Goal: Task Accomplishment & Management: Use online tool/utility

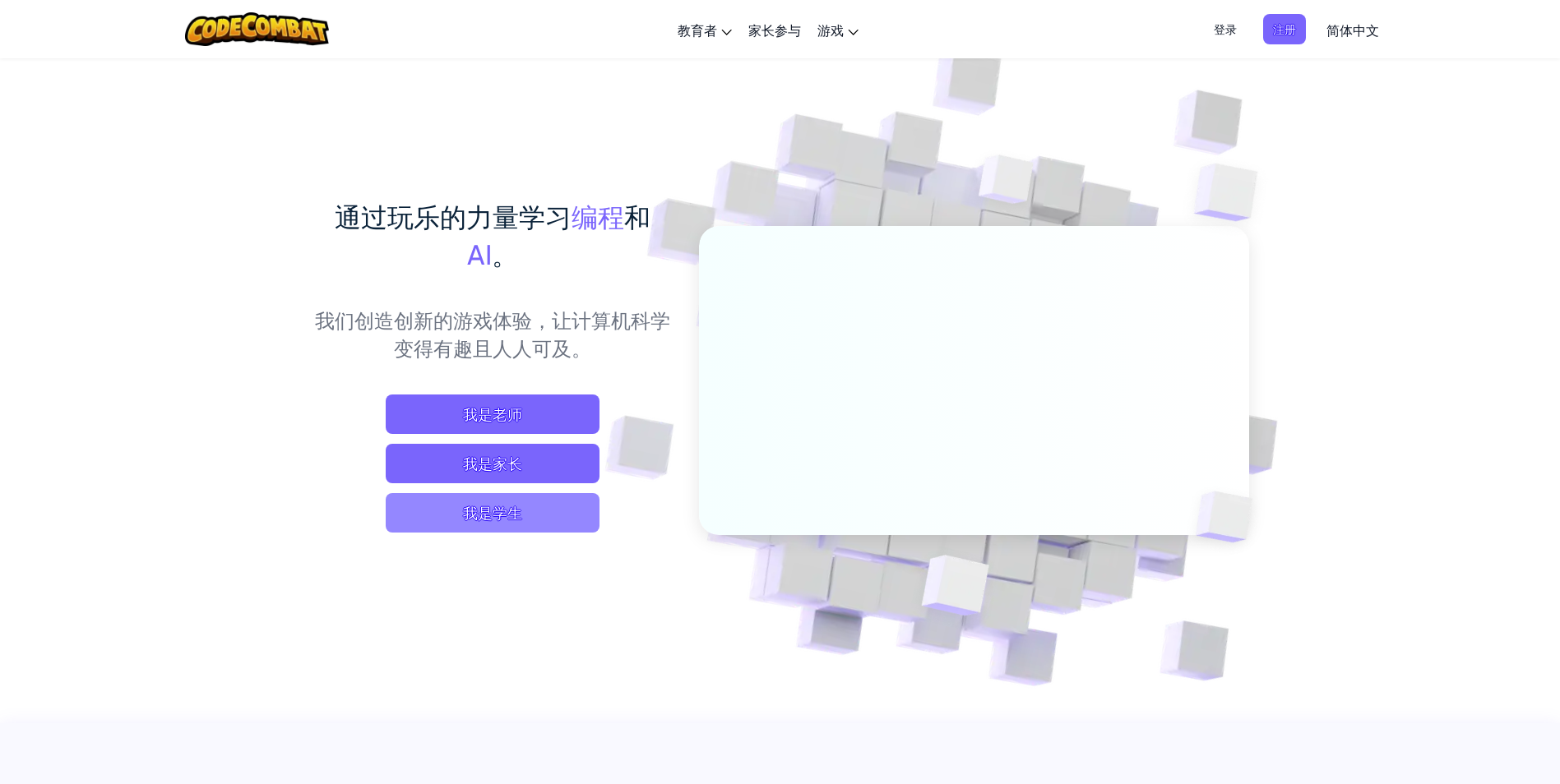
click at [522, 506] on span "我是学生" at bounding box center [492, 513] width 214 height 40
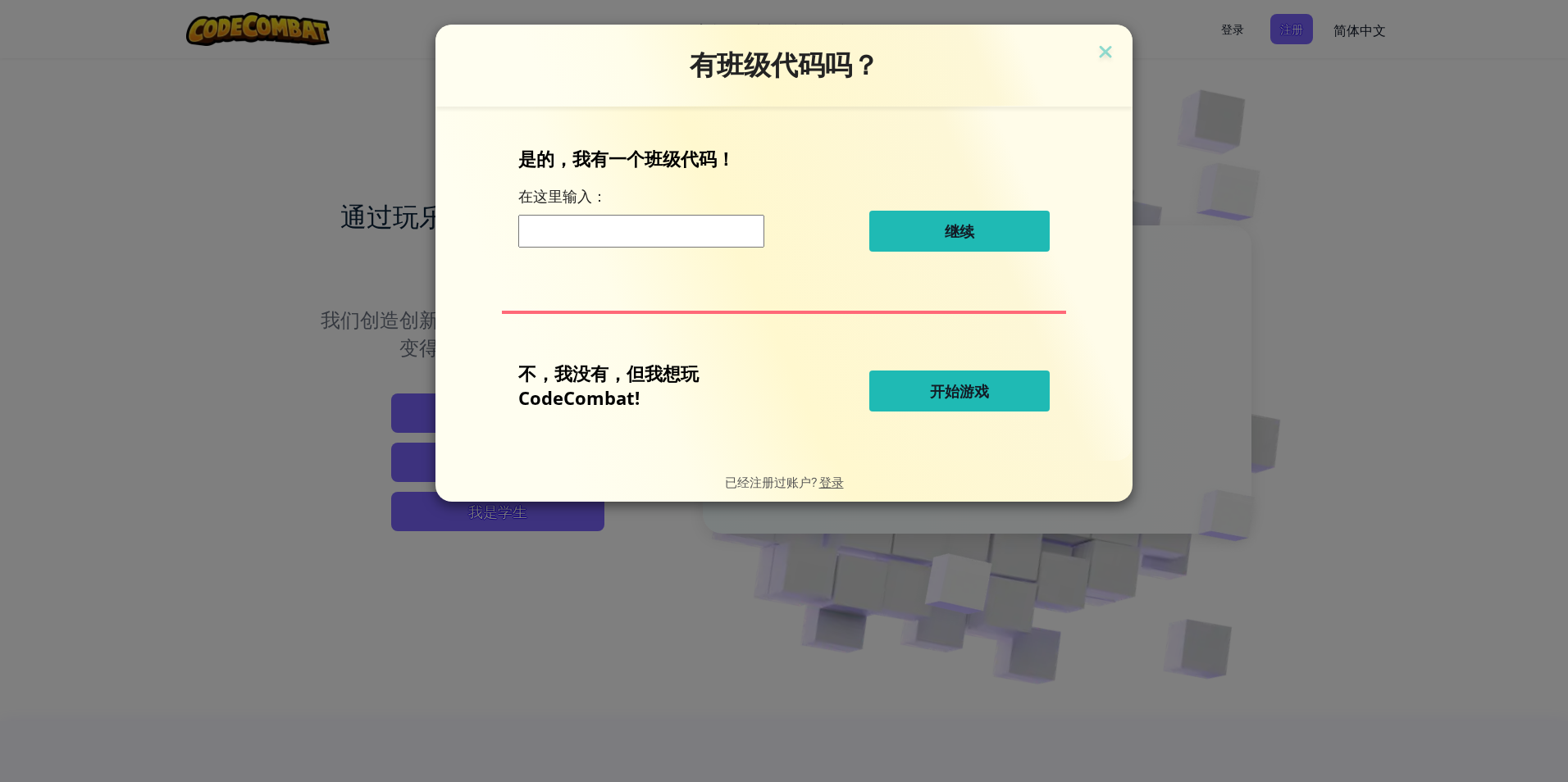
click at [958, 399] on span "开始游戏" at bounding box center [959, 391] width 59 height 20
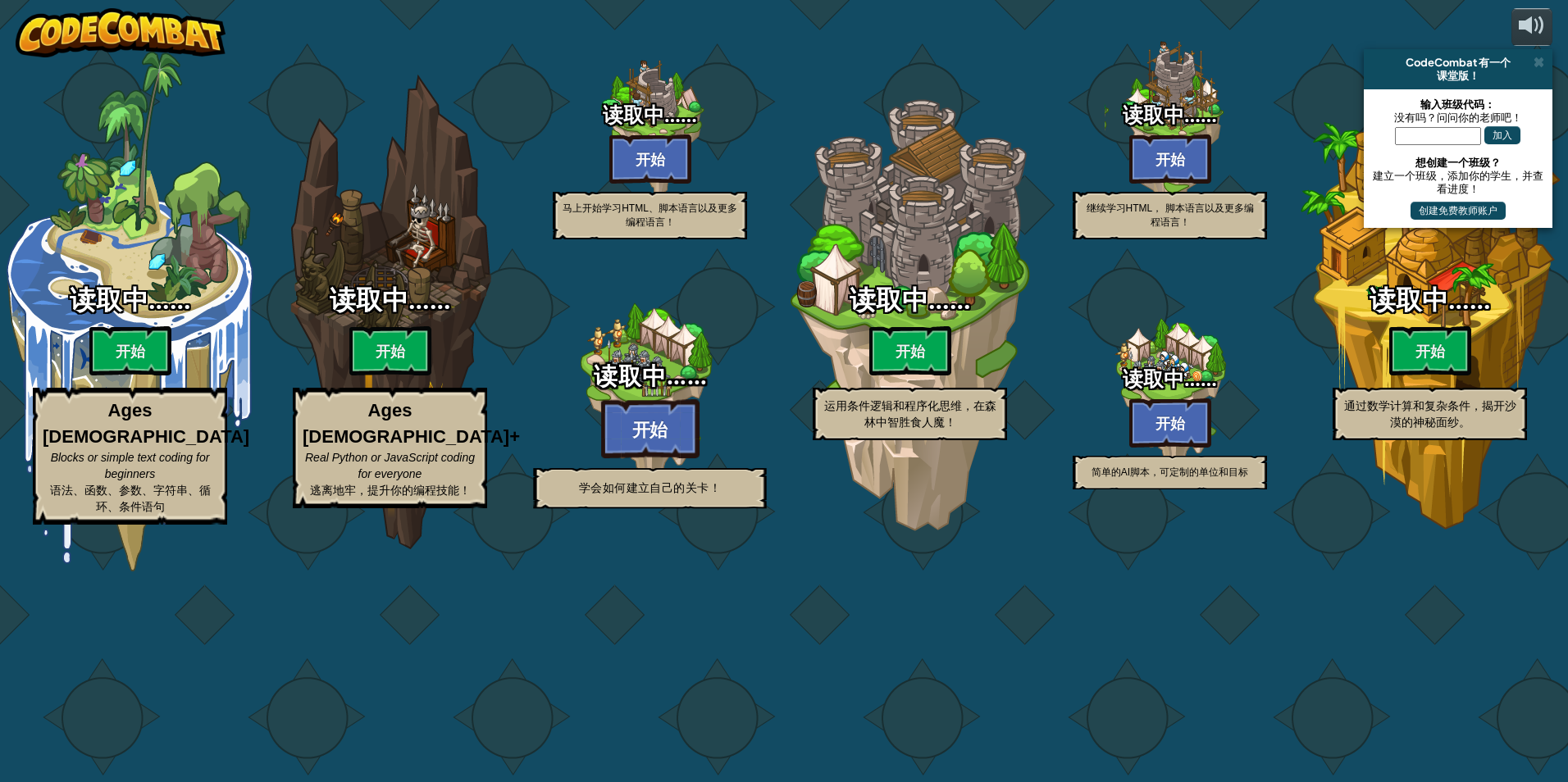
select select "zh-HANS"
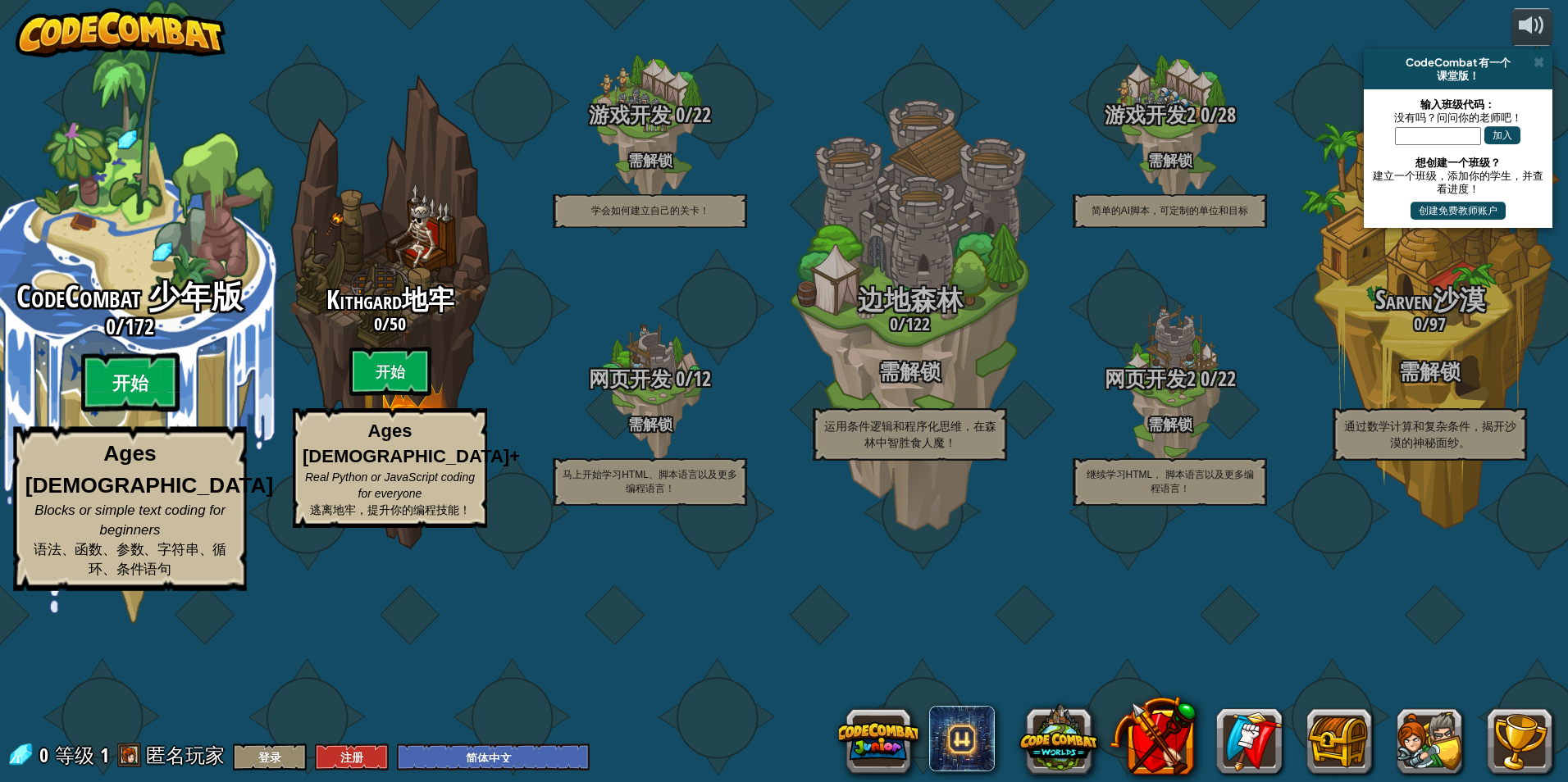
click at [138, 412] on btn "开始" at bounding box center [131, 383] width 99 height 59
select select "zh-HANS"
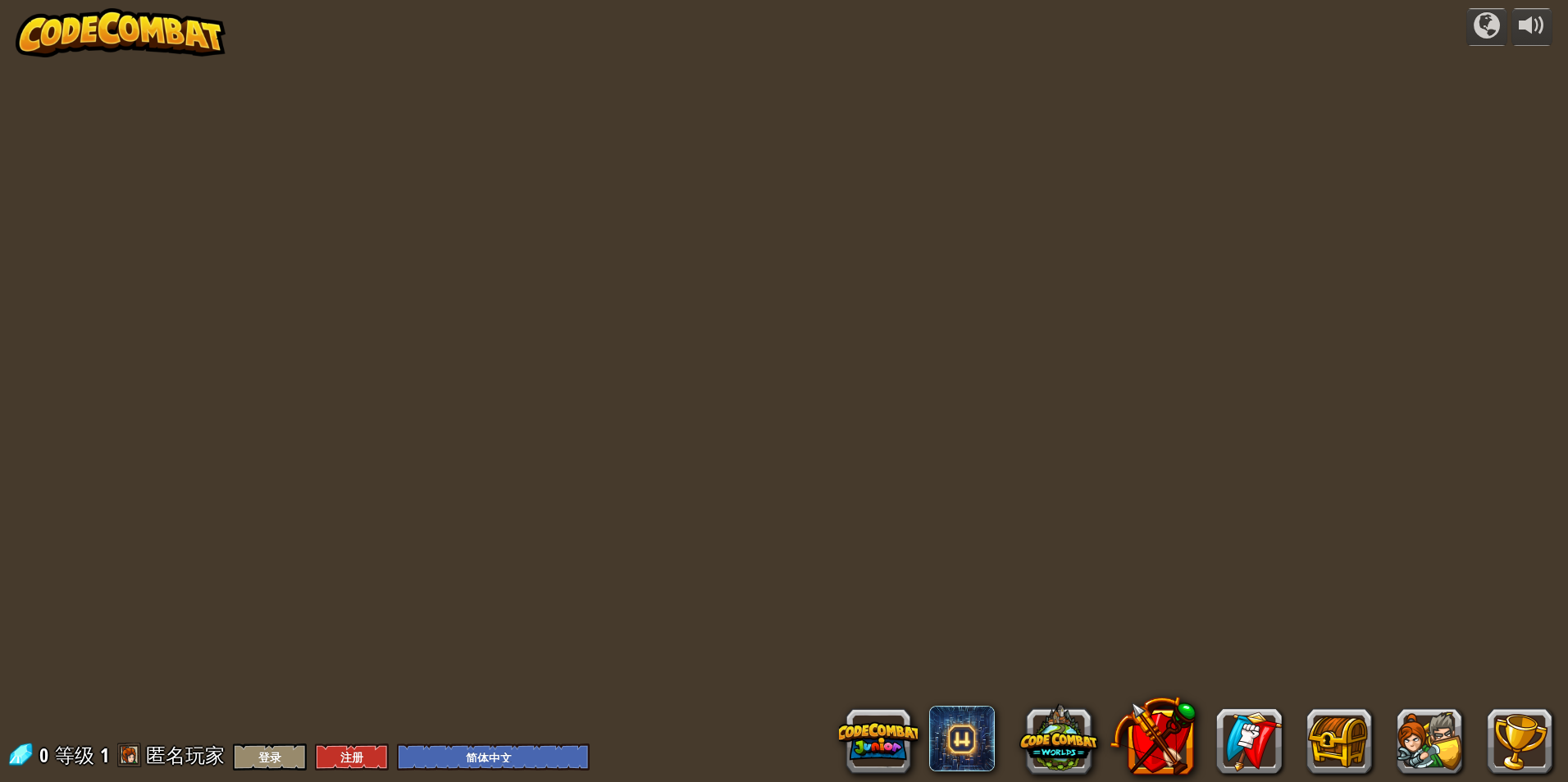
select select "zh-HANS"
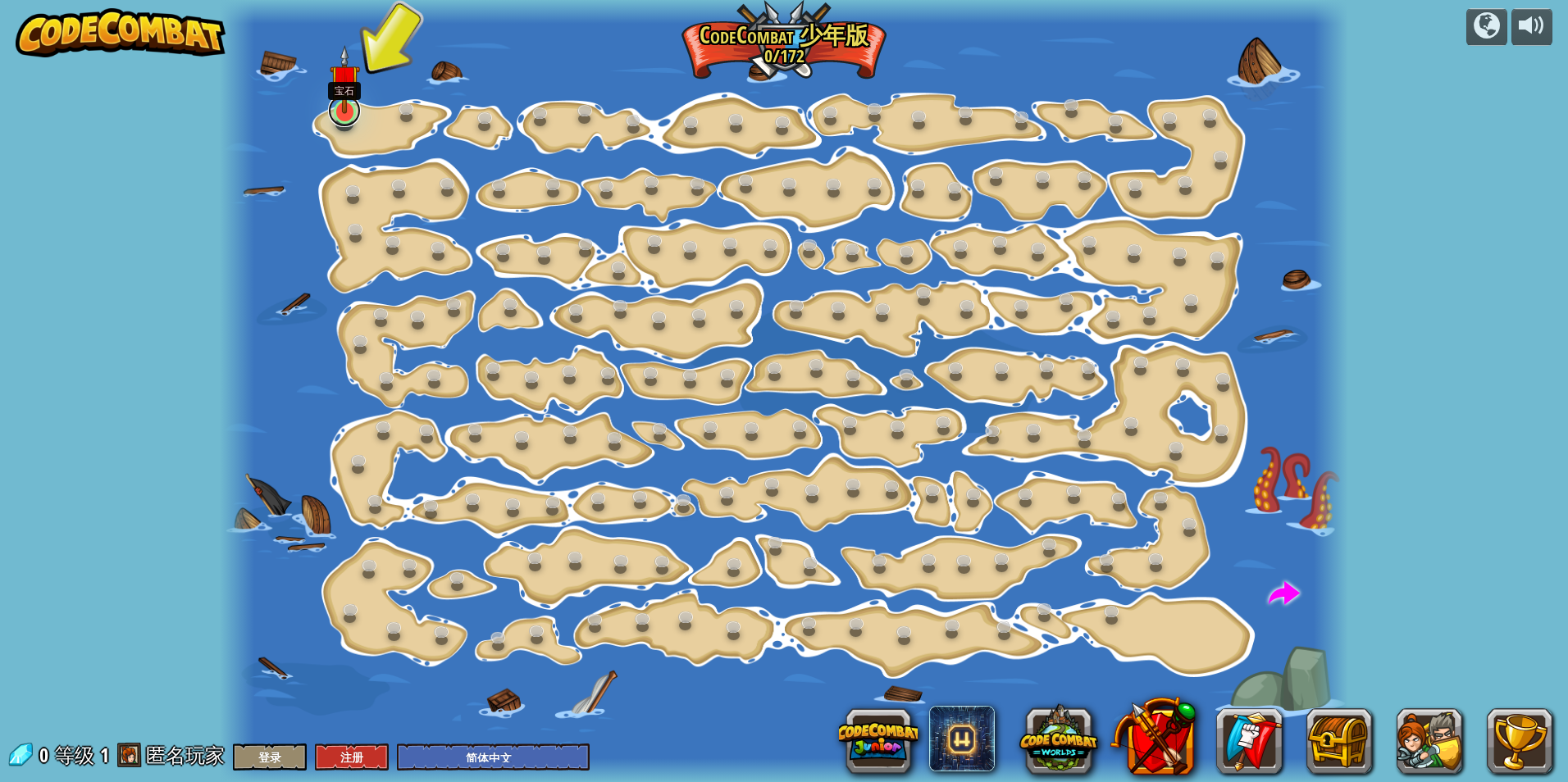
click at [343, 112] on link at bounding box center [344, 111] width 33 height 33
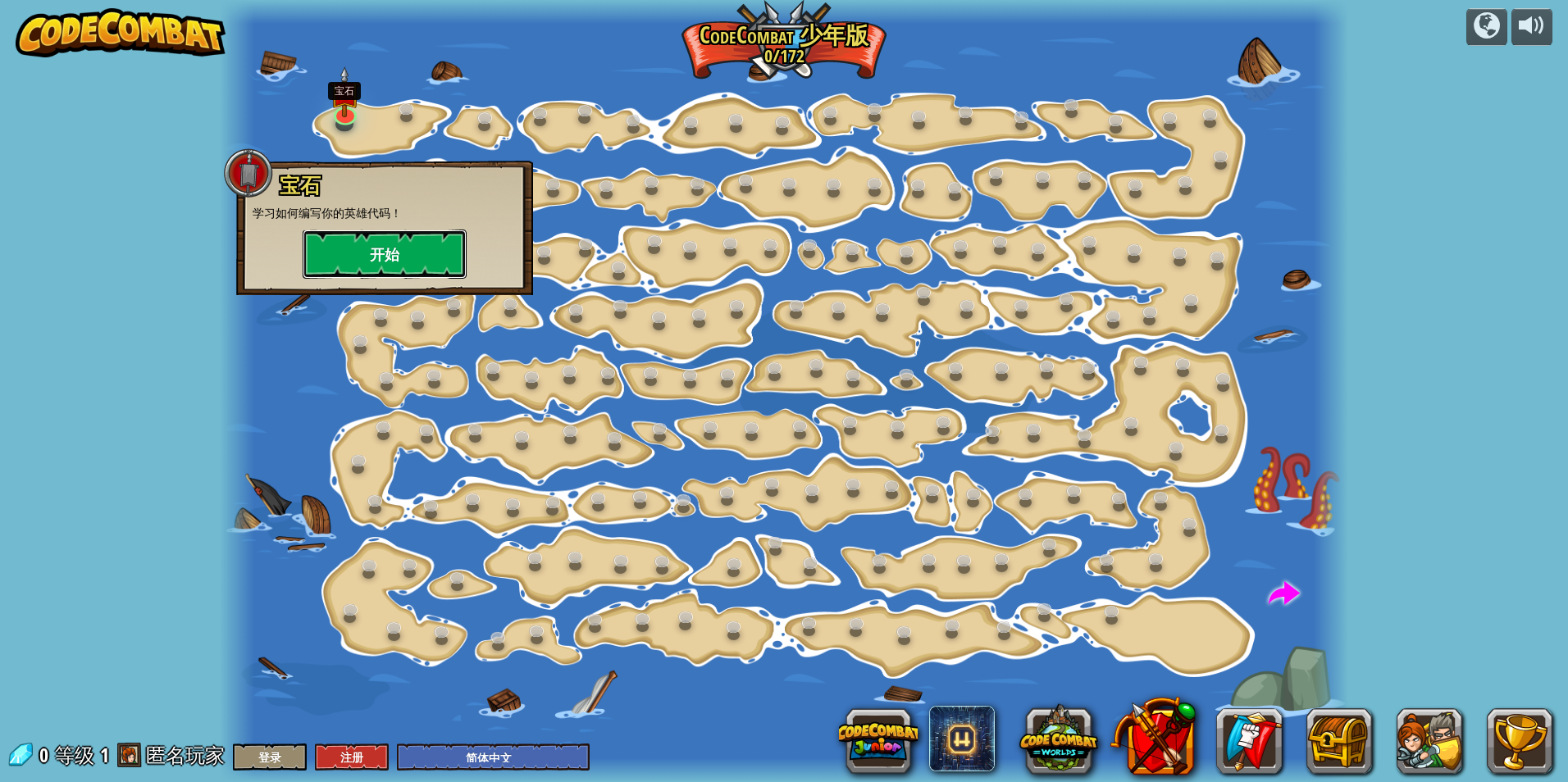
click at [428, 265] on button "开始" at bounding box center [384, 253] width 164 height 49
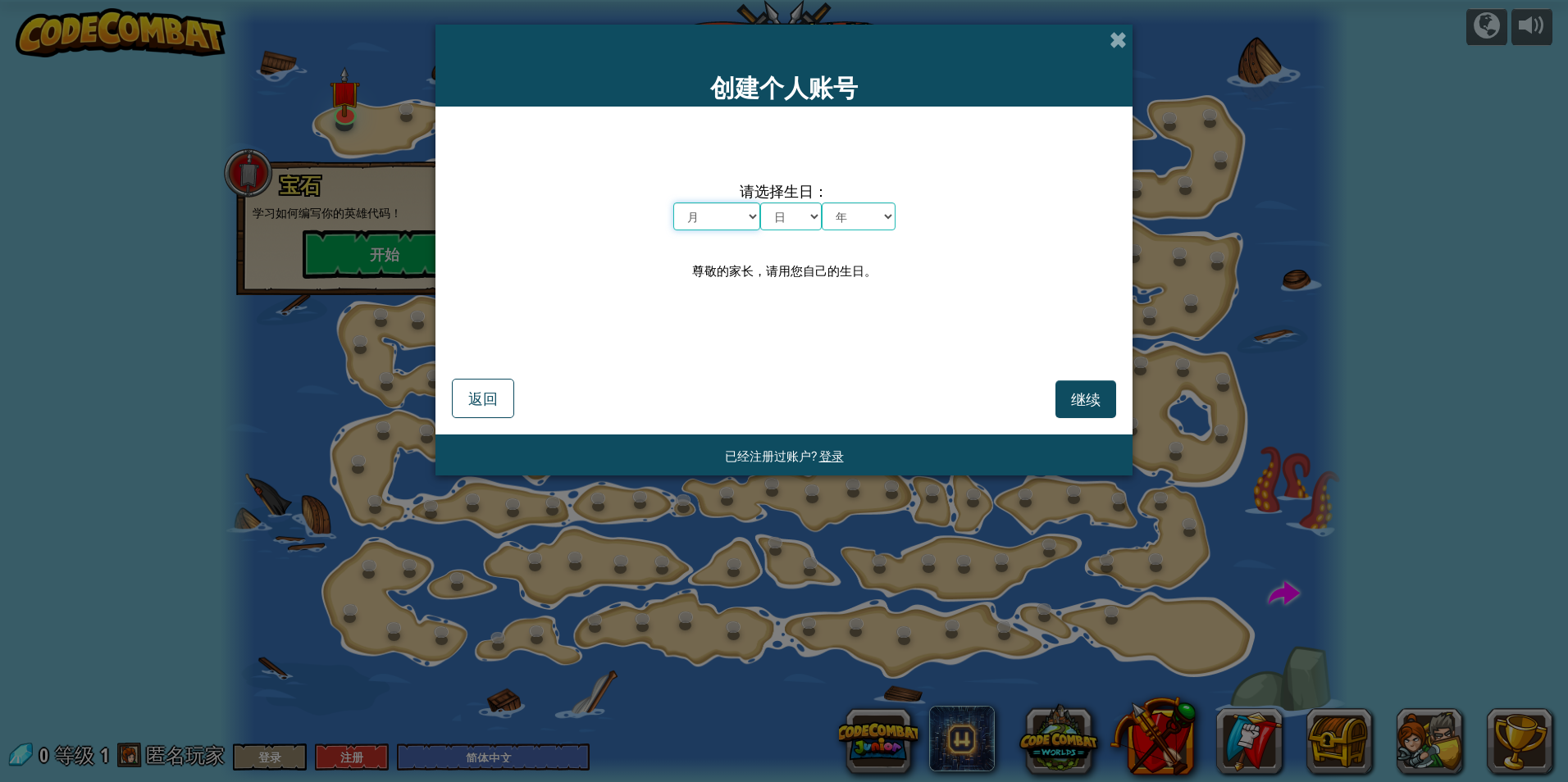
click at [755, 216] on select "月 一月 二月 三月 四月 五月 六月 七月 八月 九月 十月 十一月 十二月" at bounding box center [716, 216] width 87 height 27
click at [781, 276] on div "尊敬的家长，请用您自己的生日。" at bounding box center [784, 271] width 185 height 24
click at [744, 215] on select "月 一月 二月 三月 四月 五月 六月 七月 八月 九月 十月 十一月 十二月" at bounding box center [716, 216] width 87 height 27
drag, startPoint x: 879, startPoint y: 218, endPoint x: 884, endPoint y: 229, distance: 12.1
click at [879, 218] on select "年 2025 2024 2023 2022 2021 2020 2019 2018 2017 2016 2015 2014 2013 2012 2011 20…" at bounding box center [859, 216] width 74 height 27
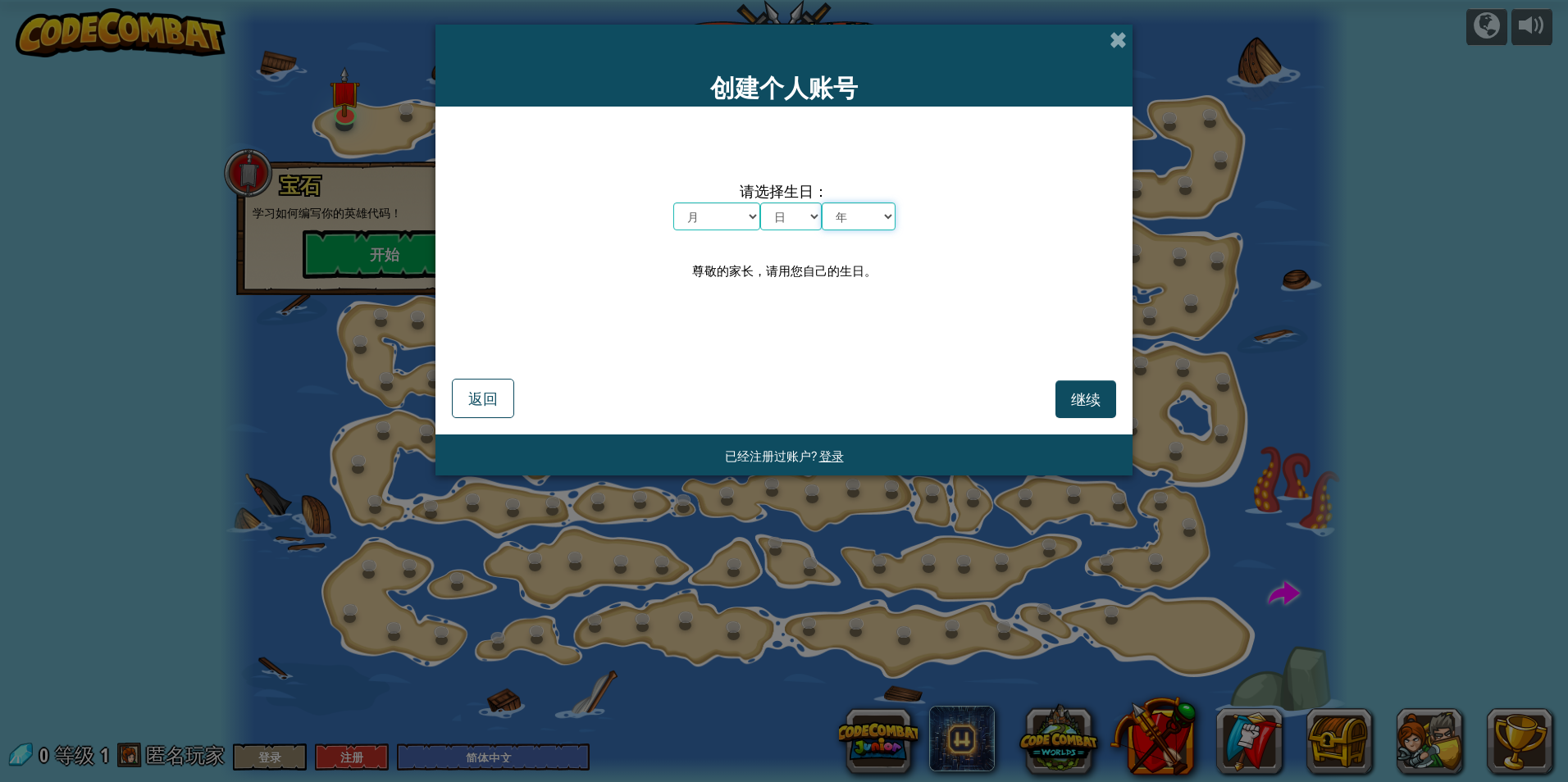
select select "2002"
click at [822, 203] on select "年 2025 2024 2023 2022 2021 2020 2019 2018 2017 2016 2015 2014 2013 2012 2011 20…" at bounding box center [859, 216] width 74 height 27
drag, startPoint x: 809, startPoint y: 217, endPoint x: 820, endPoint y: 228, distance: 15.6
click at [809, 217] on select "日 1 2 3 4 5 6 7 8 9 10 11 12 13 14 15 16 17 18 19 20 21 22 23 24 25 26 27 28 29…" at bounding box center [791, 216] width 62 height 27
click at [760, 203] on select "日 1 2 3 4 5 6 7 8 9 10 11 12 13 14 15 16 17 18 19 20 21 22 23 24 25 26 27 28 29…" at bounding box center [791, 216] width 62 height 27
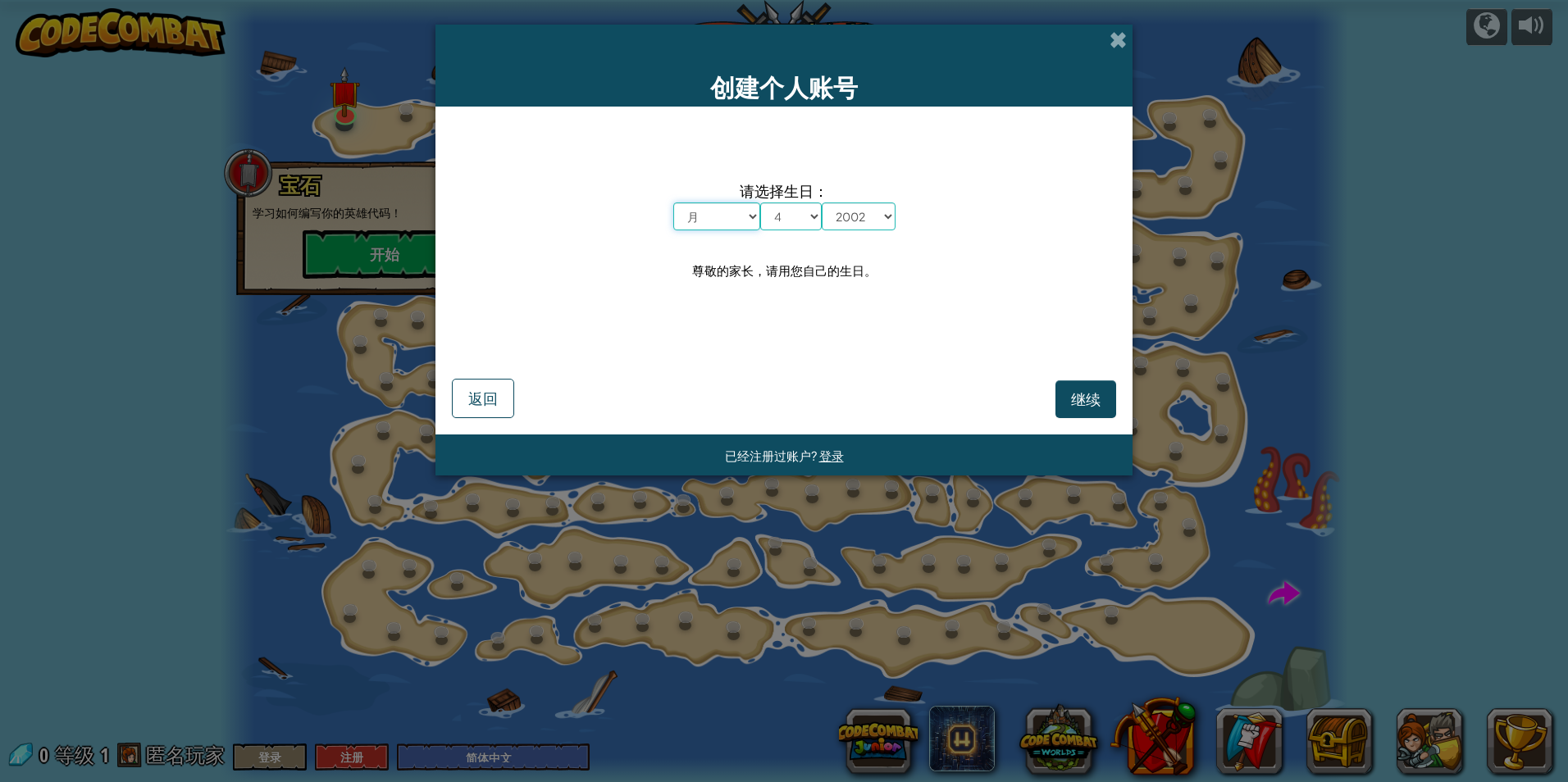
drag, startPoint x: 755, startPoint y: 219, endPoint x: 754, endPoint y: 233, distance: 14.0
click at [755, 219] on select "月 一月 二月 三月 四月 五月 六月 七月 八月 九月 十月 十一月 十二月" at bounding box center [716, 216] width 87 height 27
click at [811, 217] on select "日 1 2 3 4 5 6 7 8 9 10 11 12 13 14 15 16 17 18 19 20 21 22 23 24 25 26 27 28 29…" at bounding box center [791, 216] width 62 height 27
select select "6"
click at [760, 203] on select "日 1 2 3 4 5 6 7 8 9 10 11 12 13 14 15 16 17 18 19 20 21 22 23 24 25 26 27 28 29…" at bounding box center [791, 216] width 62 height 27
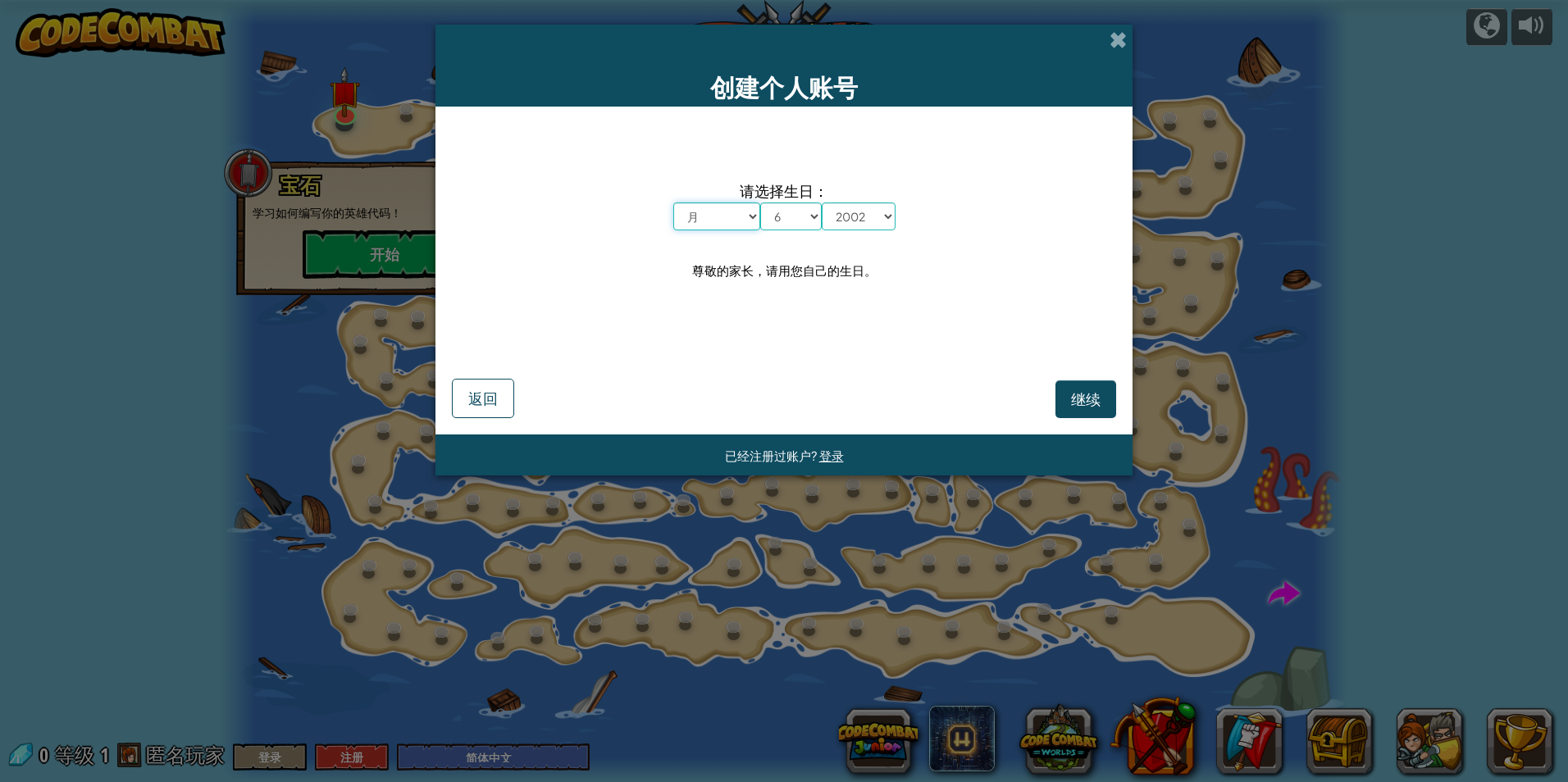
drag, startPoint x: 753, startPoint y: 217, endPoint x: 751, endPoint y: 233, distance: 16.1
click at [753, 217] on select "月 一月 二月 三月 四月 五月 六月 七月 八月 九月 十月 十一月 十二月" at bounding box center [716, 216] width 87 height 27
select select "6"
click at [673, 203] on select "月 一月 二月 三月 四月 五月 六月 七月 八月 九月 十月 十一月 十二月" at bounding box center [716, 216] width 87 height 27
drag, startPoint x: 813, startPoint y: 220, endPoint x: 810, endPoint y: 233, distance: 13.3
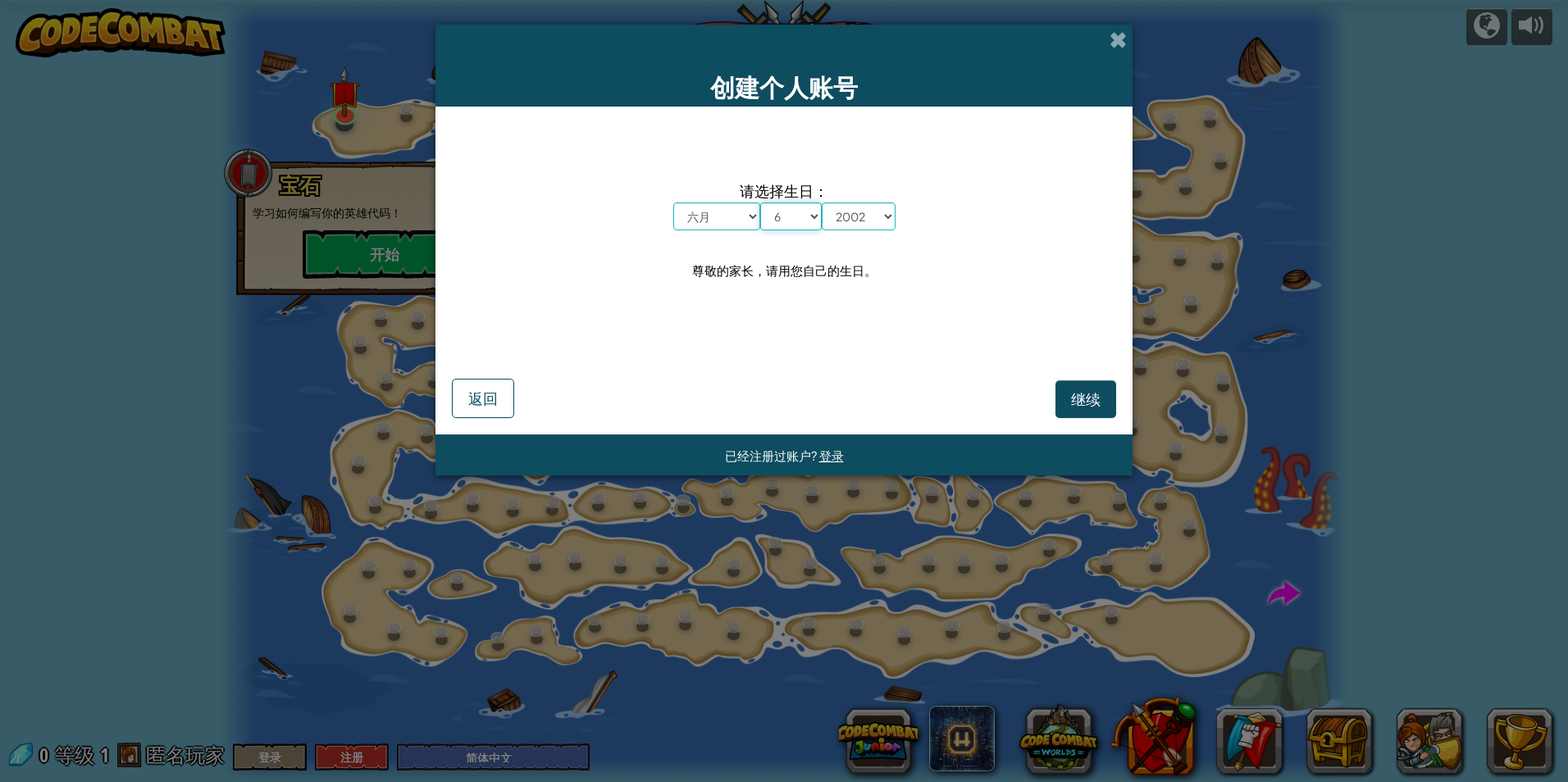
click at [813, 220] on select "日 1 2 3 4 5 6 7 8 9 10 11 12 13 14 15 16 17 18 19 20 21 22 23 24 25 26 27 28 29…" at bounding box center [791, 216] width 62 height 27
select select "7"
click at [760, 203] on select "日 1 2 3 4 5 6 7 8 9 10 11 12 13 14 15 16 17 18 19 20 21 22 23 24 25 26 27 28 29…" at bounding box center [791, 216] width 62 height 27
click at [1071, 405] on span "继续" at bounding box center [1085, 399] width 29 height 19
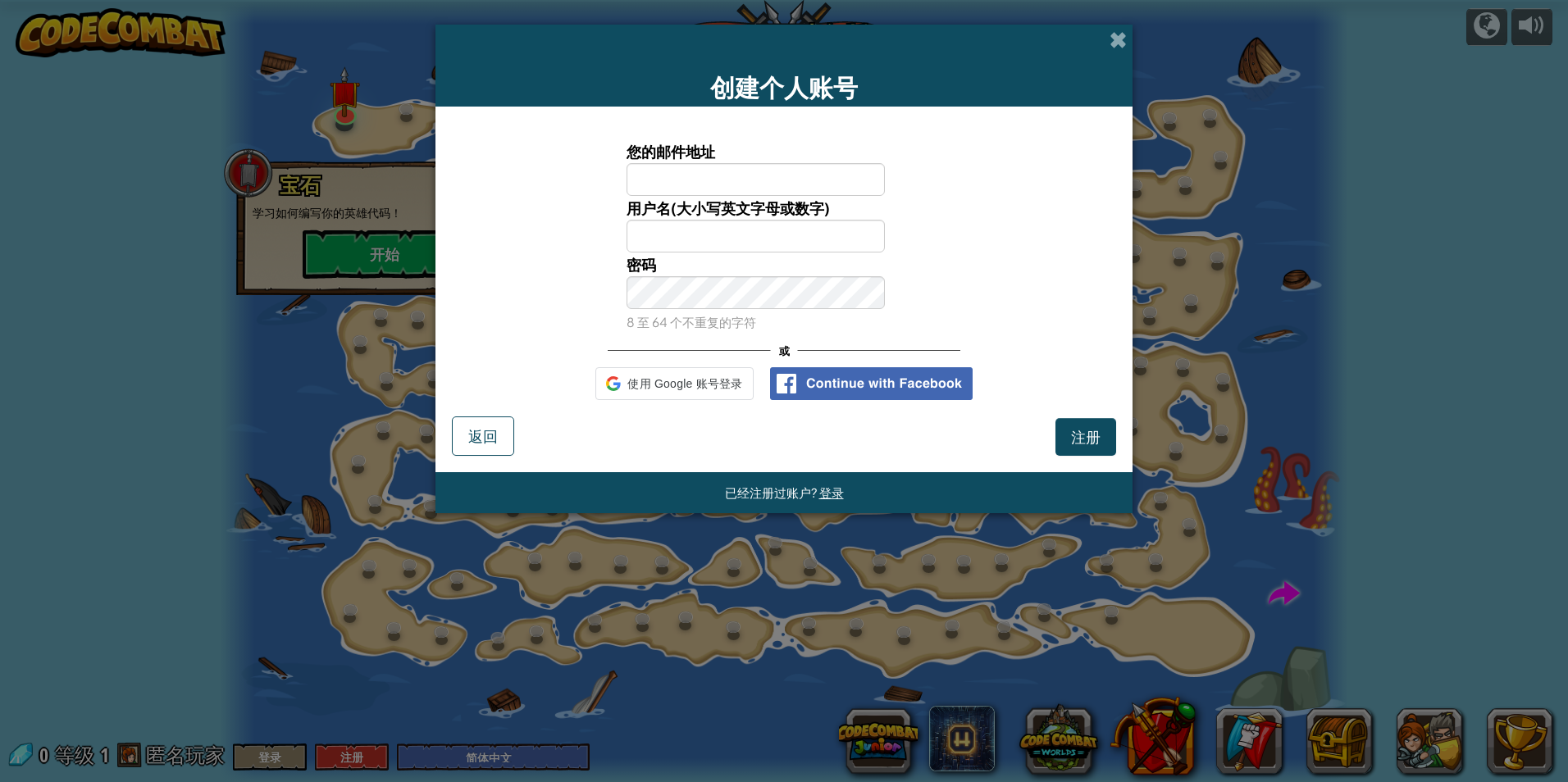
click at [707, 167] on input "您的邮件地址" at bounding box center [757, 179] width 259 height 33
type input "2240201567@qq.com"
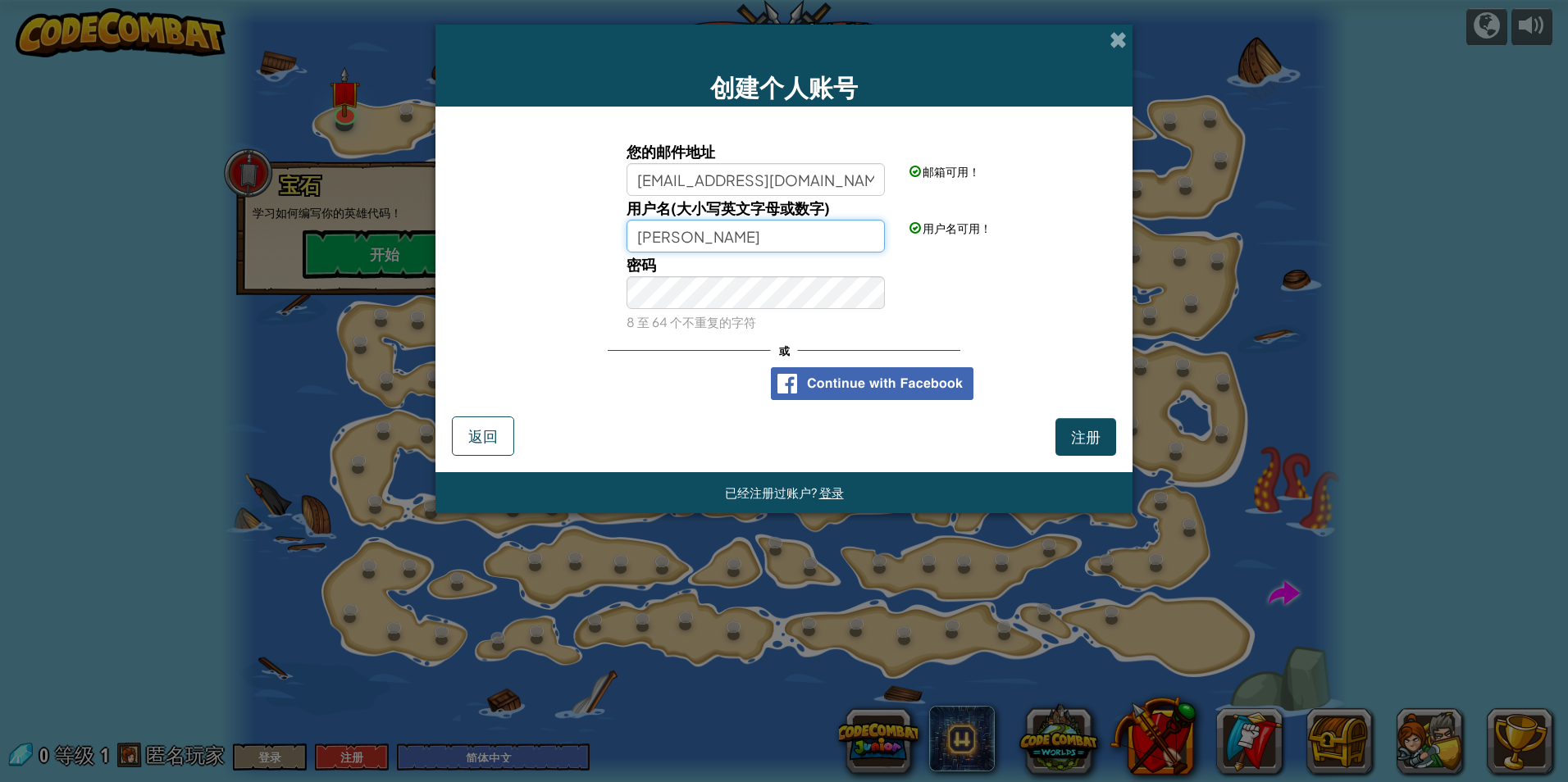
drag, startPoint x: 709, startPoint y: 243, endPoint x: 631, endPoint y: 238, distance: 78.2
click at [631, 238] on input "成家骏" at bounding box center [757, 236] width 259 height 33
click at [715, 229] on input "JunJun11" at bounding box center [757, 236] width 259 height 33
click at [693, 239] on input "JunJun" at bounding box center [757, 236] width 259 height 33
click at [686, 246] on input "JunJ" at bounding box center [757, 236] width 259 height 33
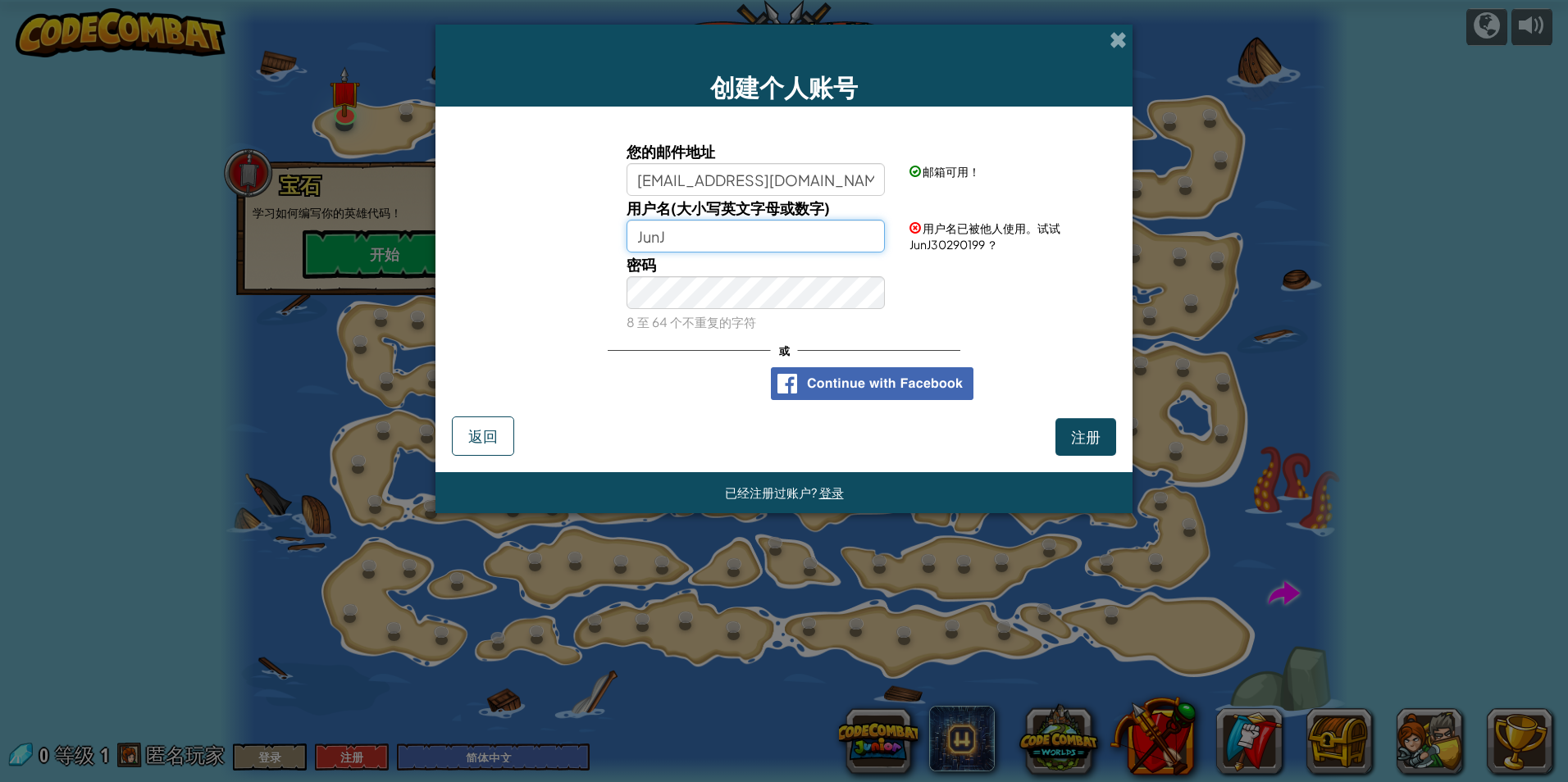
click at [689, 239] on input "JunJ" at bounding box center [757, 236] width 259 height 33
click at [728, 247] on input "JunJun11" at bounding box center [757, 236] width 259 height 33
type input "JunJun121"
click at [1095, 429] on span "注册" at bounding box center [1085, 437] width 29 height 19
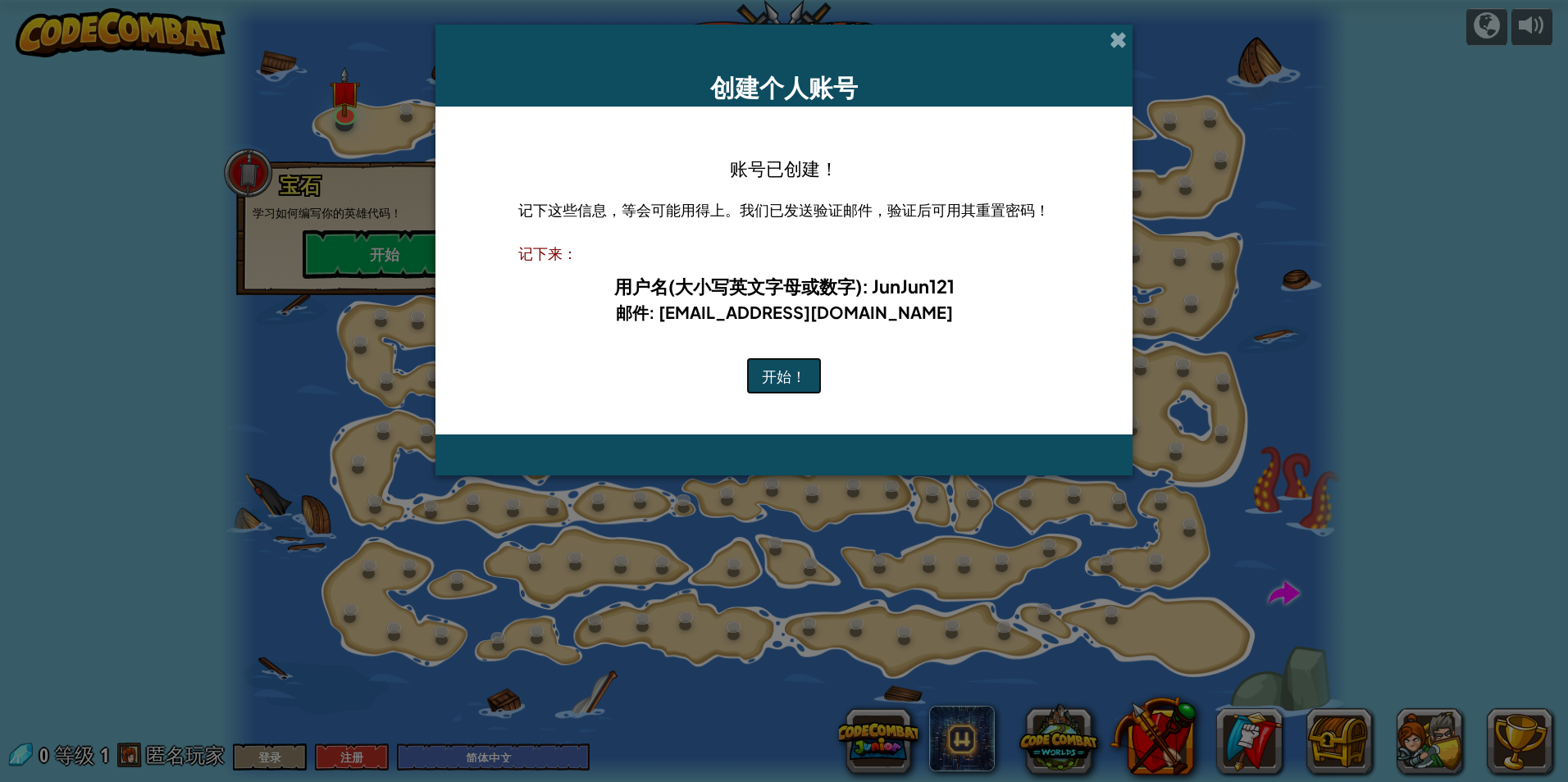
click at [791, 373] on button "开始！" at bounding box center [784, 376] width 76 height 38
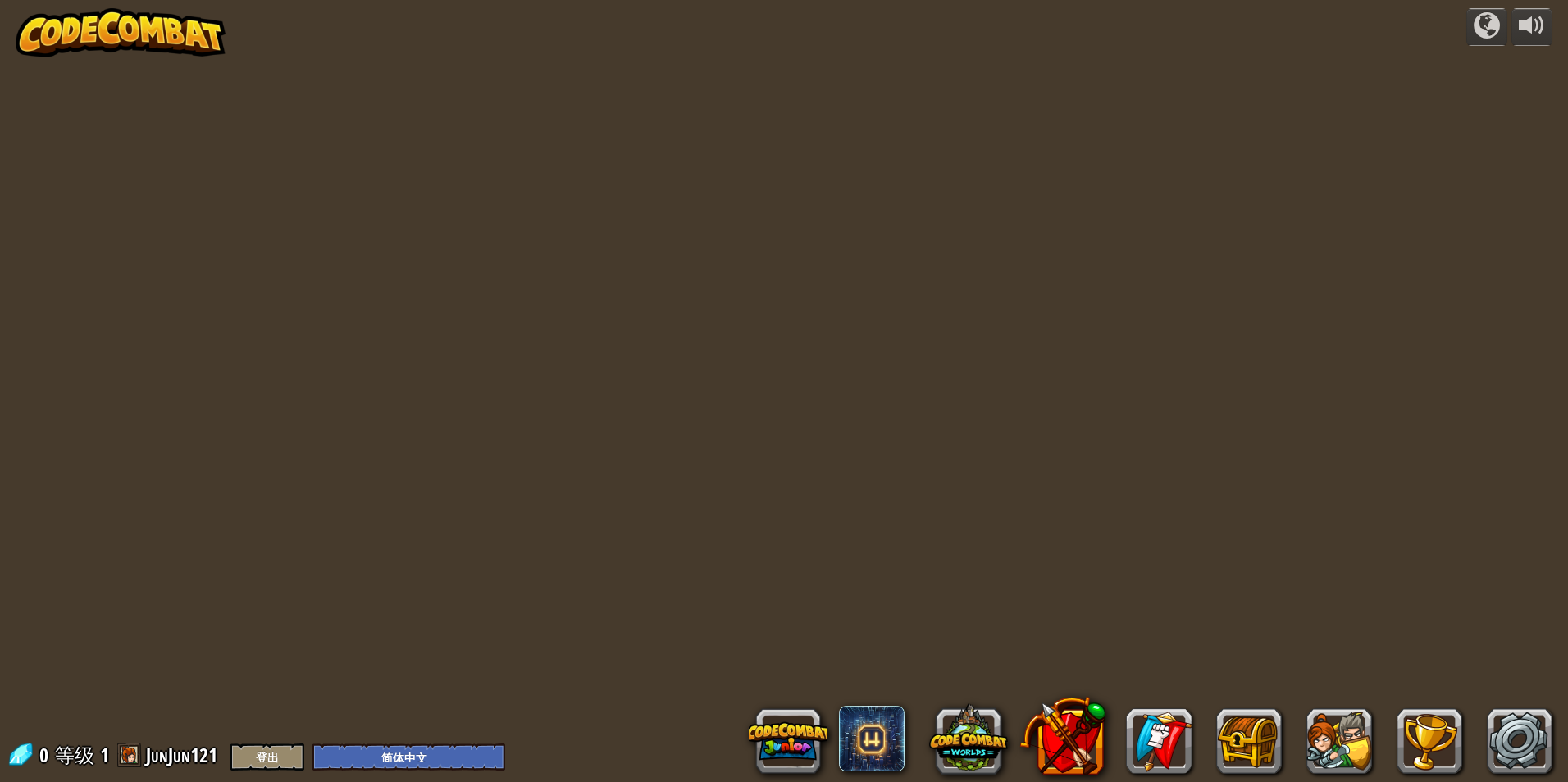
select select "zh-HANS"
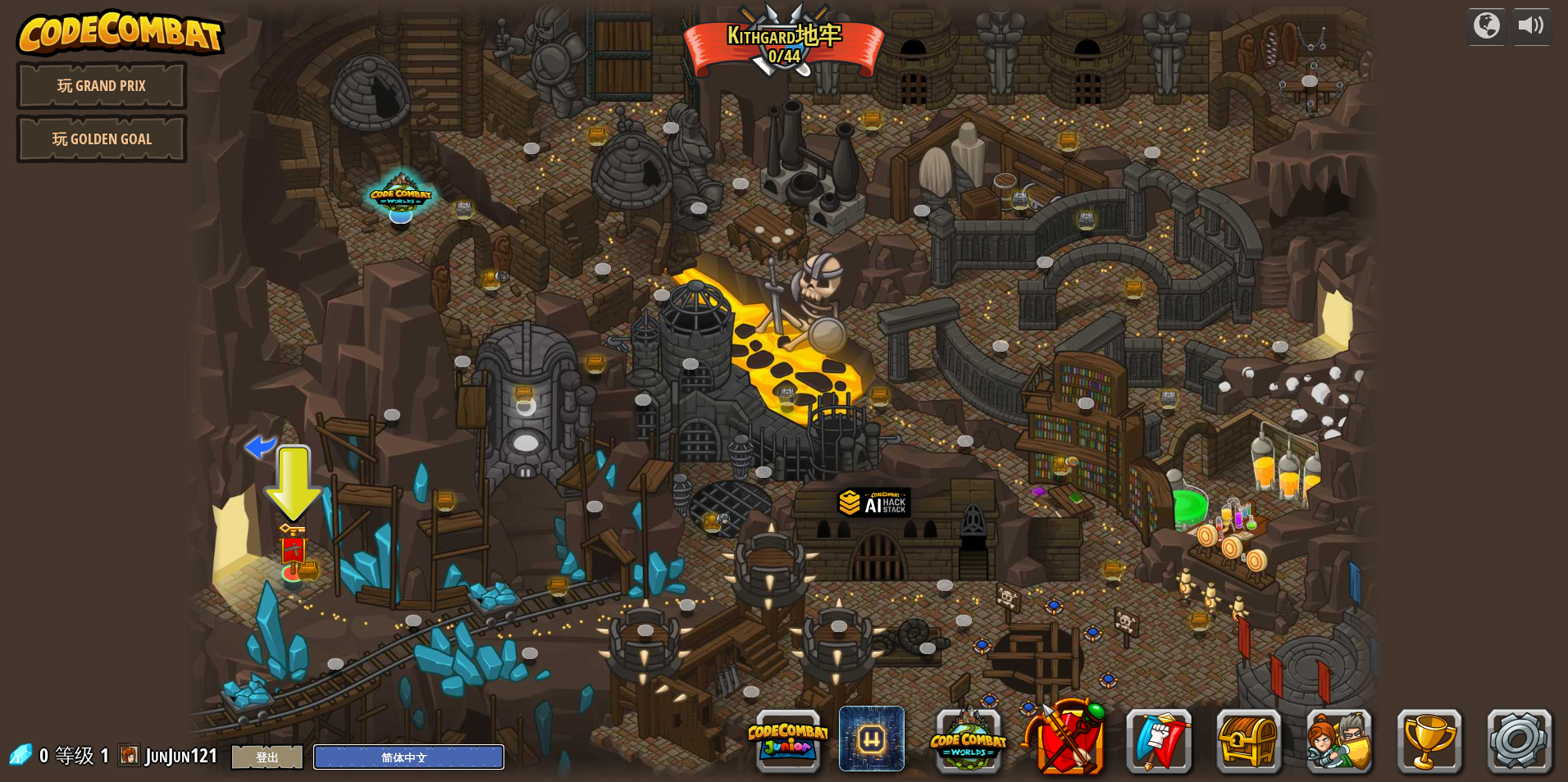
click at [434, 756] on select "English ([GEOGRAPHIC_DATA]) English ([GEOGRAPHIC_DATA]) 简体中文 繁體中文 русский españ…" at bounding box center [409, 757] width 192 height 27
click at [313, 743] on select "English ([GEOGRAPHIC_DATA]) English ([GEOGRAPHIC_DATA]) 简体中文 繁體中文 русский españ…" at bounding box center [409, 757] width 192 height 27
click at [299, 558] on img at bounding box center [293, 536] width 32 height 71
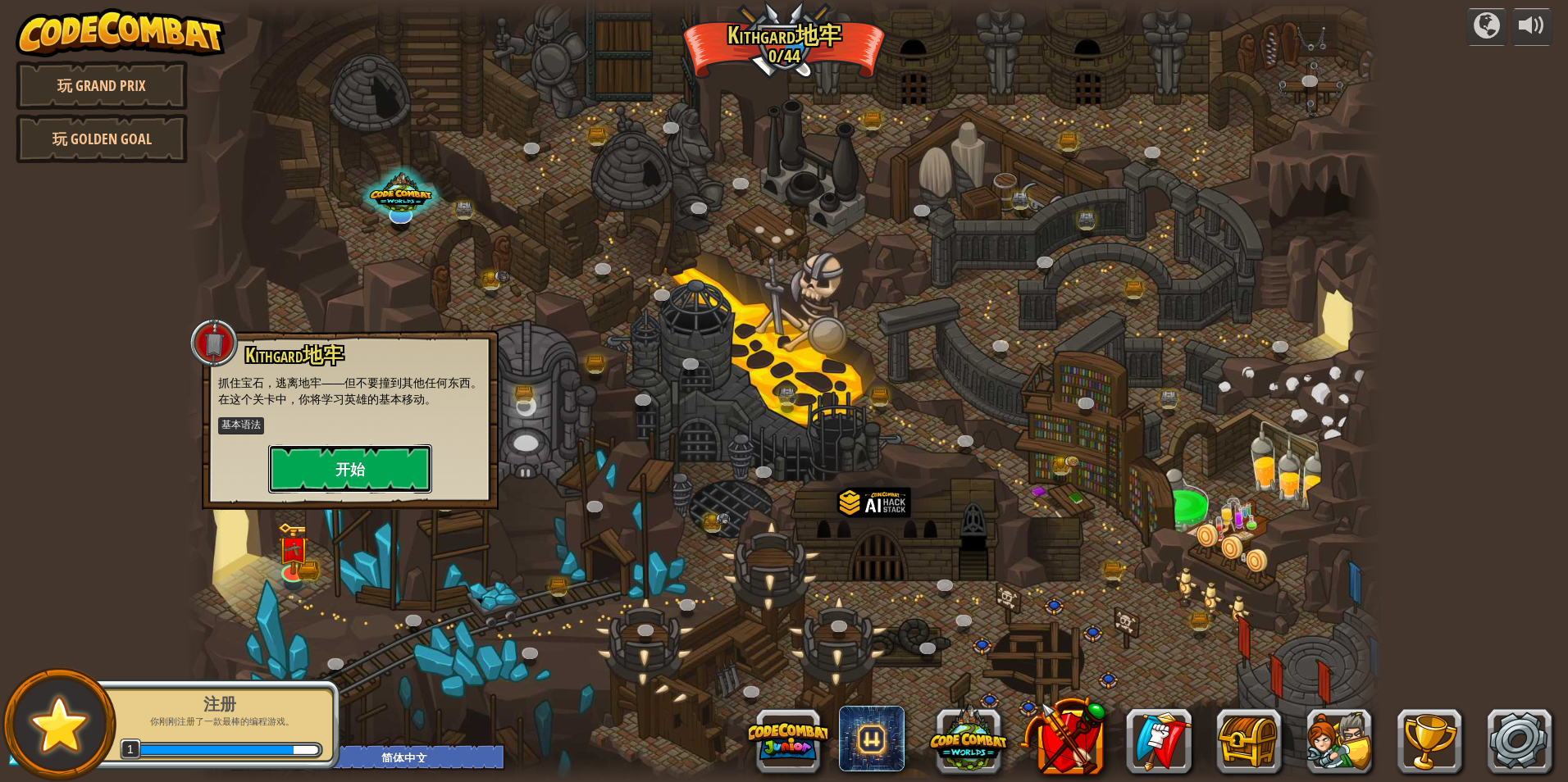
click at [364, 483] on button "开始" at bounding box center [349, 469] width 164 height 49
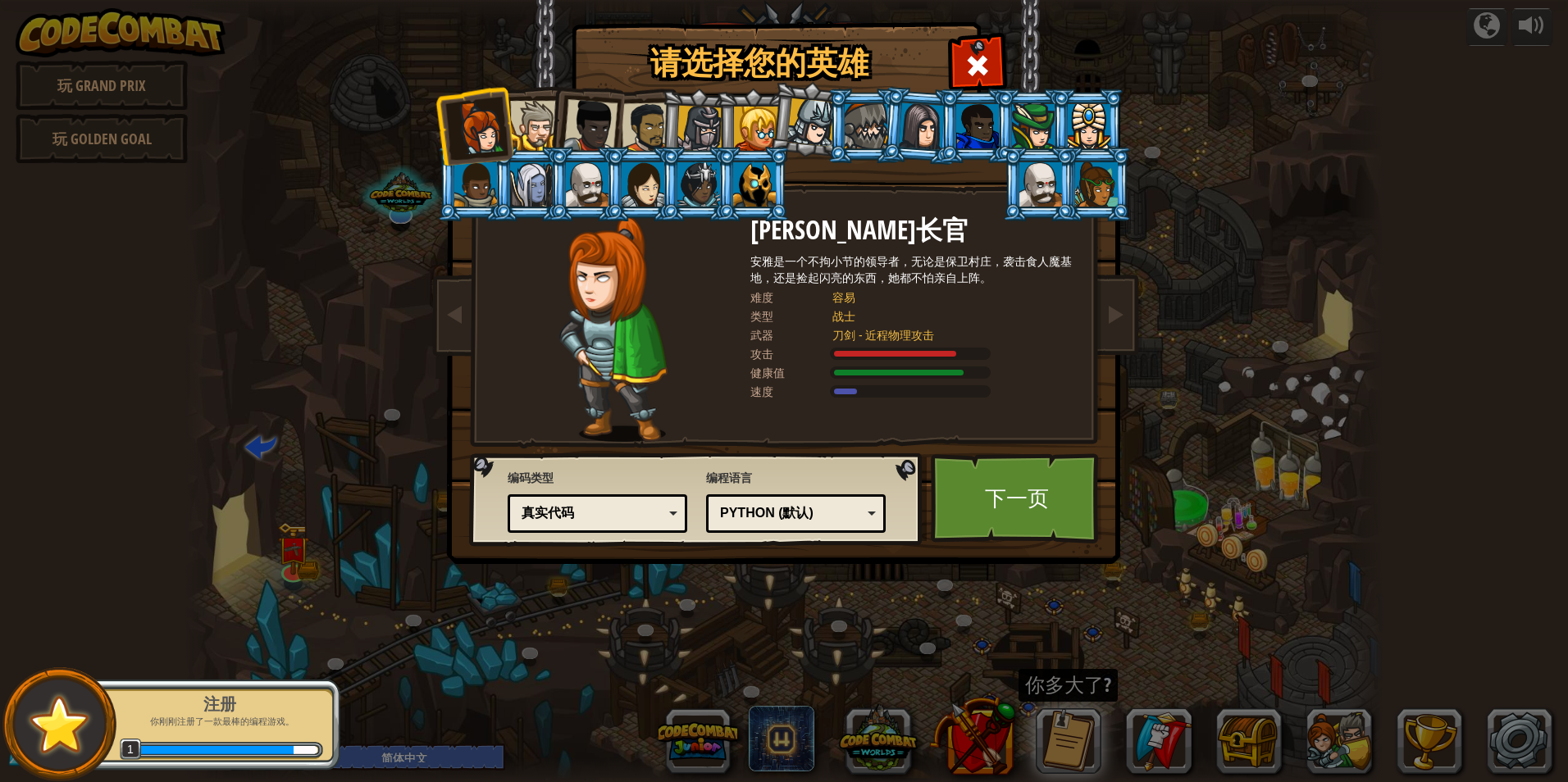
click at [679, 510] on div "真实代码 图形化和代码 图形化 图形化（仅图标） 真实代码" at bounding box center [597, 513] width 179 height 39
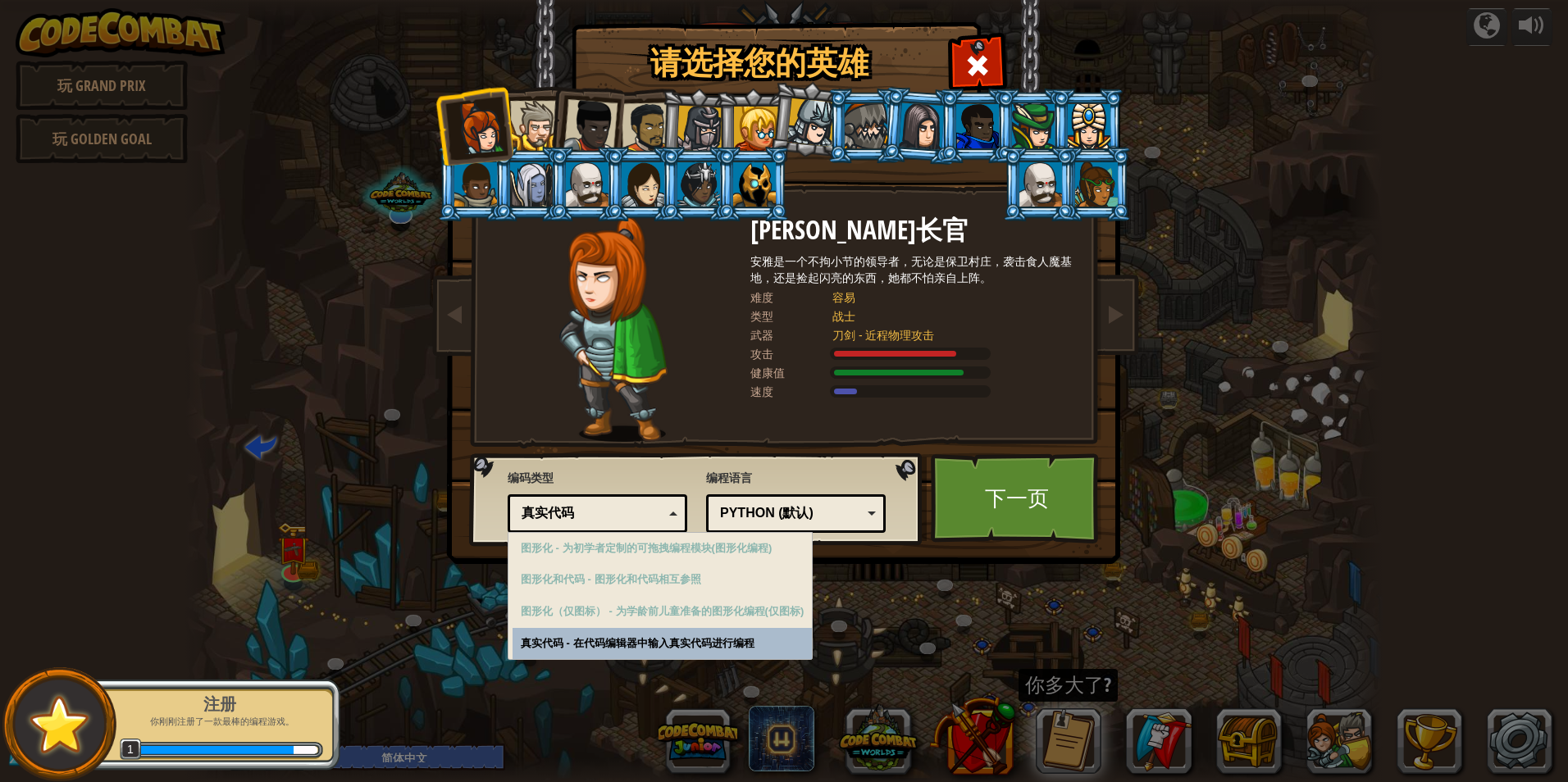
click at [676, 511] on div "真实代码" at bounding box center [598, 514] width 158 height 26
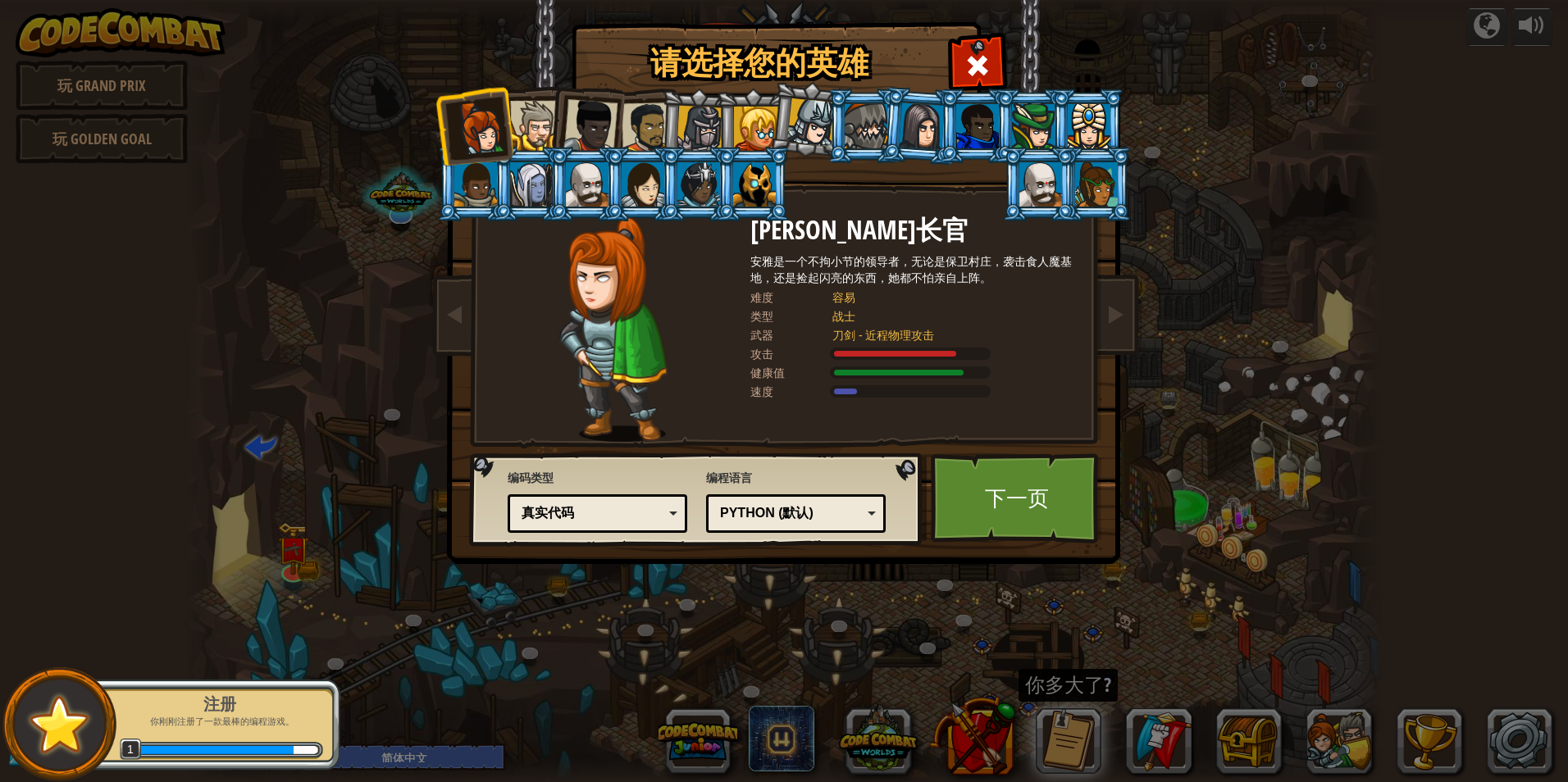
click at [873, 507] on div "Python (默认)" at bounding box center [796, 514] width 158 height 26
click at [857, 673] on div "请选择您的英雄 0 [PERSON_NAME]长官 [PERSON_NAME]是一个不拘小节的领导者，无论是保卫村庄，袭击食人魔基地，还是捡起闪亮的东西，她都…" at bounding box center [784, 391] width 1568 height 782
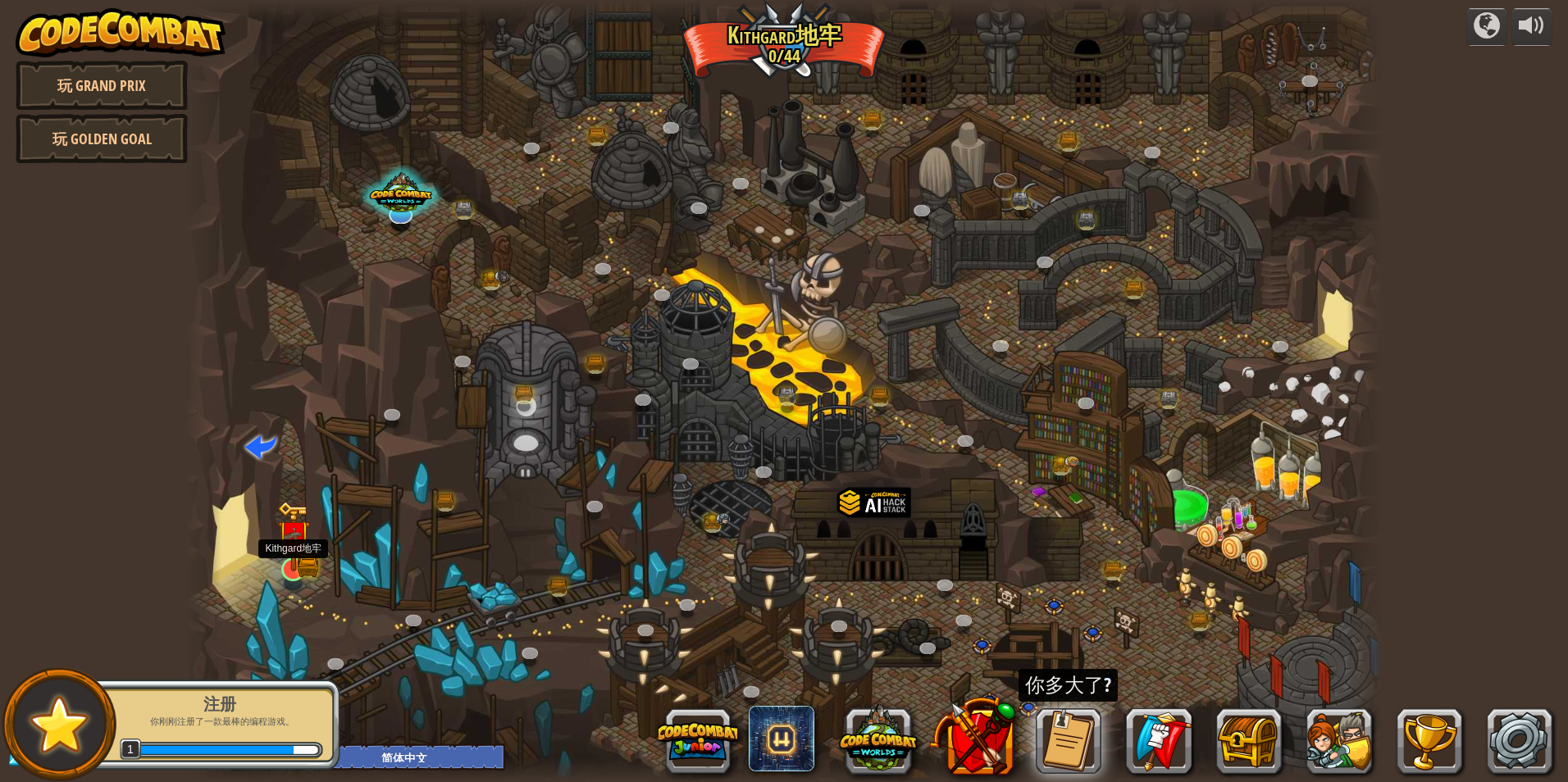
click at [303, 561] on img at bounding box center [293, 536] width 32 height 71
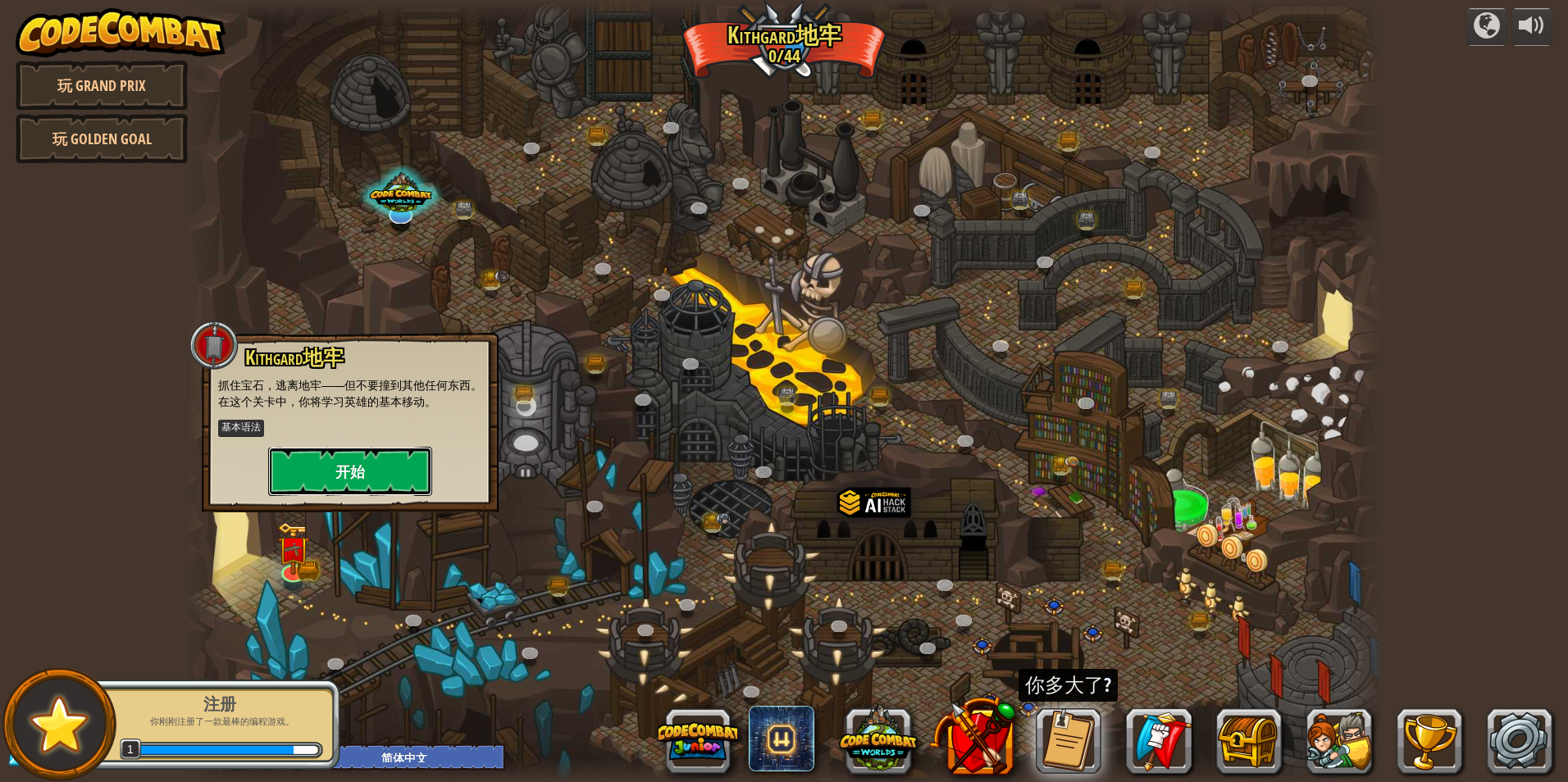
click at [394, 472] on button "开始" at bounding box center [349, 471] width 164 height 49
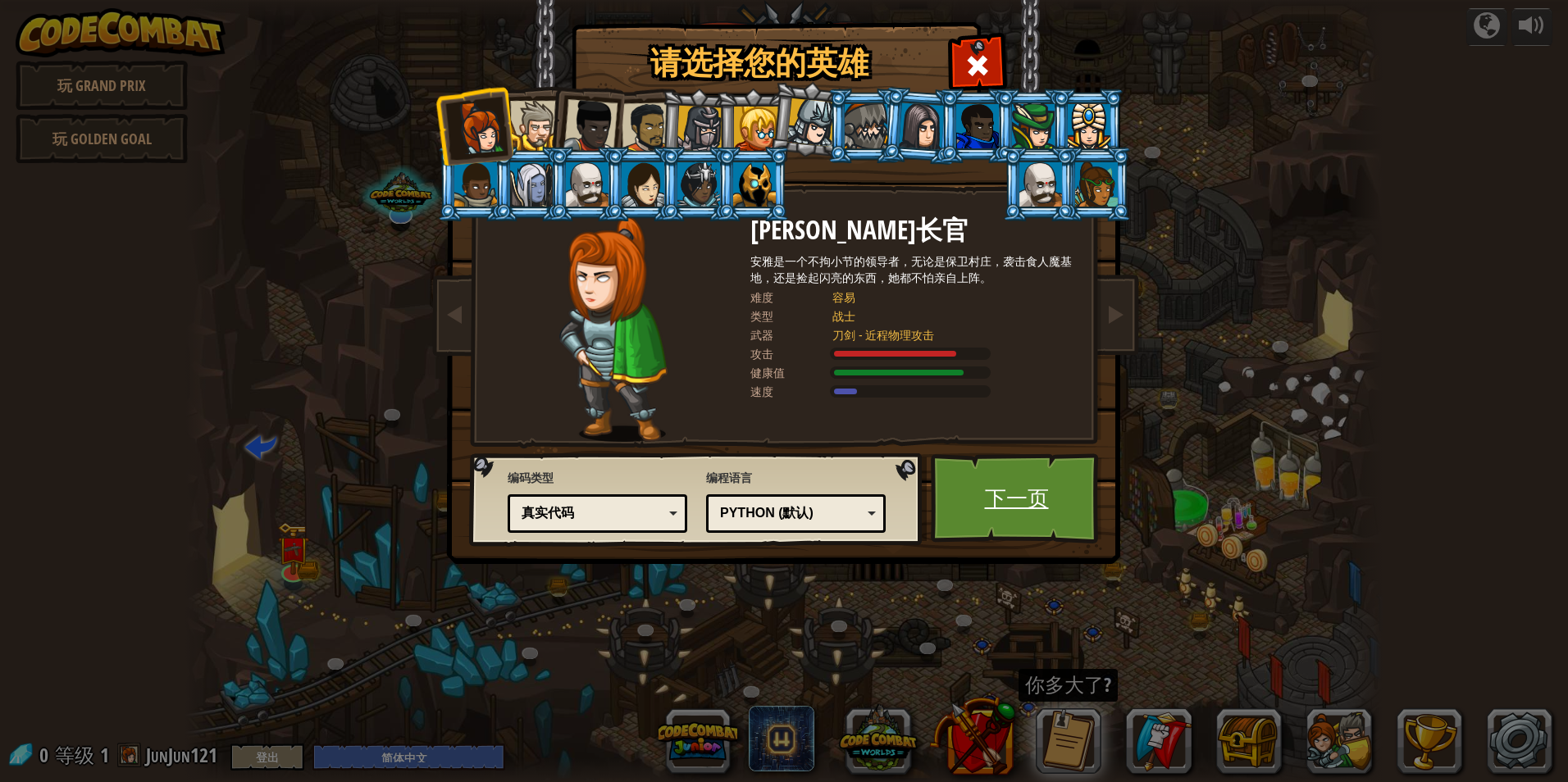
click at [1054, 494] on link "下一页" at bounding box center [1017, 498] width 172 height 90
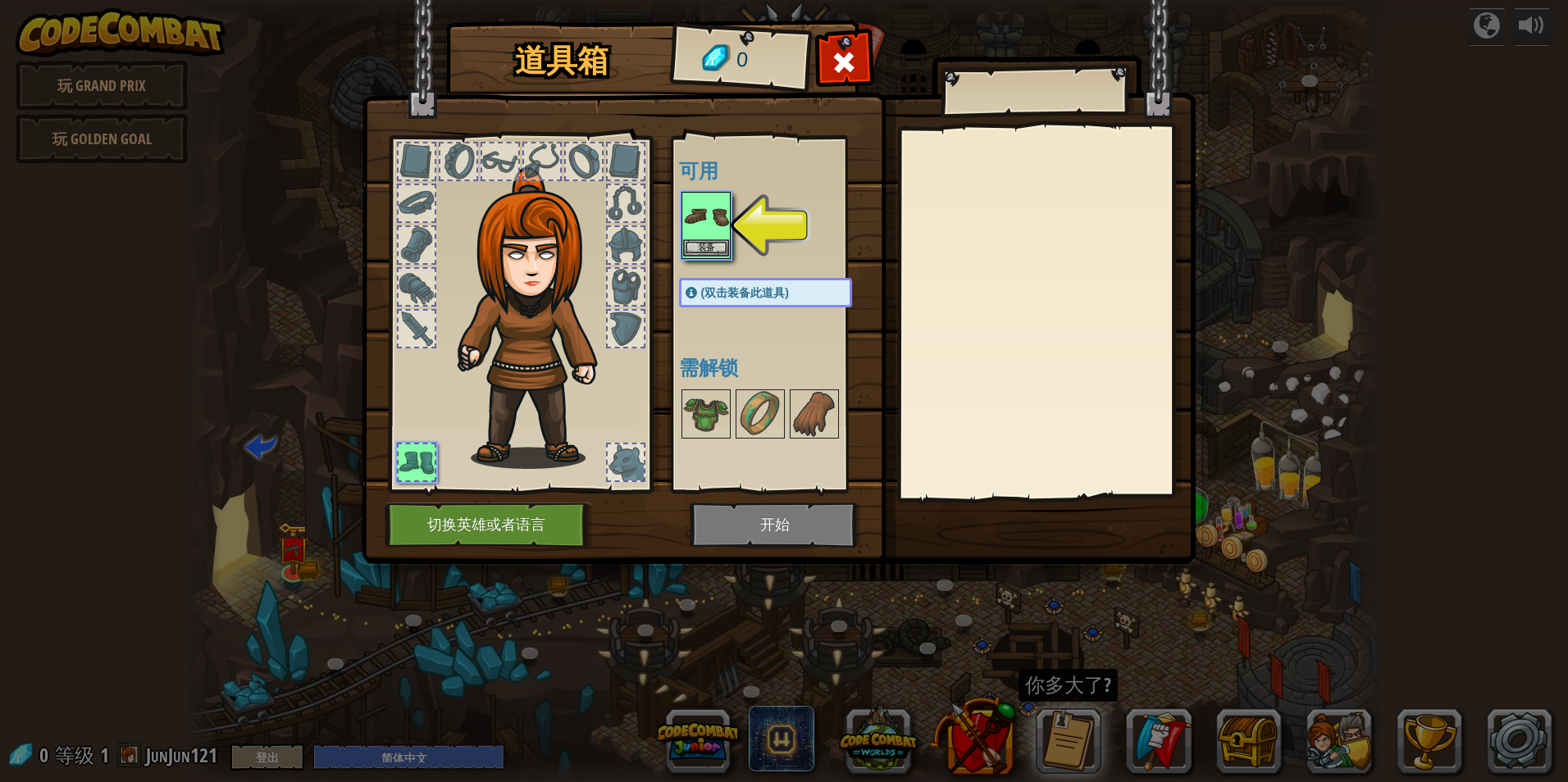
click at [702, 219] on img at bounding box center [706, 215] width 46 height 45
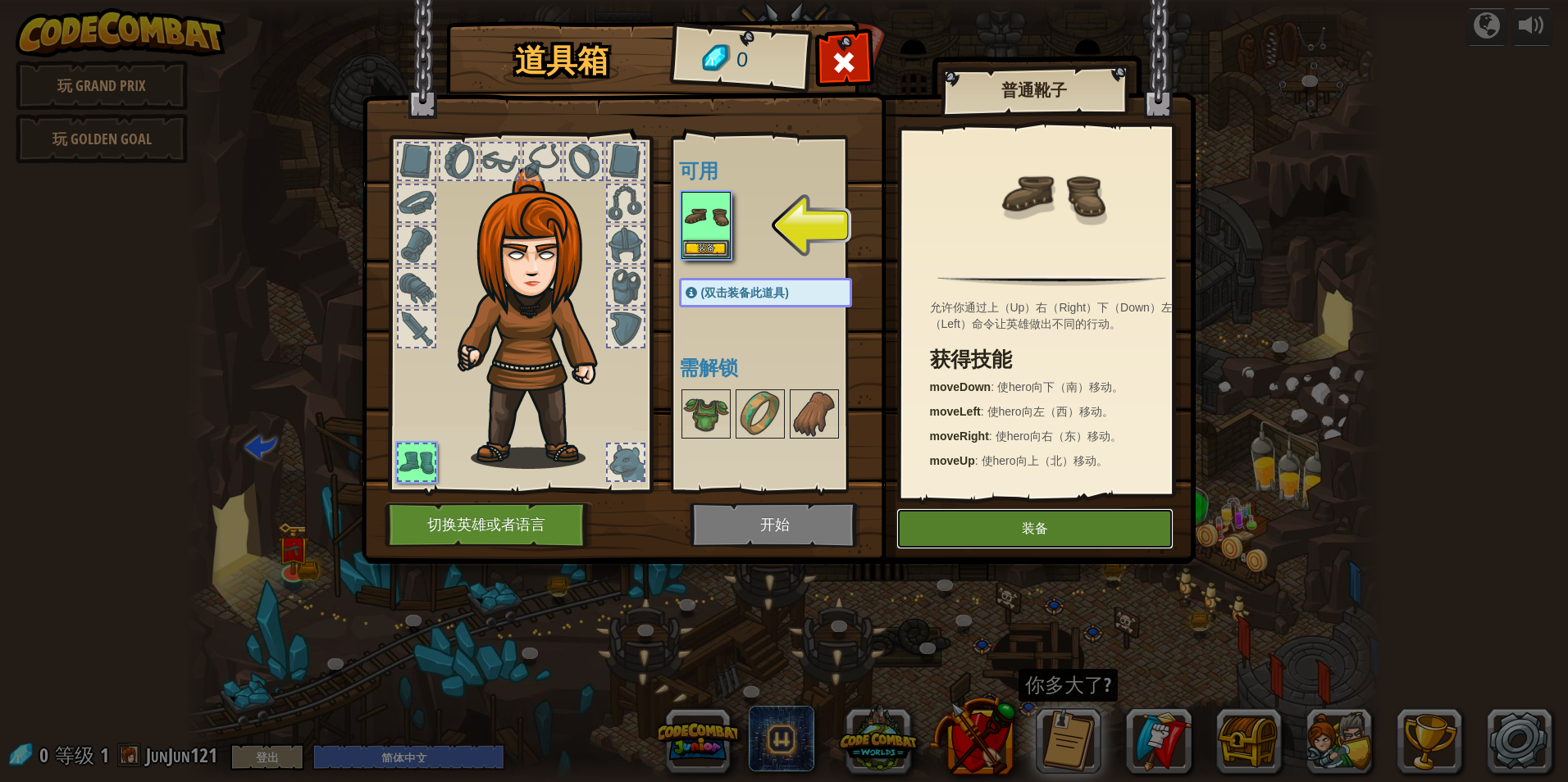
click at [1026, 535] on button "装备" at bounding box center [1035, 529] width 277 height 41
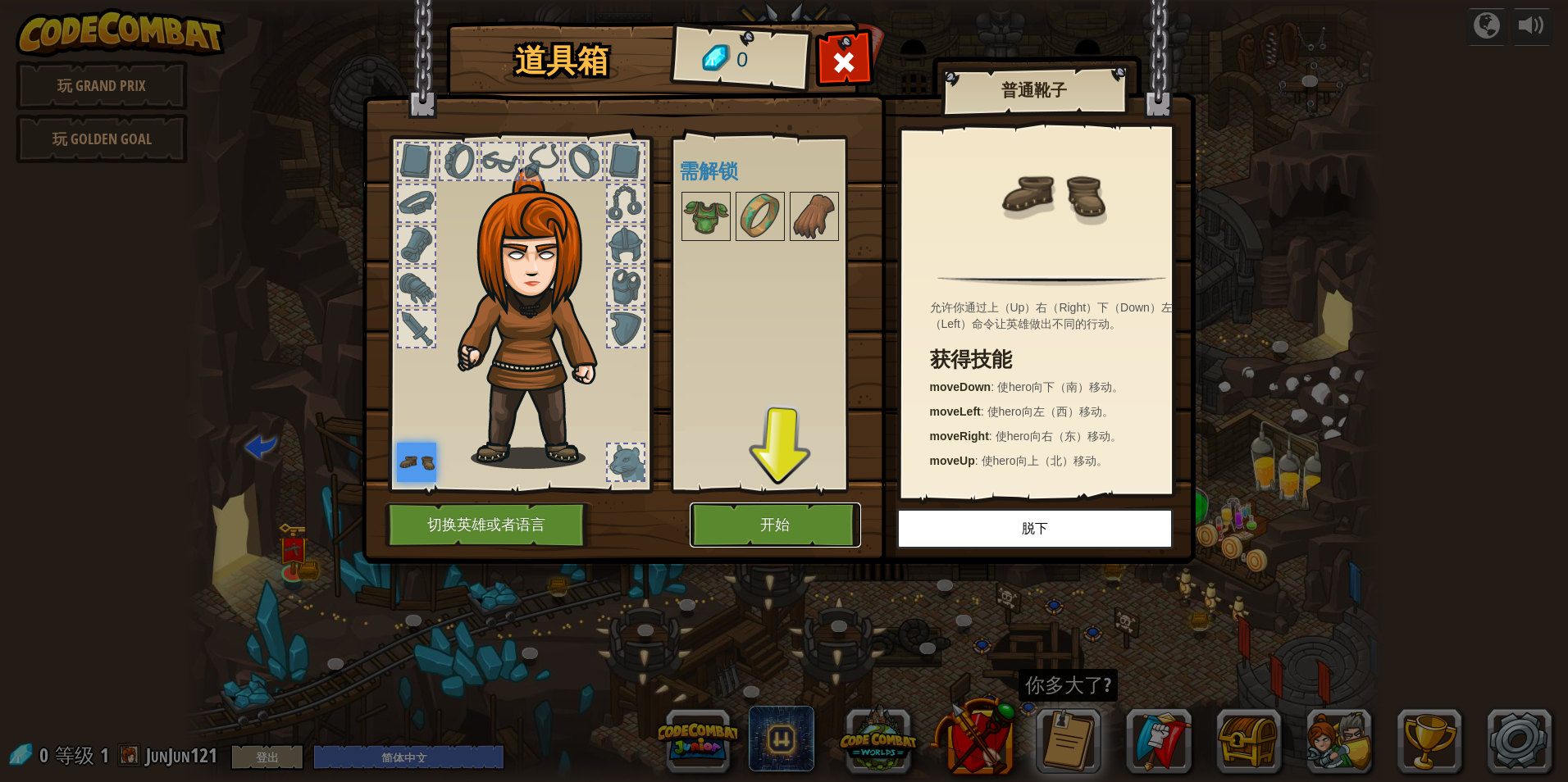
click at [757, 516] on button "开始" at bounding box center [775, 525] width 172 height 45
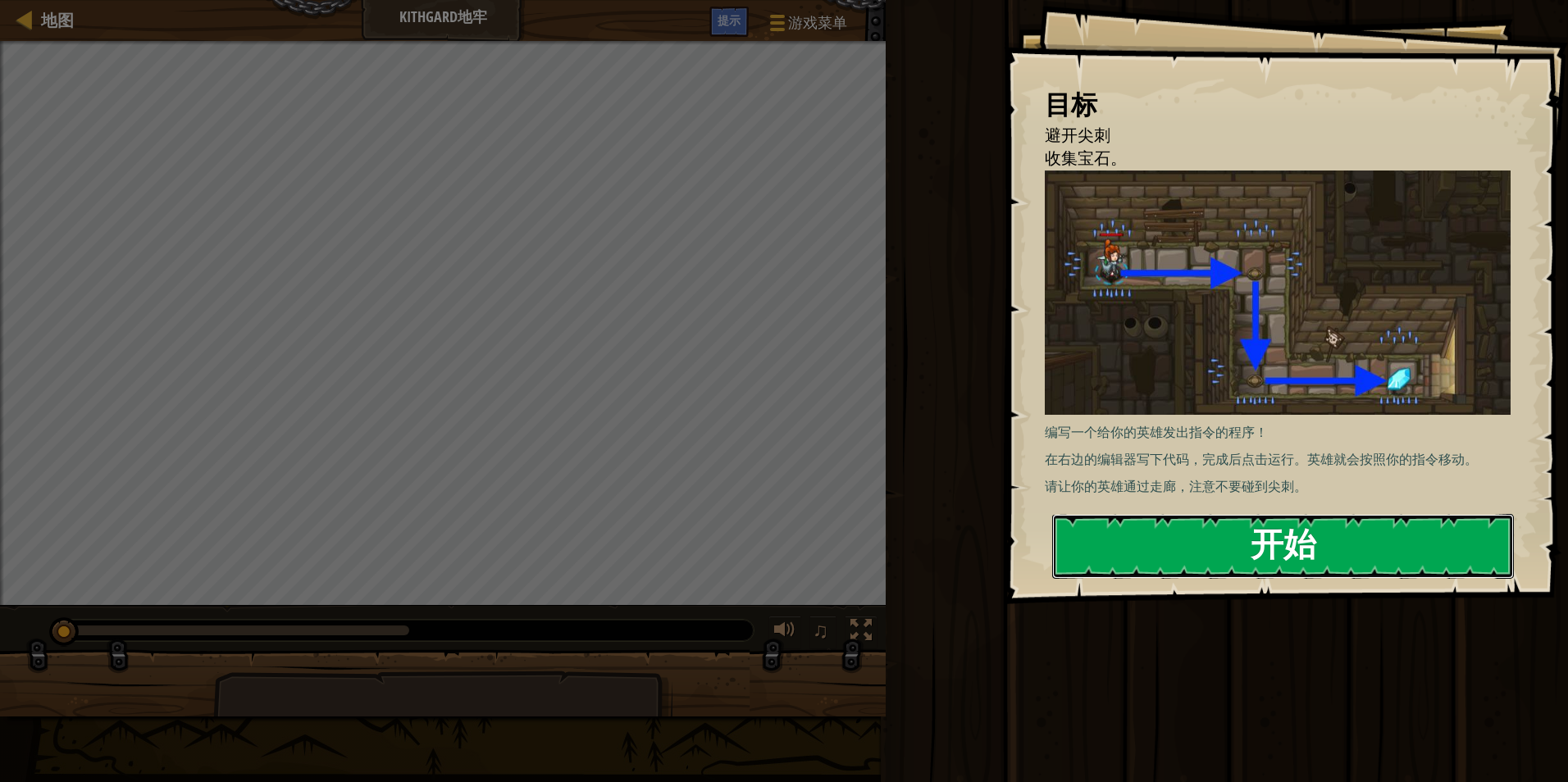
click at [1173, 531] on button "开始" at bounding box center [1283, 546] width 462 height 64
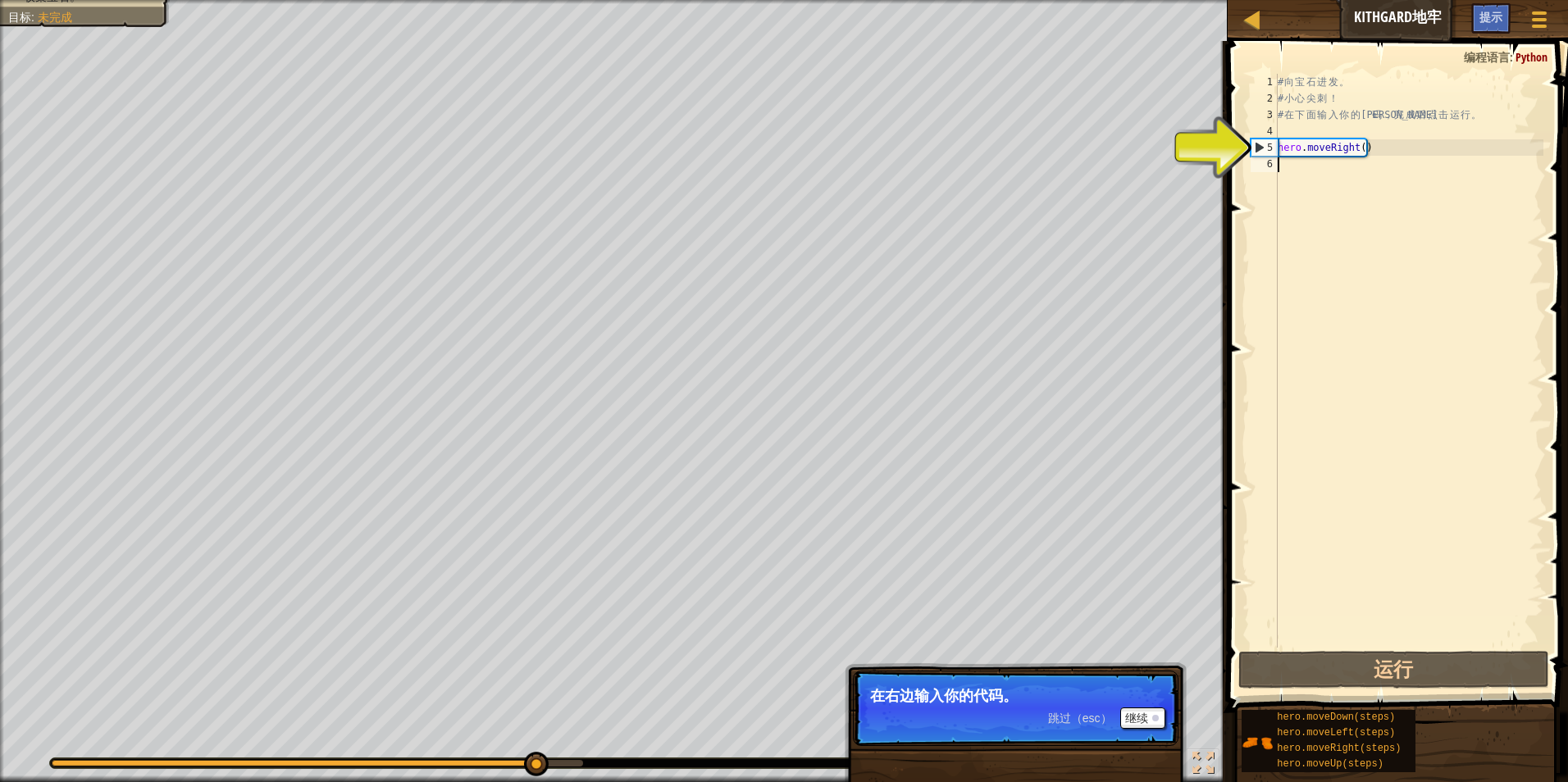
click at [1308, 163] on div "# 向 宝 石 进 发 。 # 小 心 尖 刺 ！ # 在 下 面 输 入 你 的 代 码 ， 完 成 后 点 击 运 行 。 hero . moveRigh…" at bounding box center [1408, 377] width 269 height 607
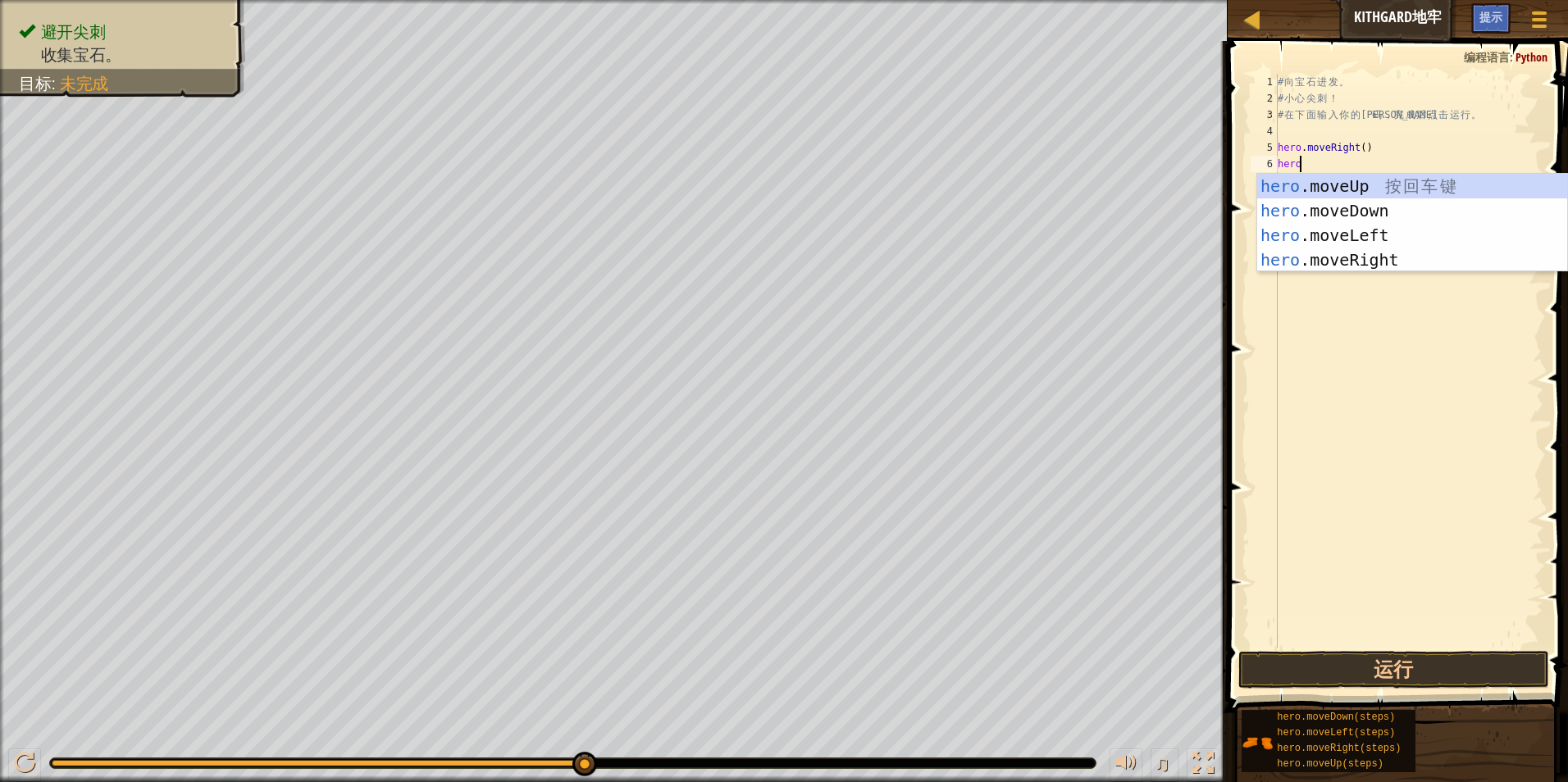
scroll to position [8, 1]
type textarea "hero."
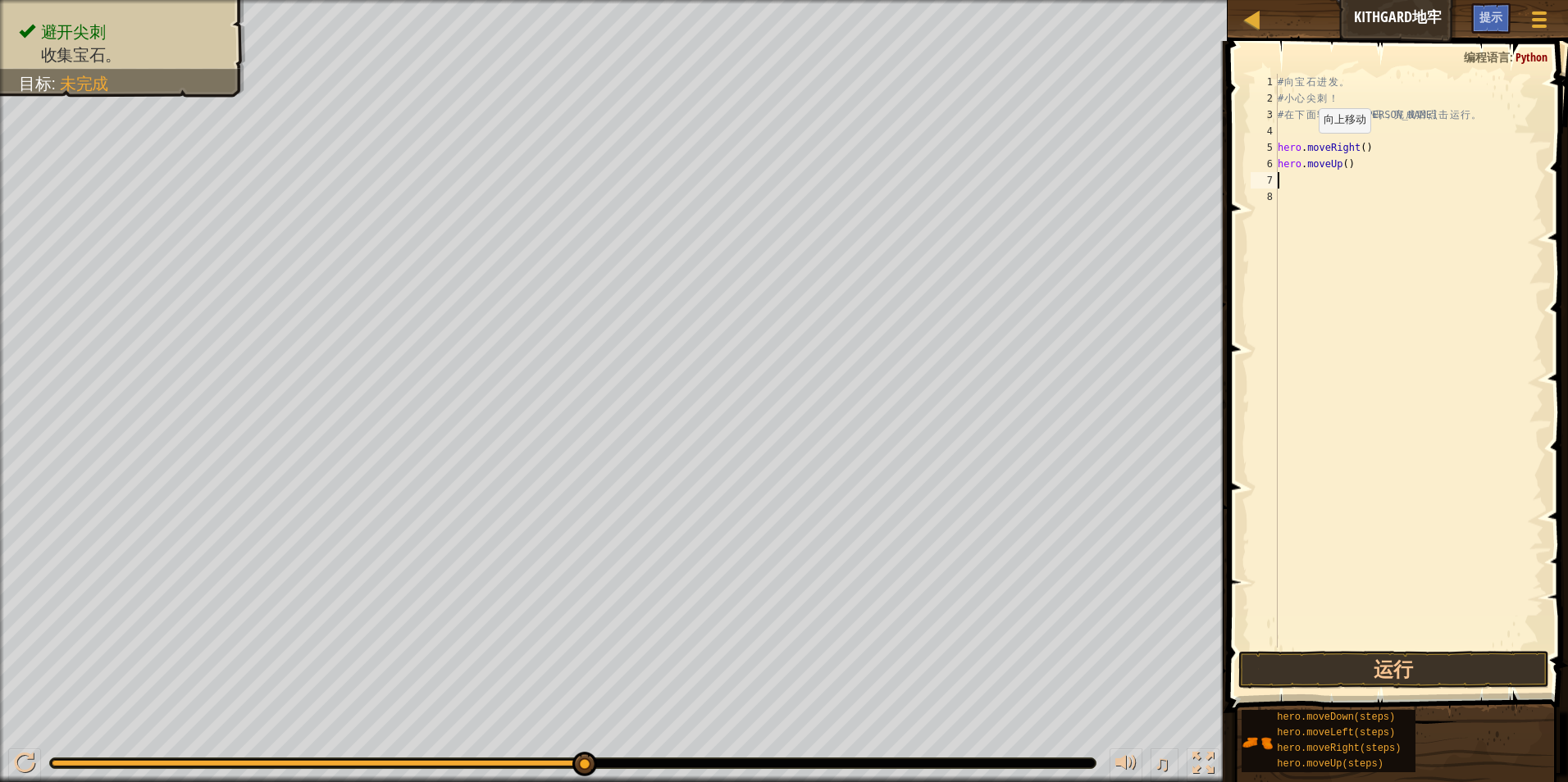
scroll to position [8, 0]
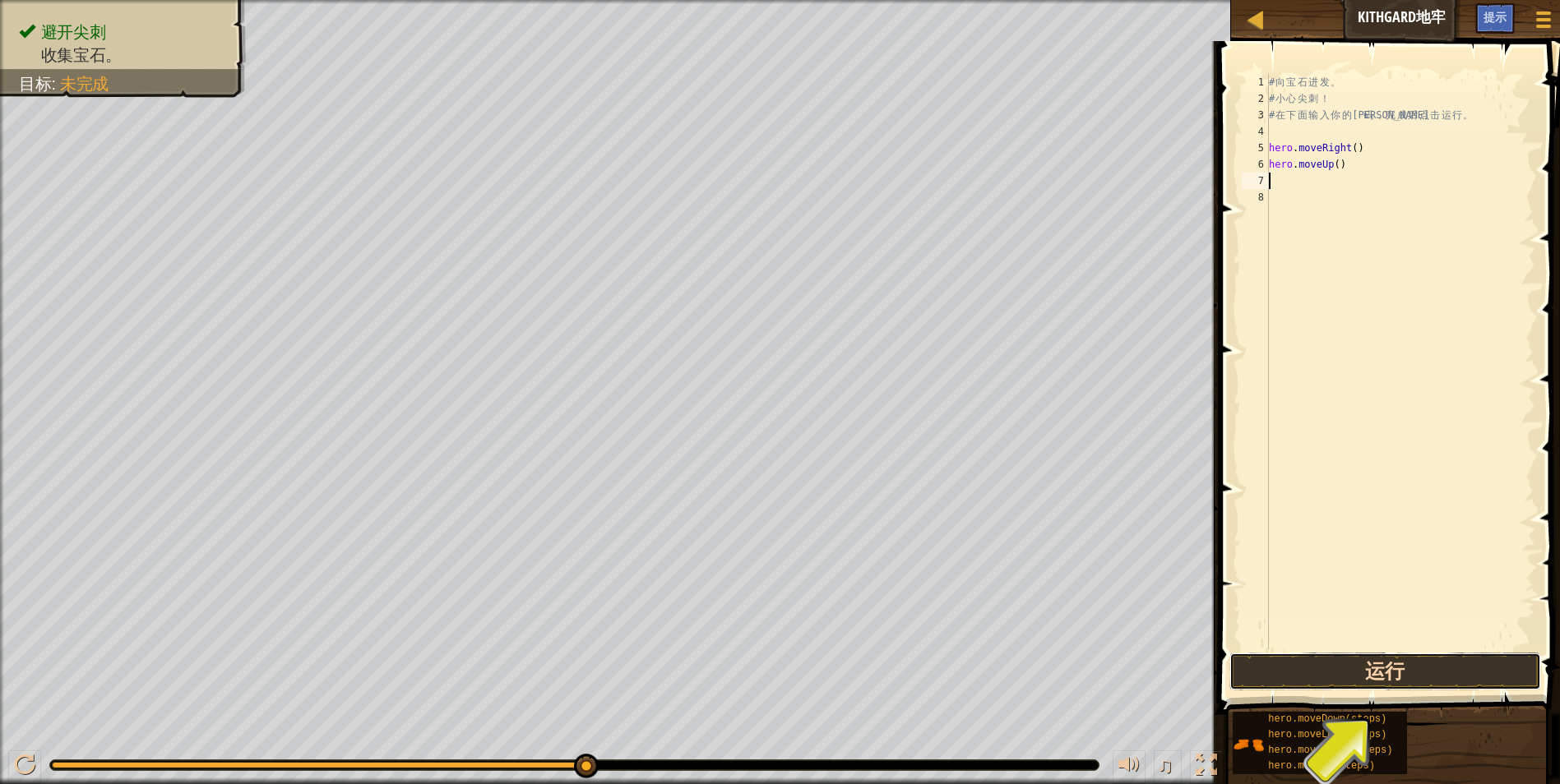
click at [1387, 664] on button "运行" at bounding box center [1385, 671] width 313 height 38
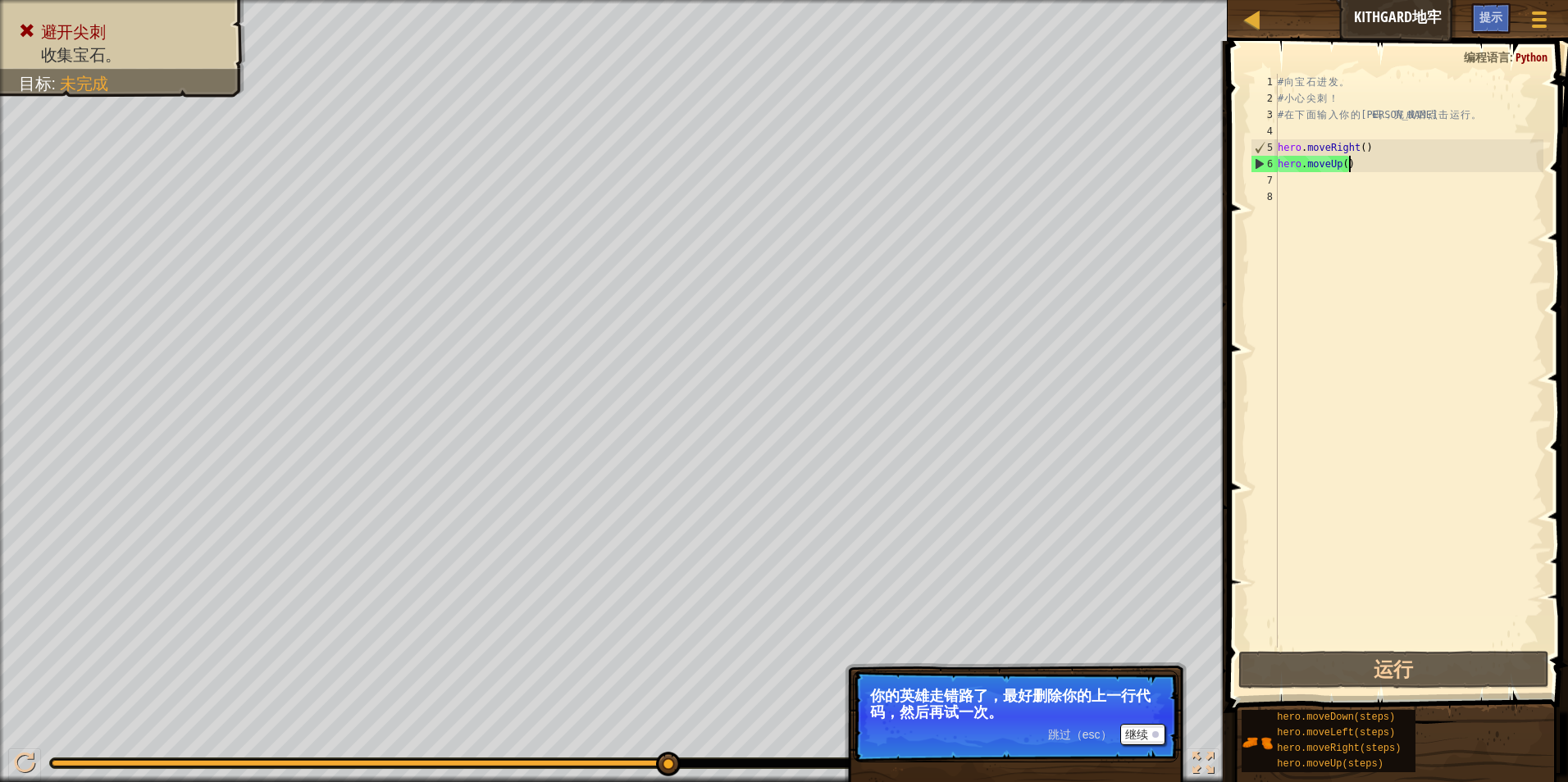
click at [1357, 168] on div "# 向 宝 石 进 发 。 # 小 心 尖 刺 ！ # 在 下 面 输 入 你 的 代 码 ， 完 成 后 点 击 运 行 。 hero . moveRigh…" at bounding box center [1408, 377] width 269 height 607
click at [1340, 168] on div "# 向 宝 石 进 发 。 # 小 心 尖 刺 ！ # 在 下 面 输 入 你 的 代 码 ， 完 成 后 点 击 运 行 。 hero . moveRigh…" at bounding box center [1408, 377] width 269 height 607
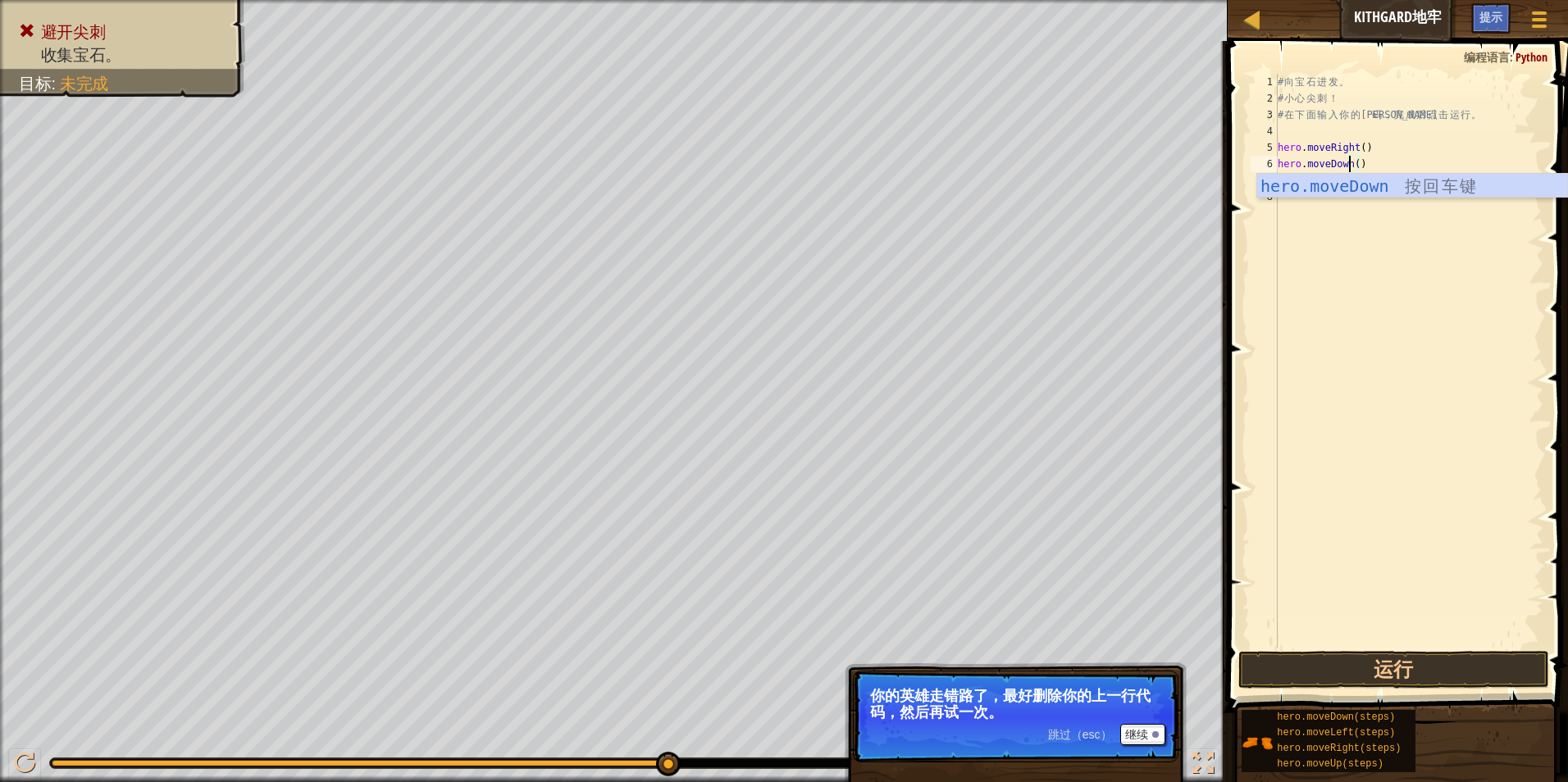
type textarea "hero.moveDown"
click at [1488, 673] on button "运行" at bounding box center [1394, 670] width 312 height 38
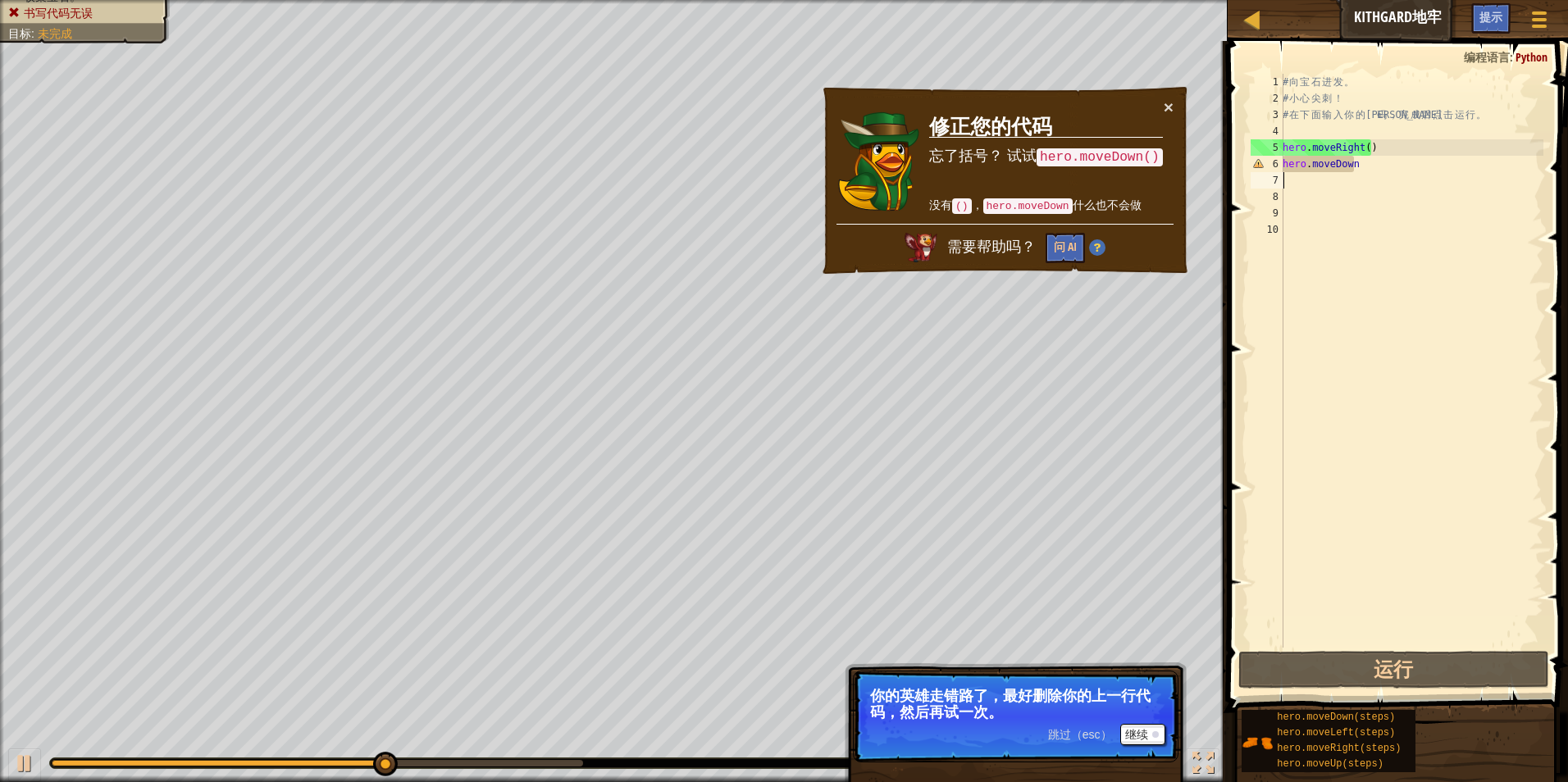
click at [1364, 172] on div "# 向 宝 石 进 发 。 # 小 心 尖 刺 ！ # 在 下 面 输 入 你 的 代 码 ， 完 成 后 点 击 运 行 。 hero . moveRigh…" at bounding box center [1412, 377] width 264 height 607
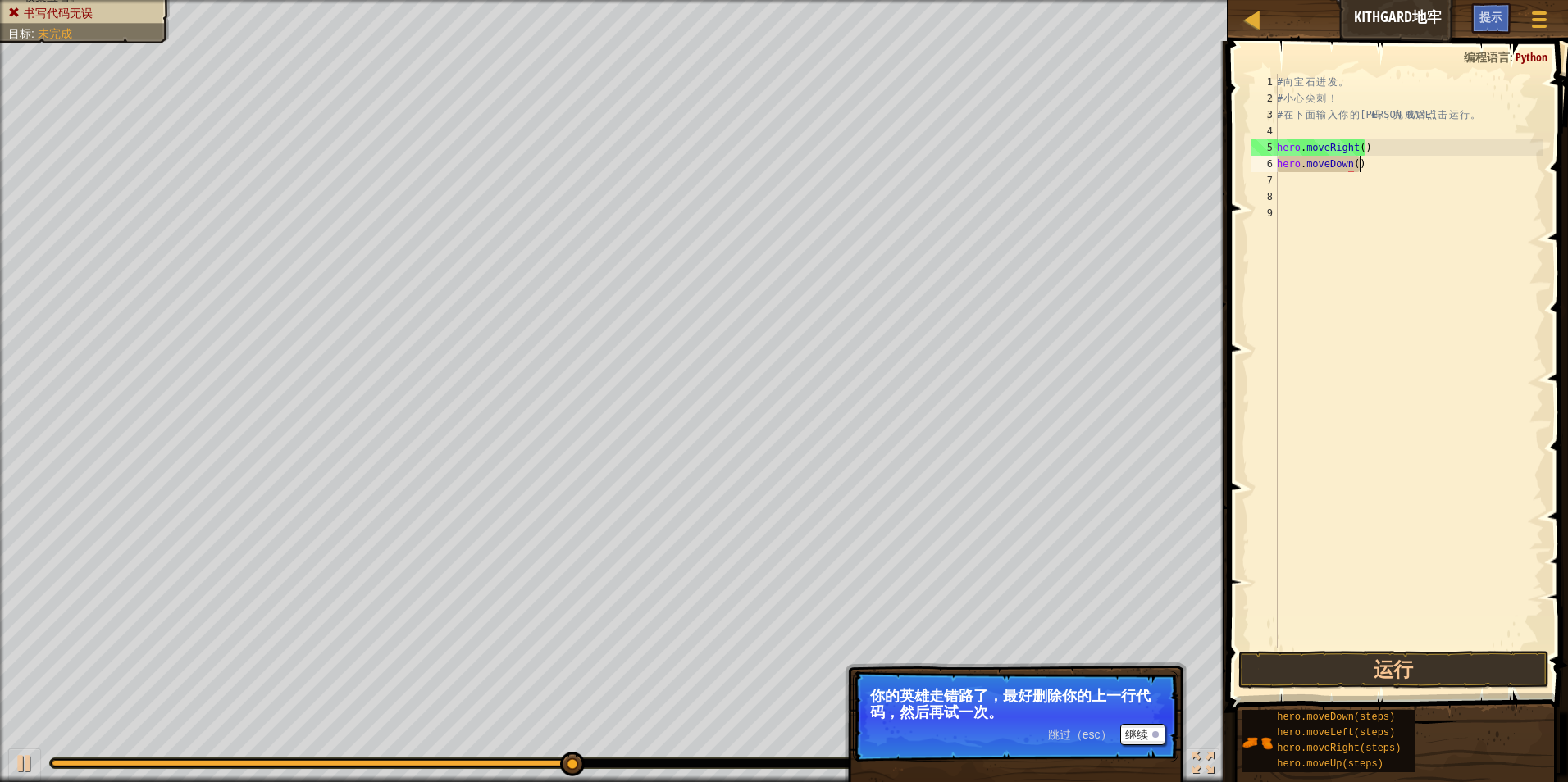
scroll to position [8, 6]
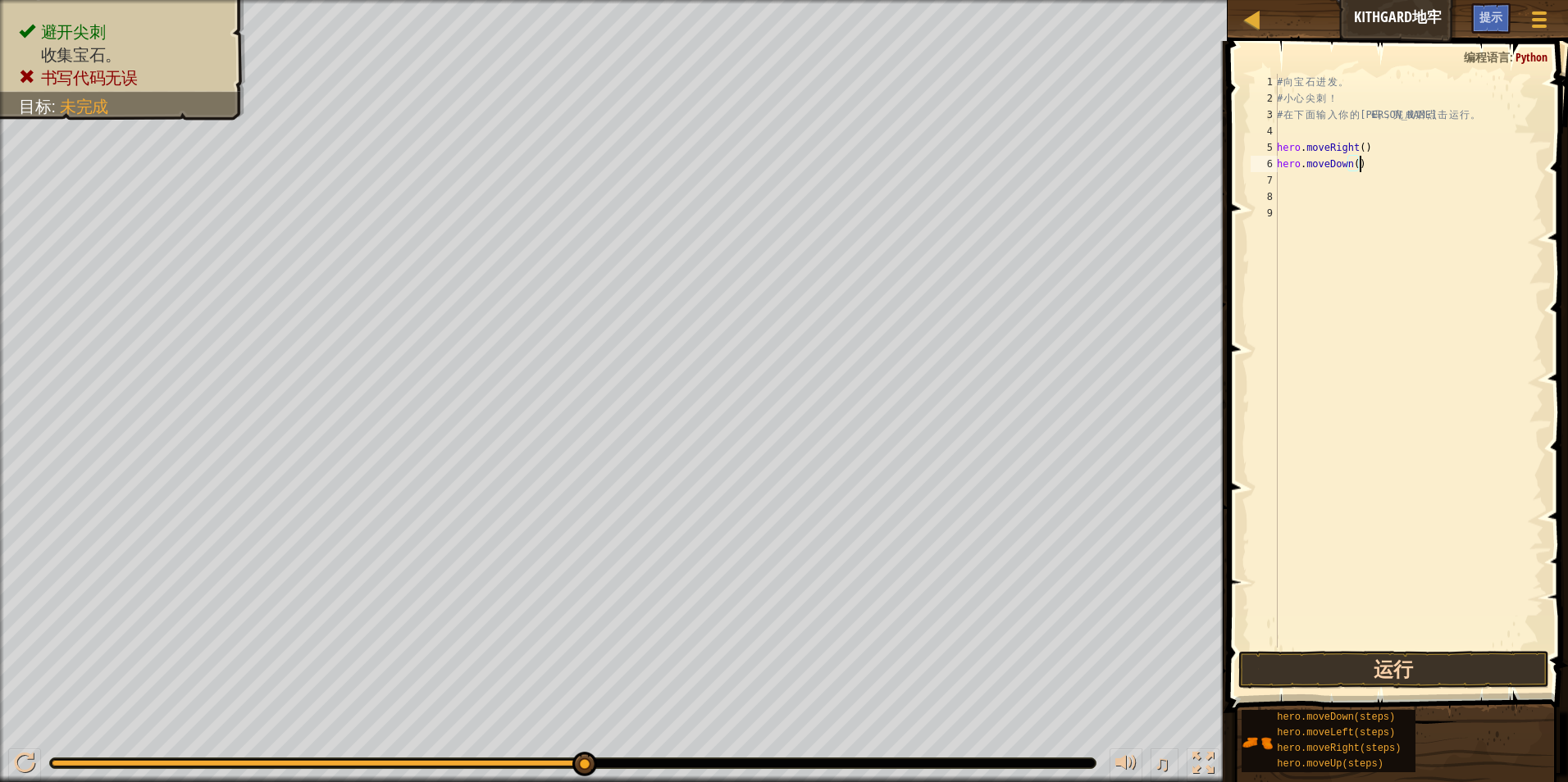
type textarea "hero.moveDown()"
click at [1410, 672] on button "运行" at bounding box center [1394, 670] width 312 height 38
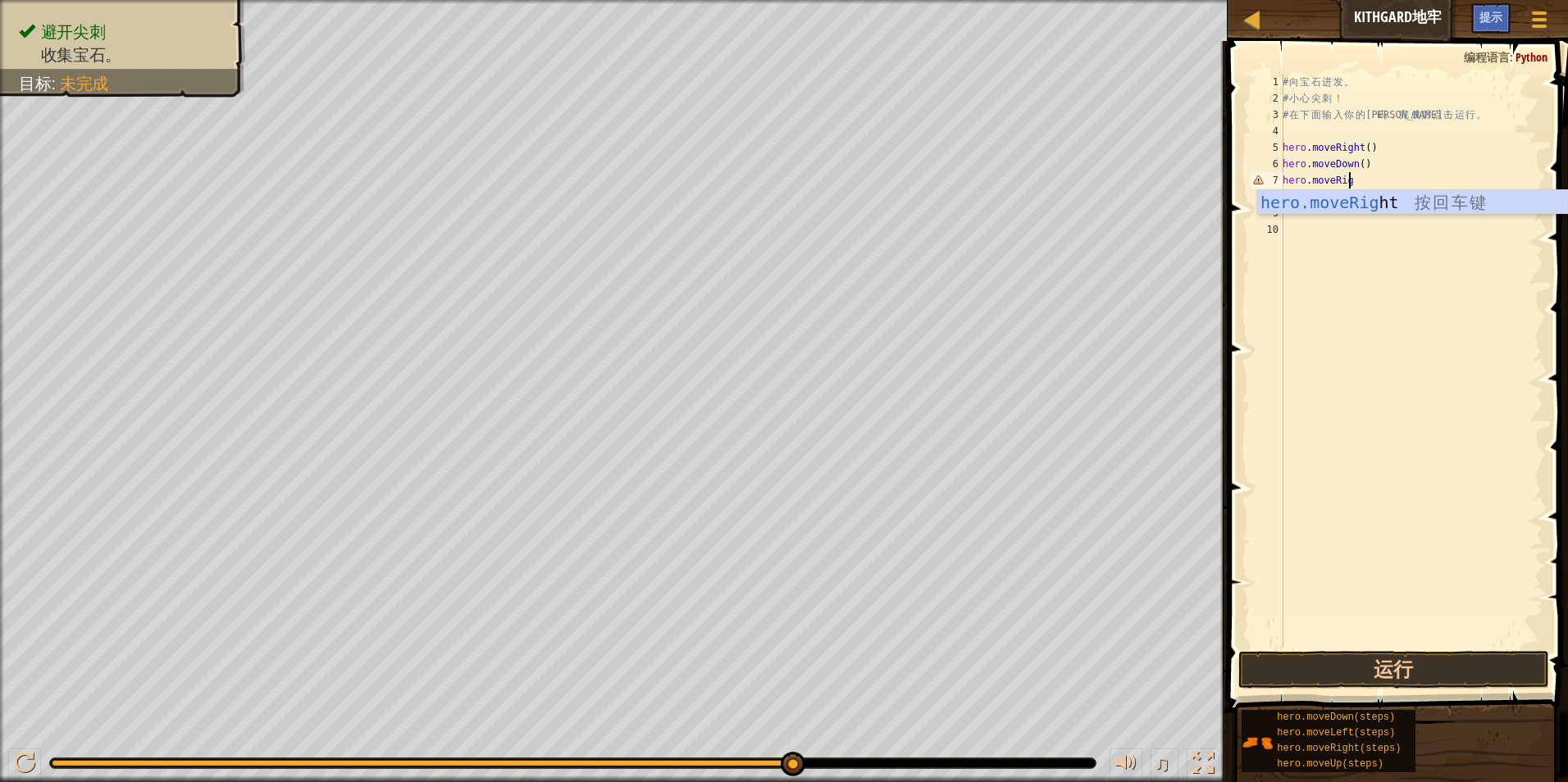
scroll to position [8, 5]
type textarea "hero.moveRight"
click at [1385, 674] on button "运行" at bounding box center [1394, 670] width 312 height 38
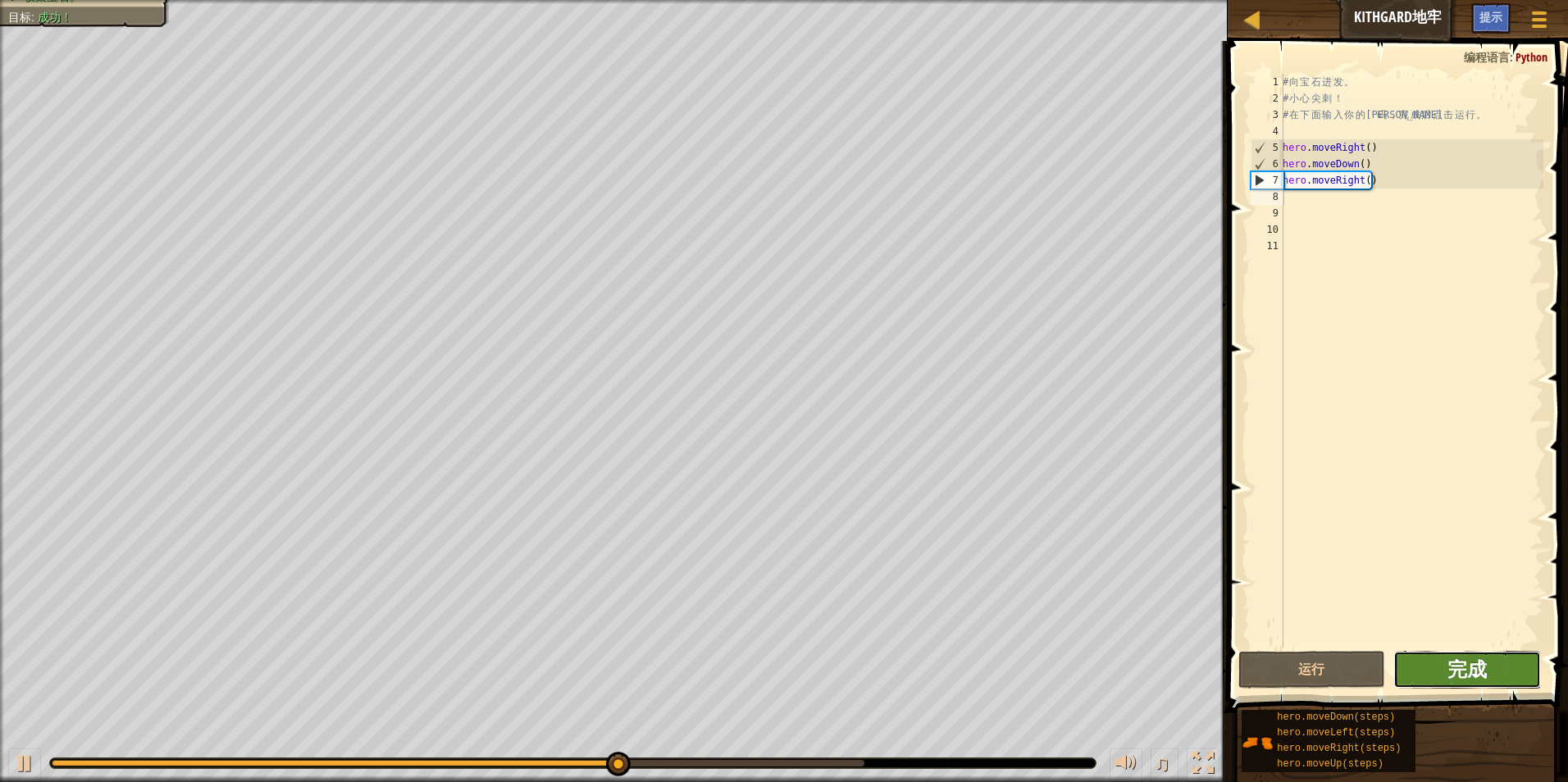
click at [1481, 670] on span "完成" at bounding box center [1468, 669] width 40 height 27
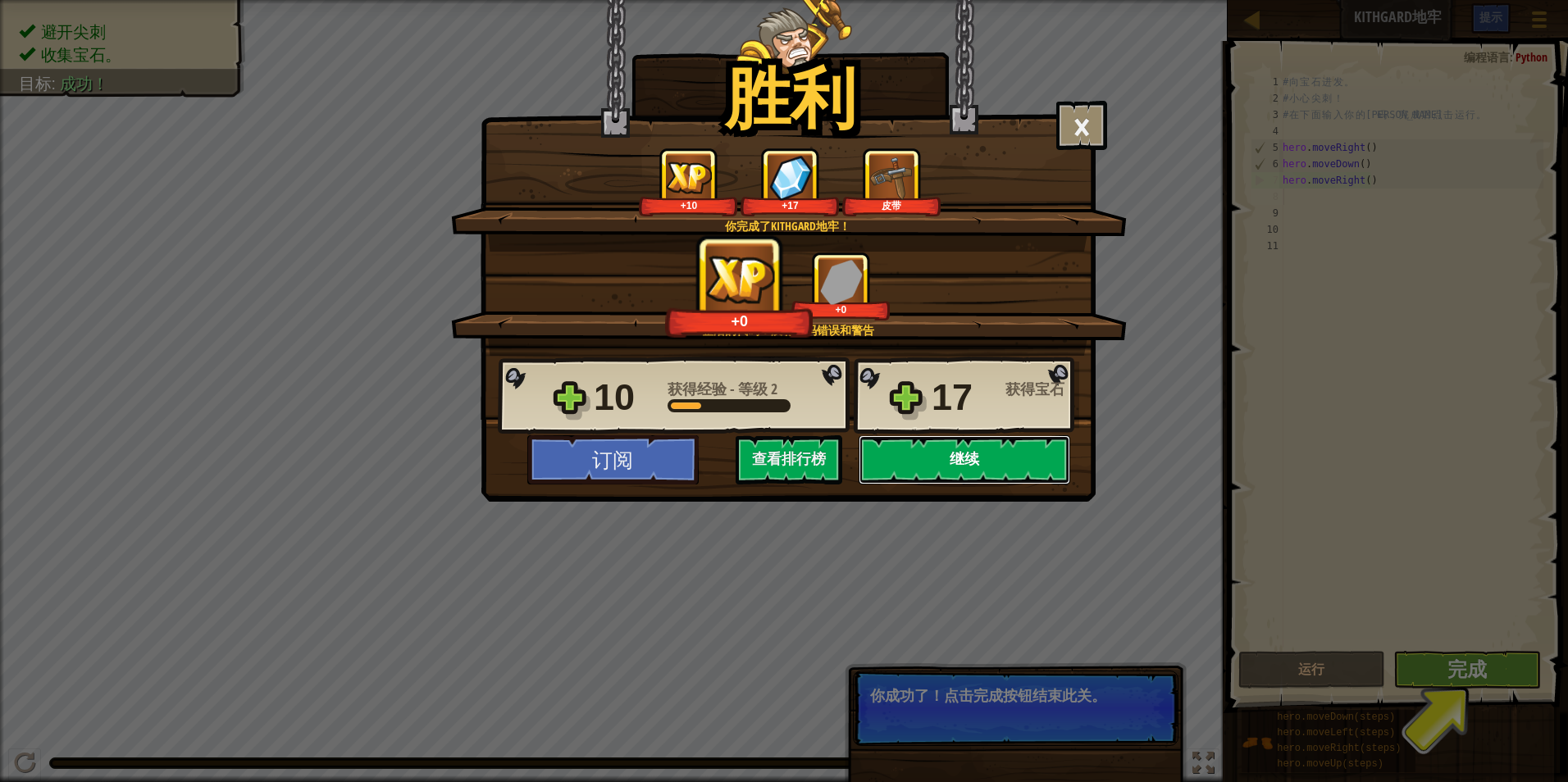
click at [995, 458] on button "继续" at bounding box center [964, 459] width 211 height 49
select select "zh-HANS"
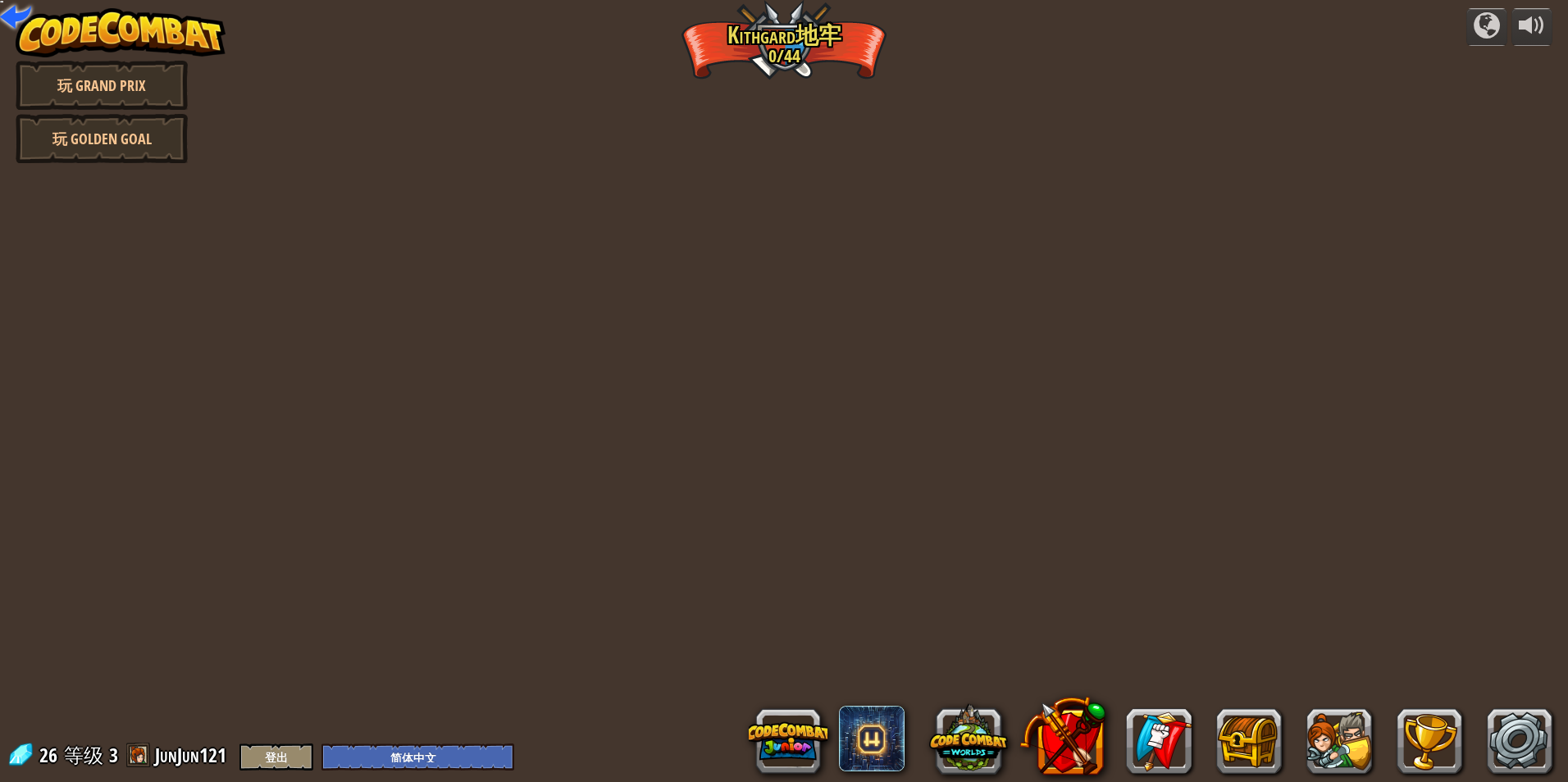
select select "zh-HANS"
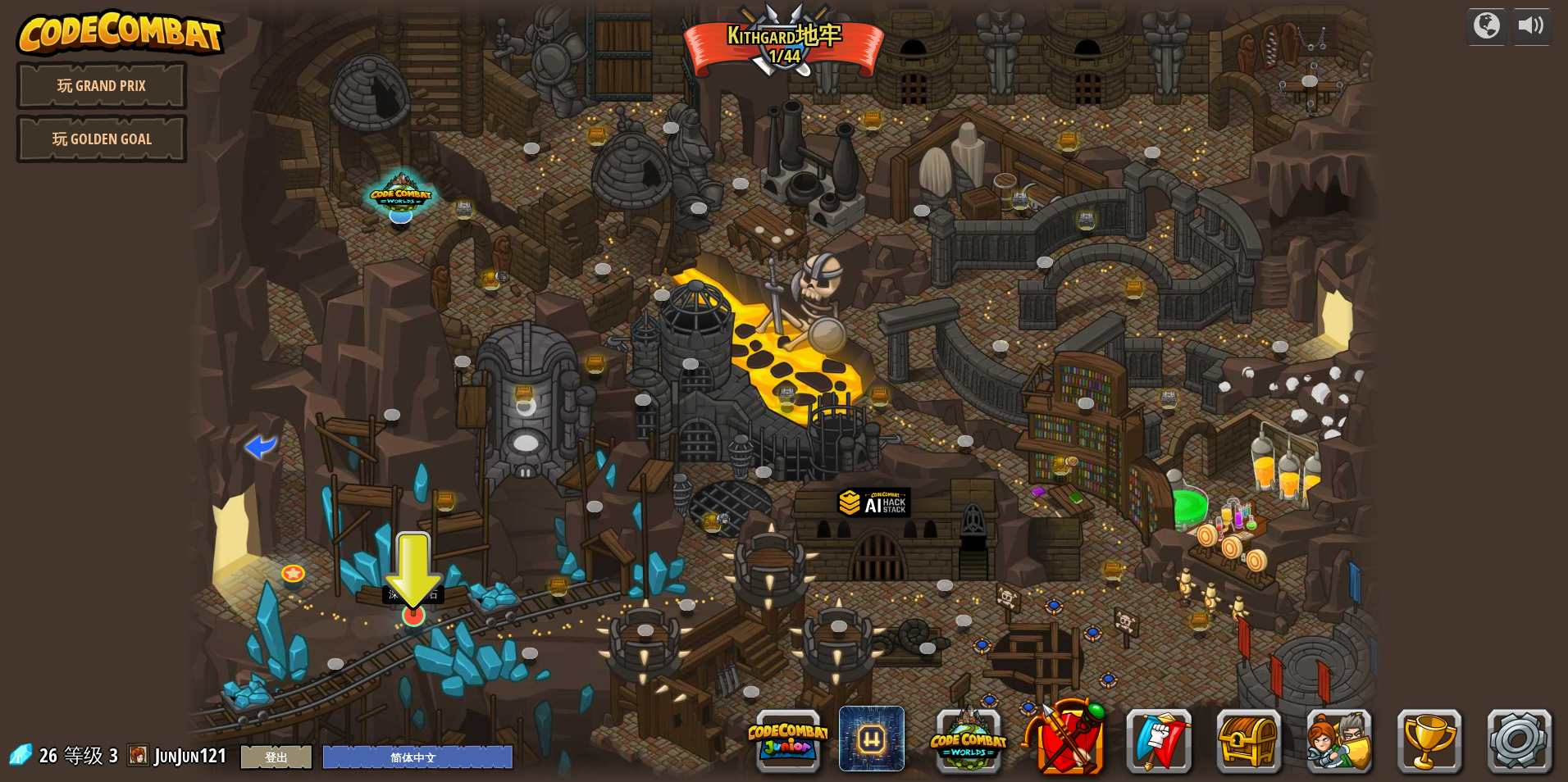
click at [410, 591] on img at bounding box center [413, 580] width 32 height 74
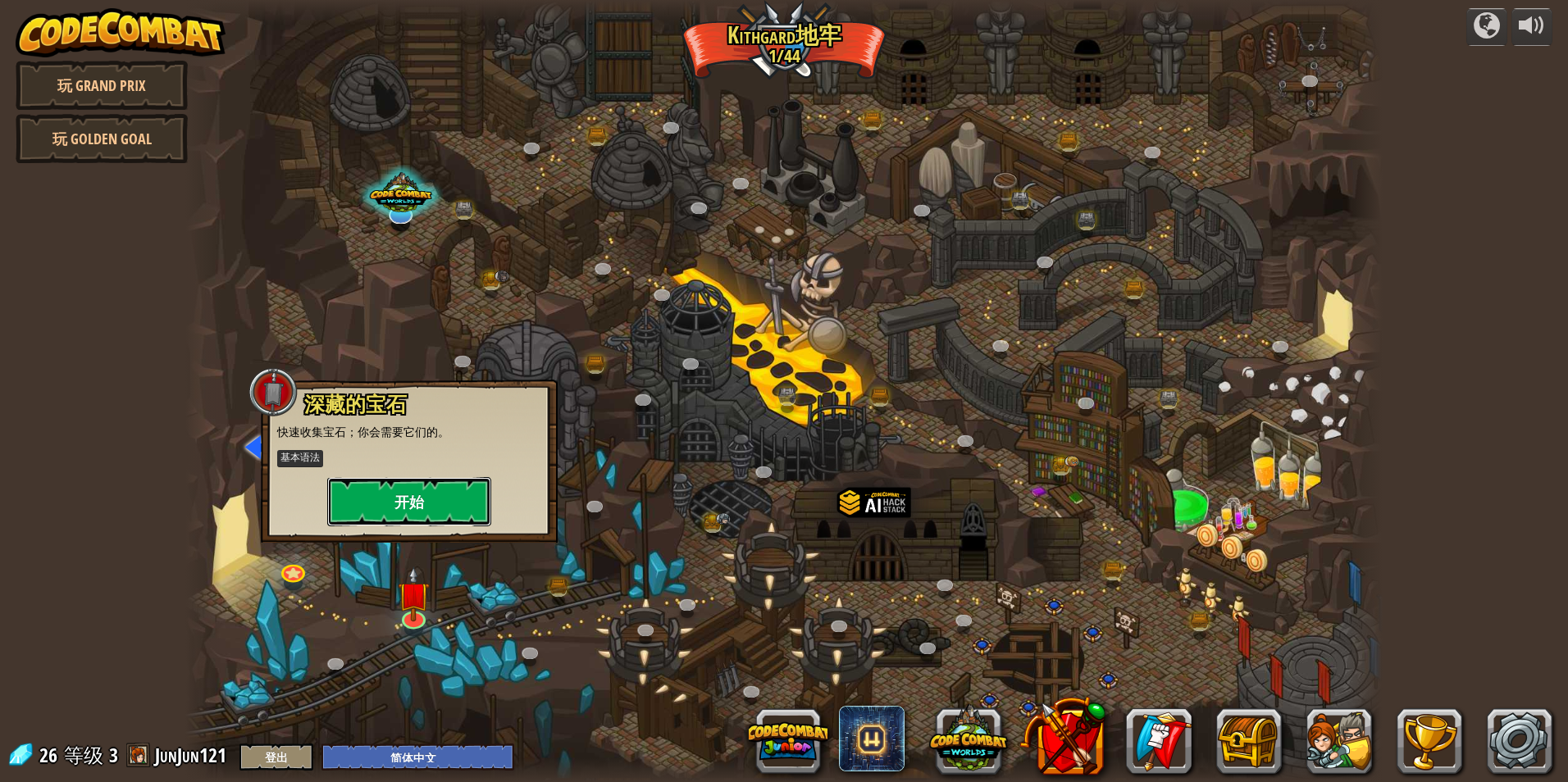
click at [422, 499] on button "开始" at bounding box center [409, 501] width 164 height 49
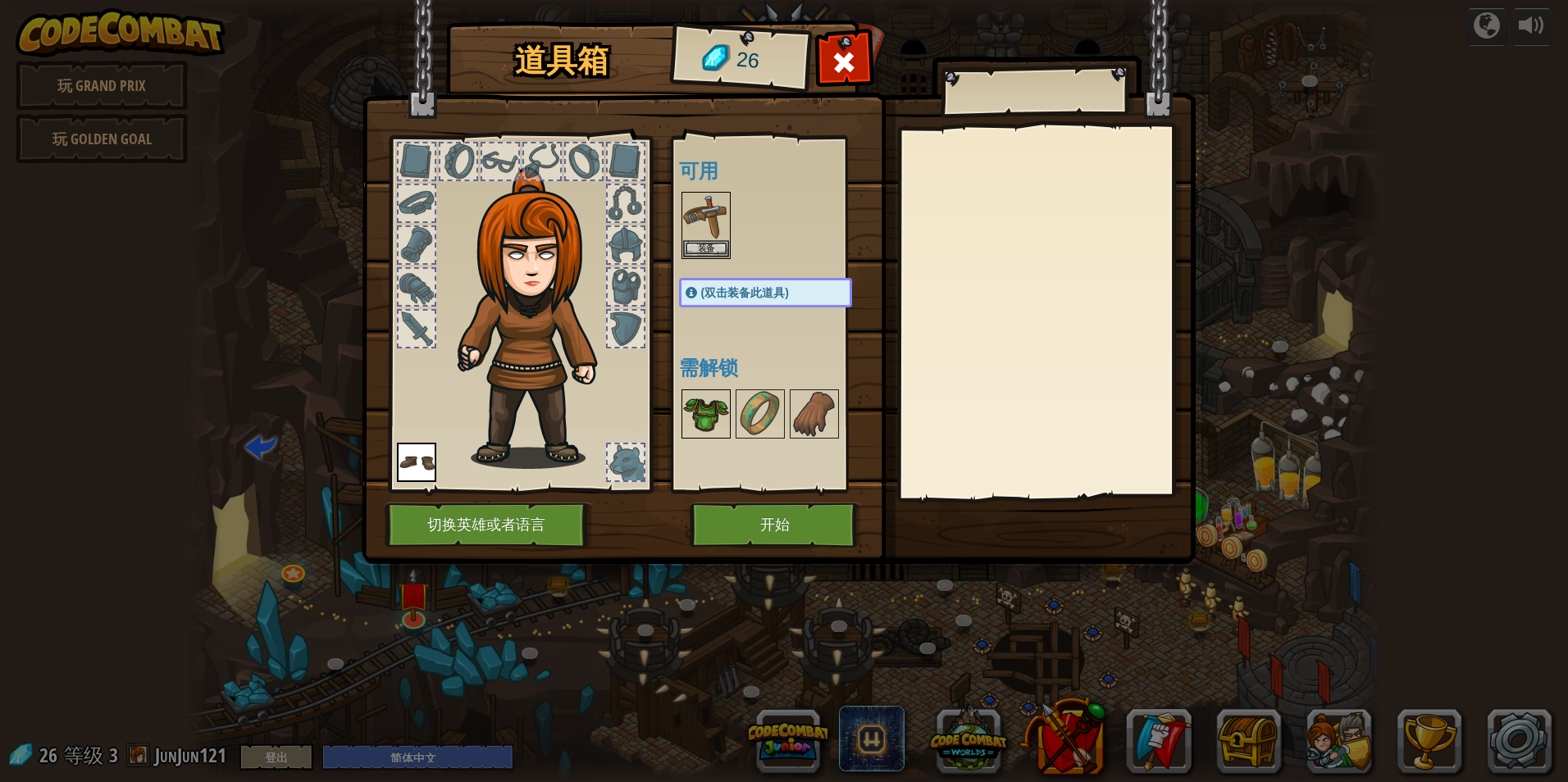
click at [712, 418] on img at bounding box center [706, 414] width 46 height 45
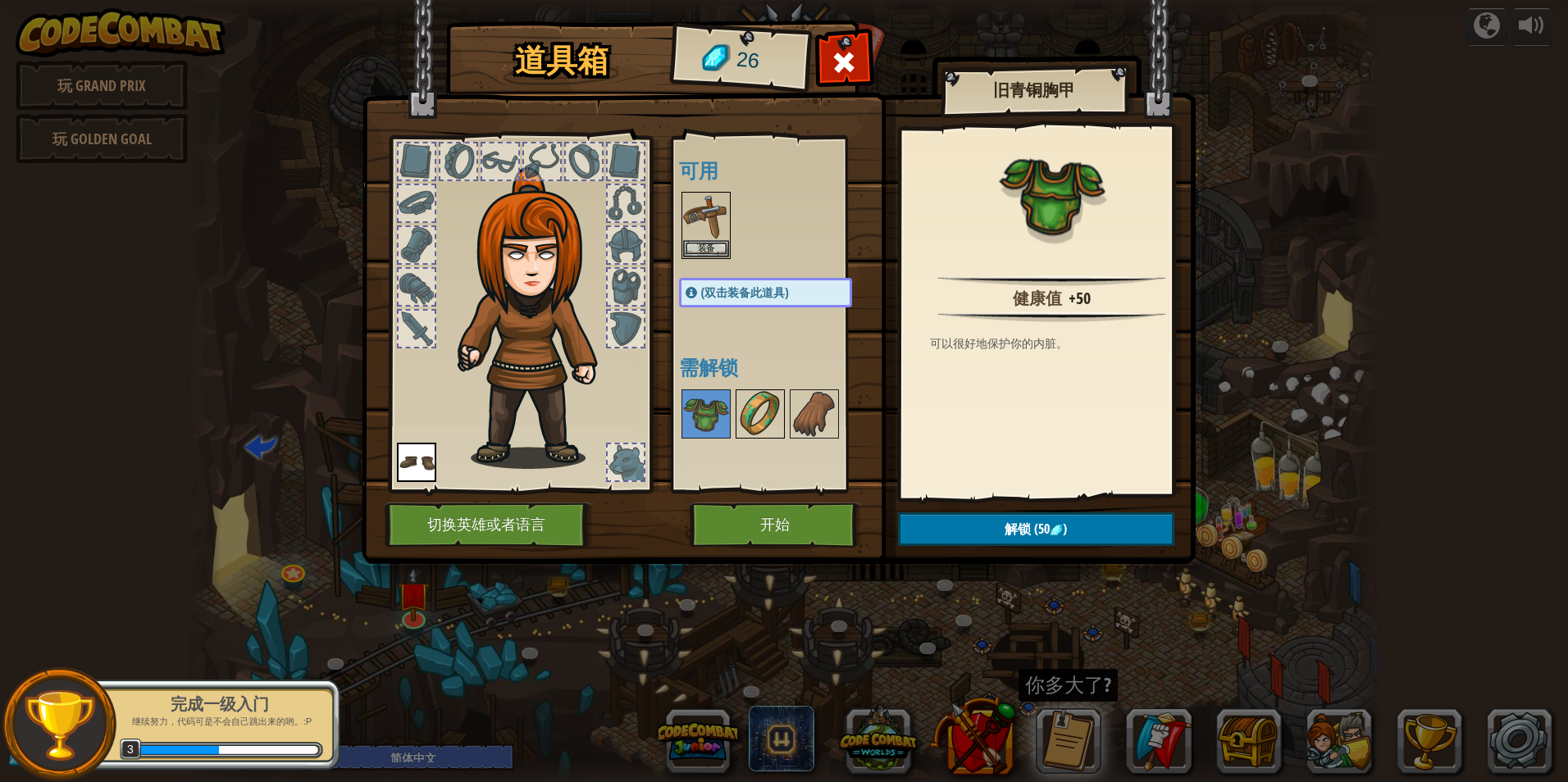
click at [756, 404] on img at bounding box center [760, 414] width 46 height 45
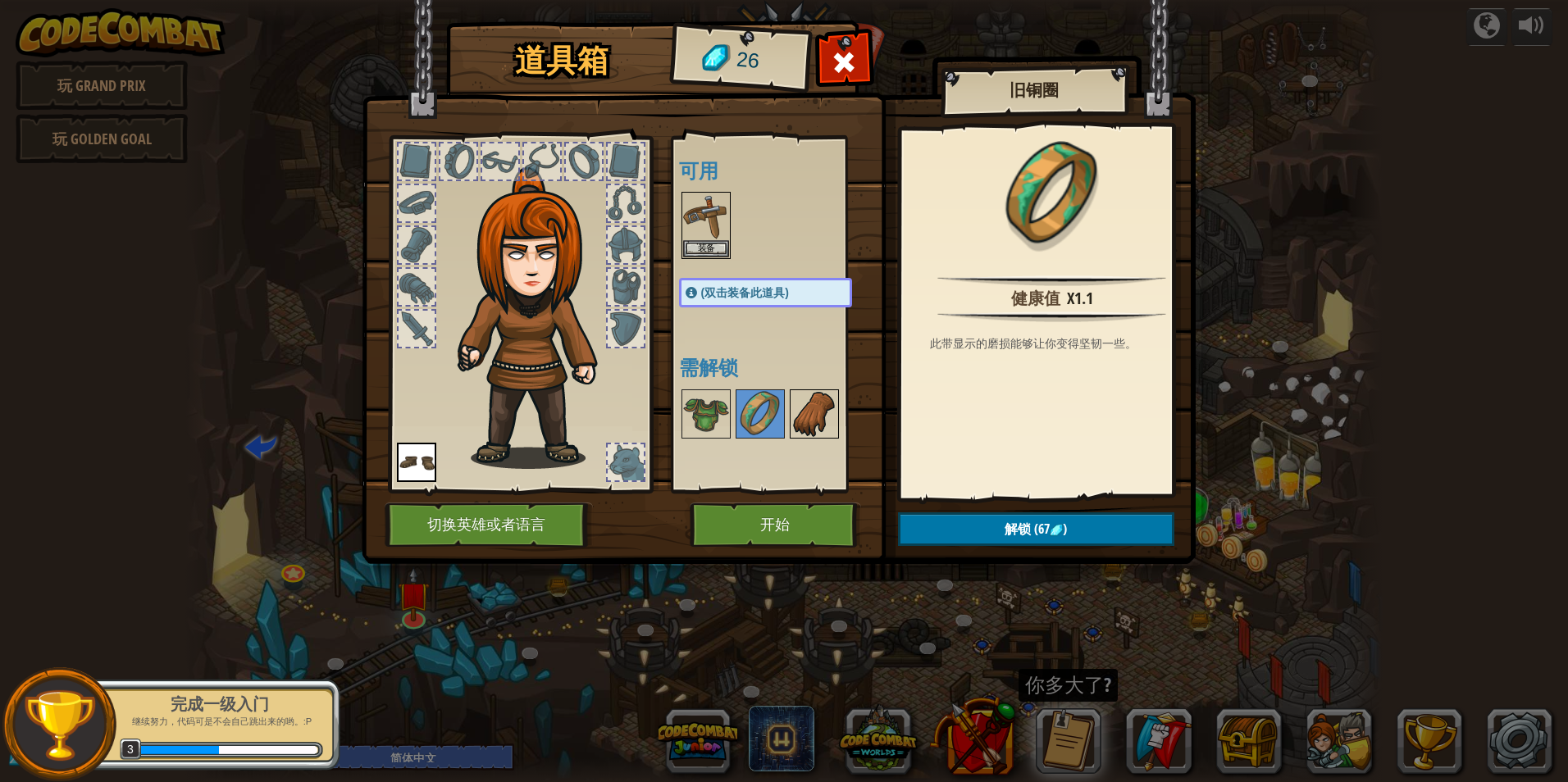
click at [803, 411] on img at bounding box center [814, 414] width 46 height 45
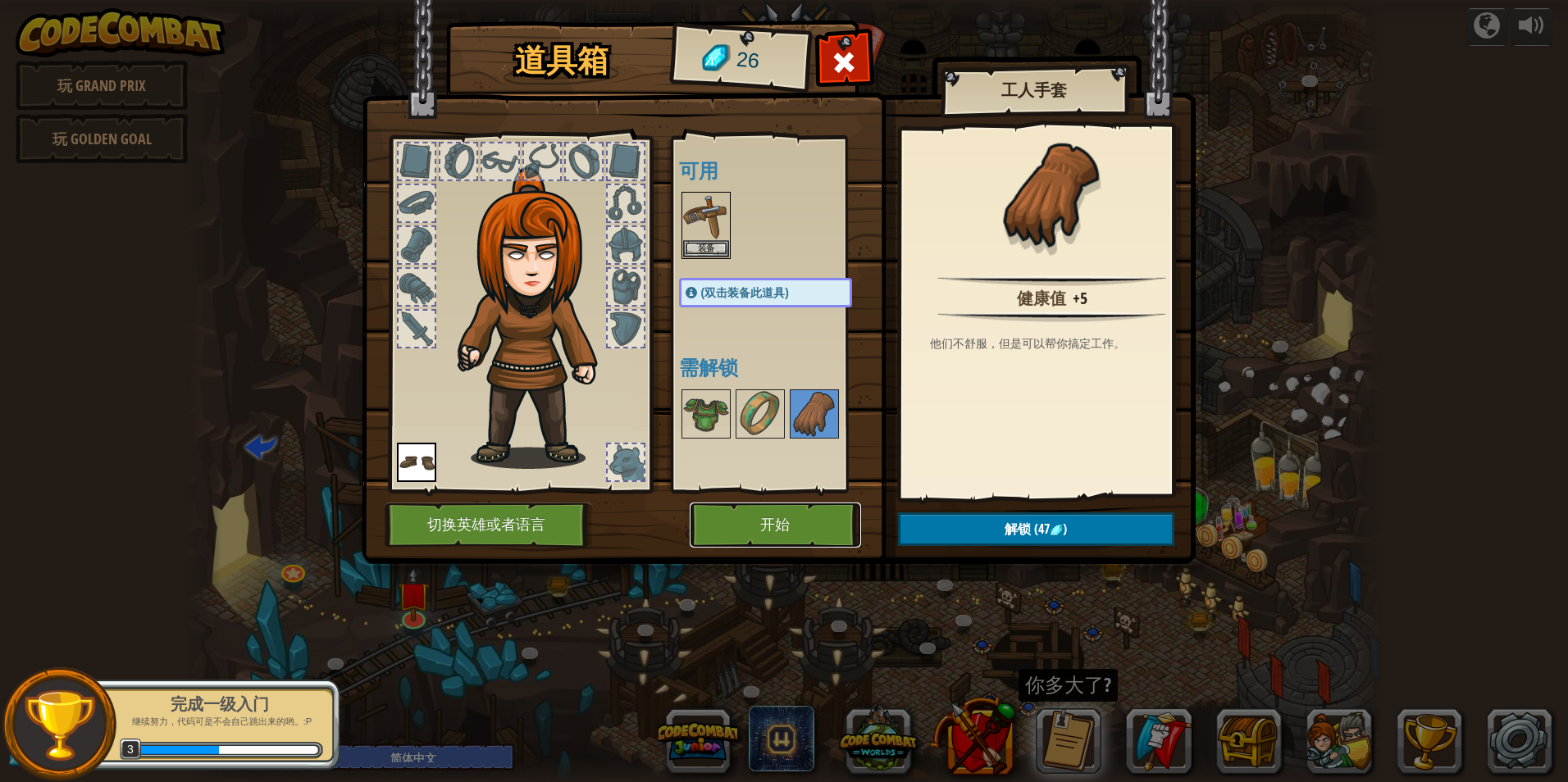
click at [766, 516] on button "开始" at bounding box center [775, 525] width 172 height 45
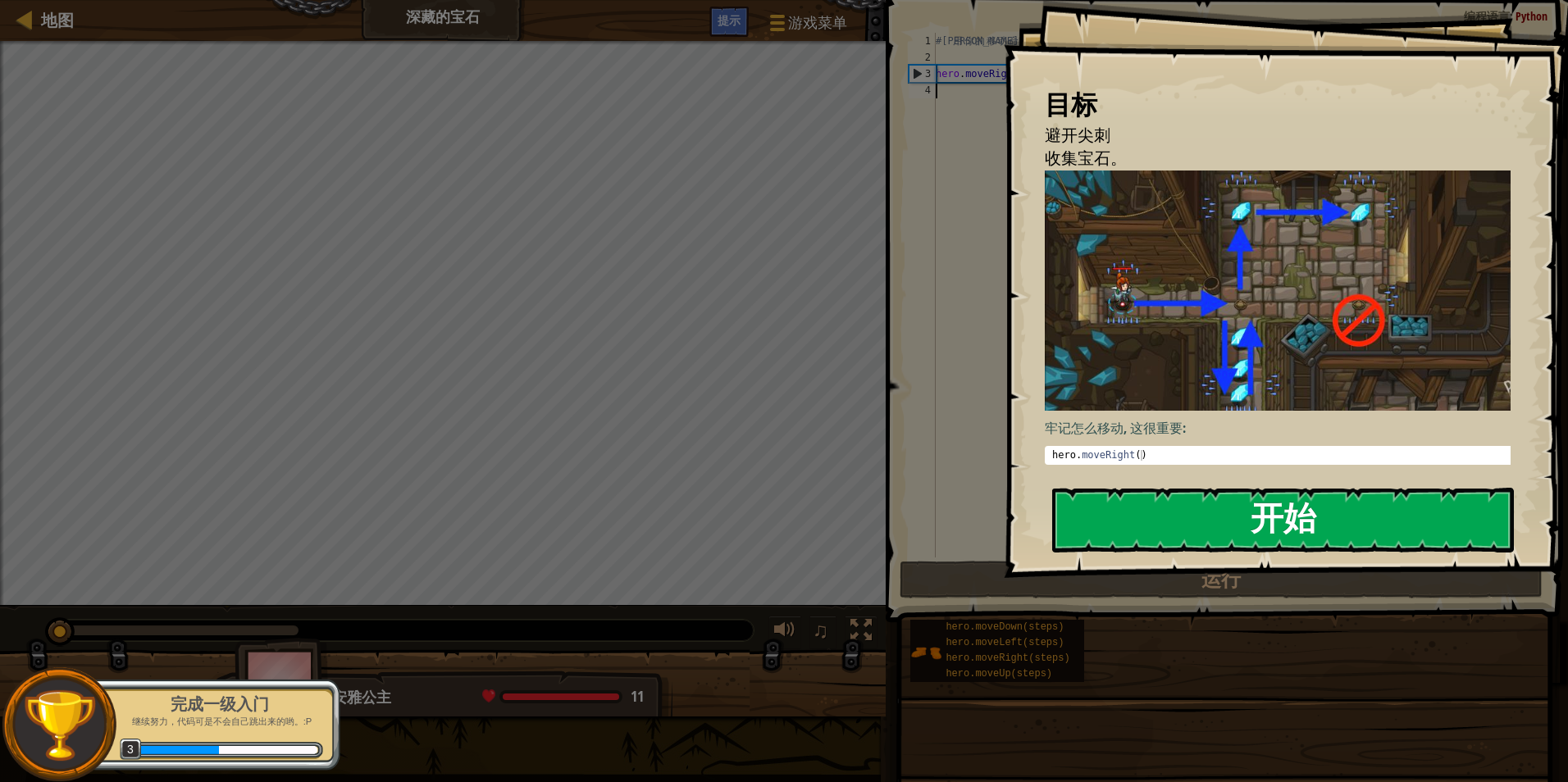
click at [1254, 488] on button "开始" at bounding box center [1283, 519] width 462 height 64
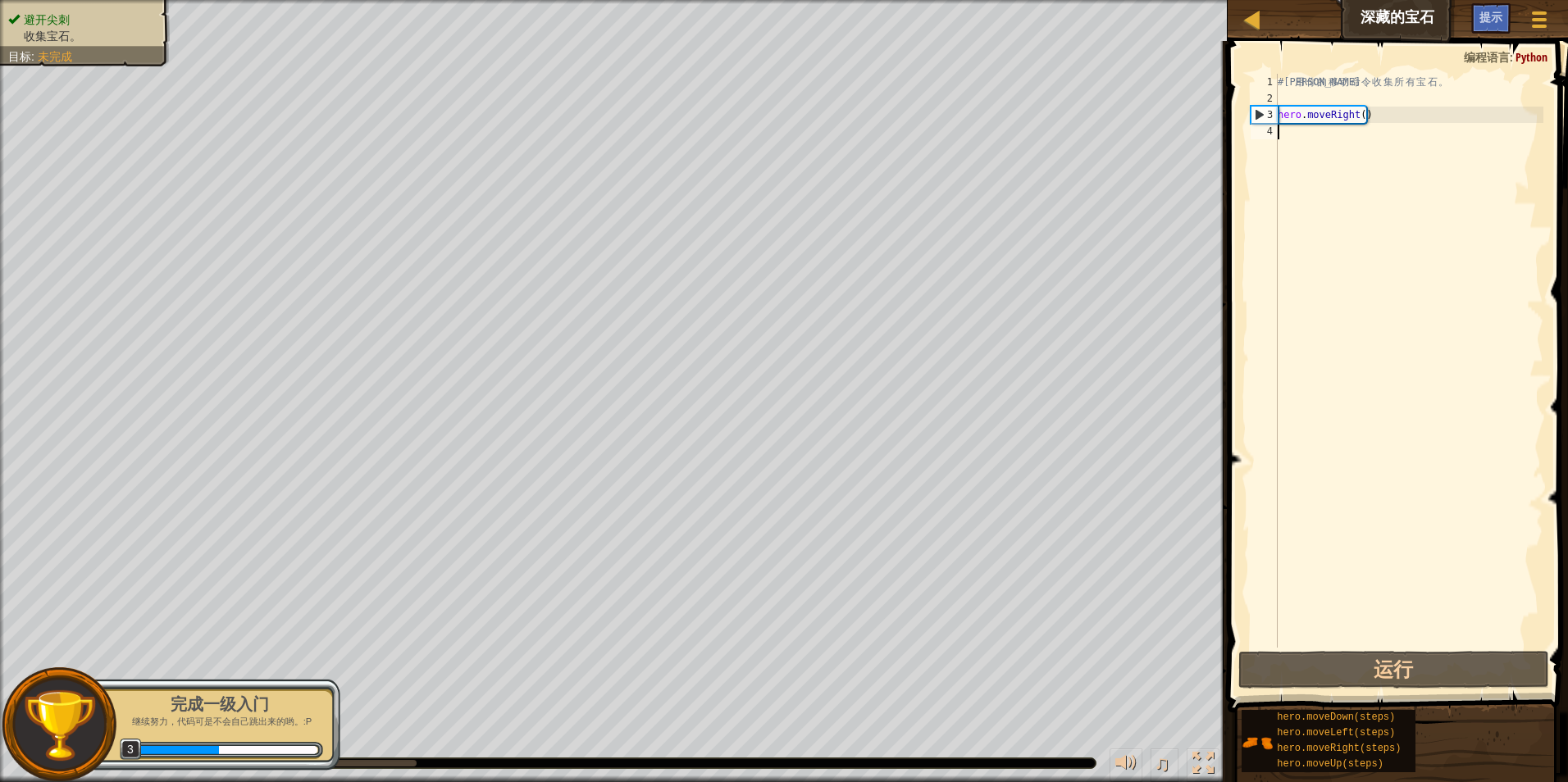
click at [1298, 130] on div "# 利 用 你 的 移 动 命 令 收 集 所 有 宝 石 。 hero . moveRight ( )" at bounding box center [1408, 377] width 269 height 607
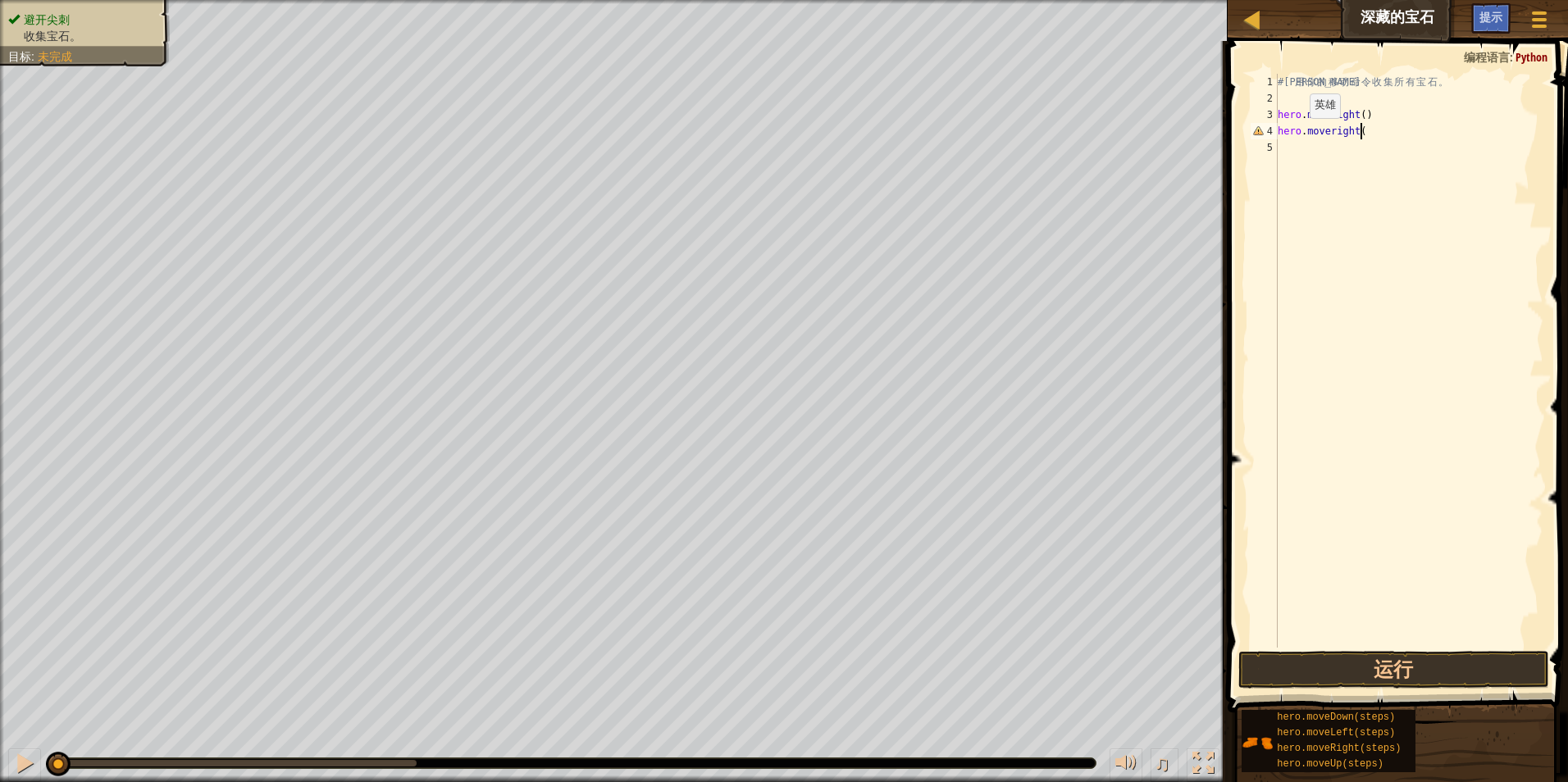
scroll to position [8, 6]
type textarea "hero.moveright()"
click at [1360, 131] on div "# 利 用 你 的 移 动 命 令 收 集 所 有 宝 石 。 hero . moveRight ( ) hero . moveright ( ) he" at bounding box center [1408, 377] width 269 height 607
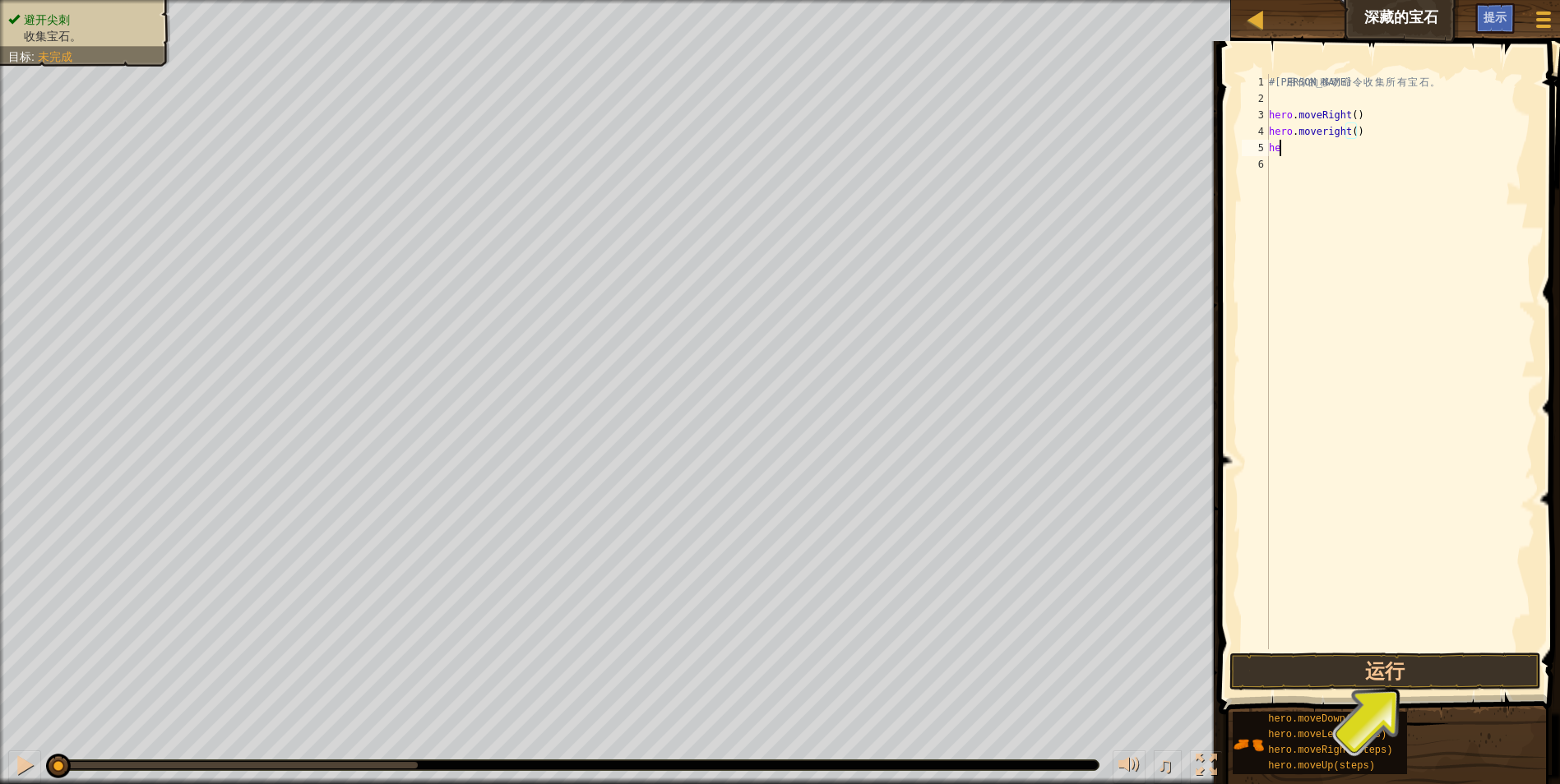
click at [1317, 150] on div "# 利 用 你 的 移 动 命 令 收 集 所 有 宝 石 。 hero . moveRight ( ) hero . moveright ( ) he" at bounding box center [1400, 378] width 269 height 608
type textarea "h"
click at [1347, 133] on div "# 利 用 你 的 移 动 命 令 收 集 所 有 宝 石 。 hero . moveRight ( ) hero . moveright ( )" at bounding box center [1400, 378] width 269 height 608
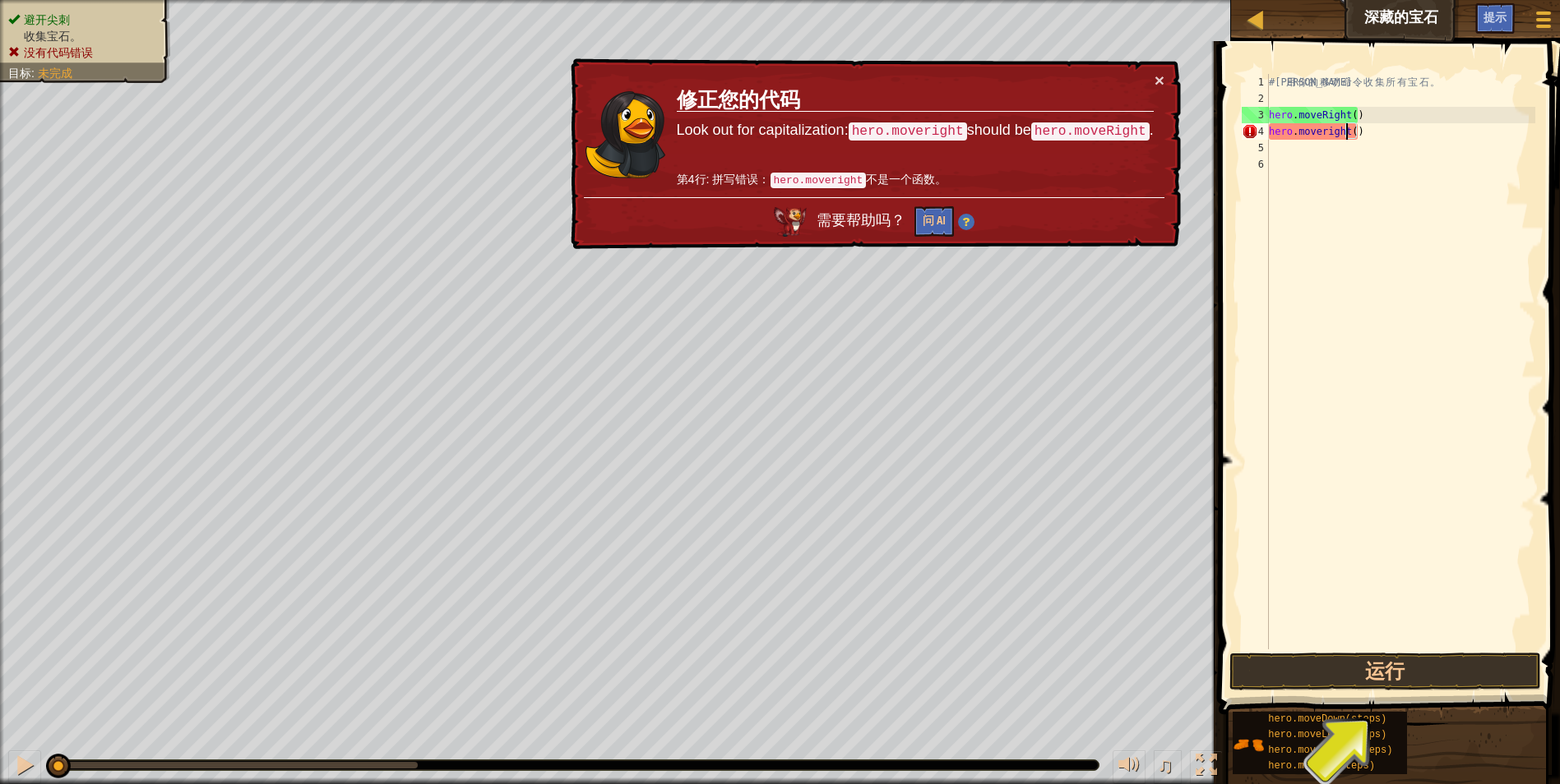
click at [1420, 651] on span at bounding box center [1391, 354] width 355 height 722
click at [1412, 664] on button "运行" at bounding box center [1385, 671] width 313 height 38
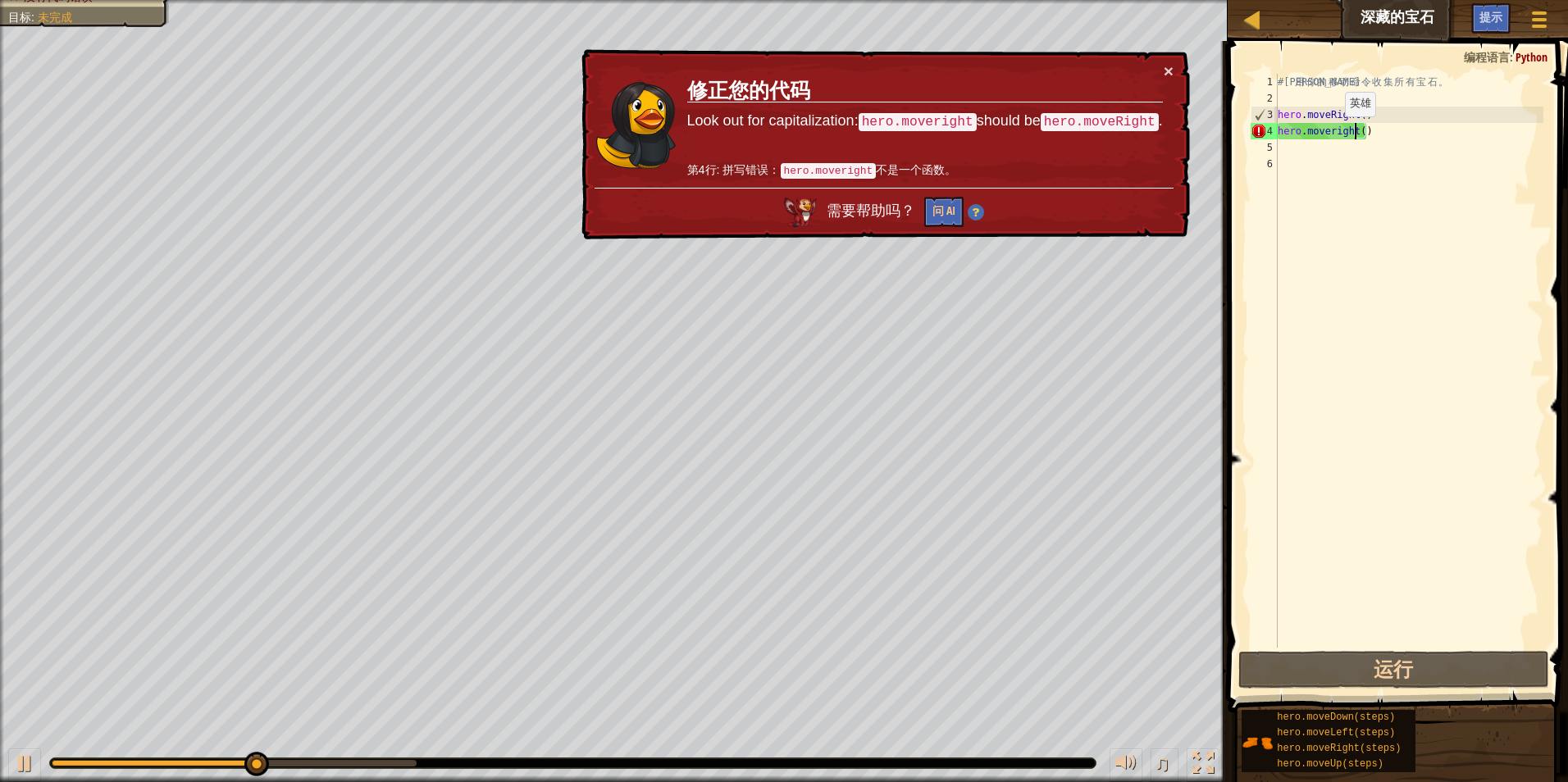
click at [1331, 133] on div "# 利 用 你 的 移 动 命 令 收 集 所 有 宝 石 。 hero . moveRight ( ) hero . moveright ( )" at bounding box center [1408, 377] width 269 height 607
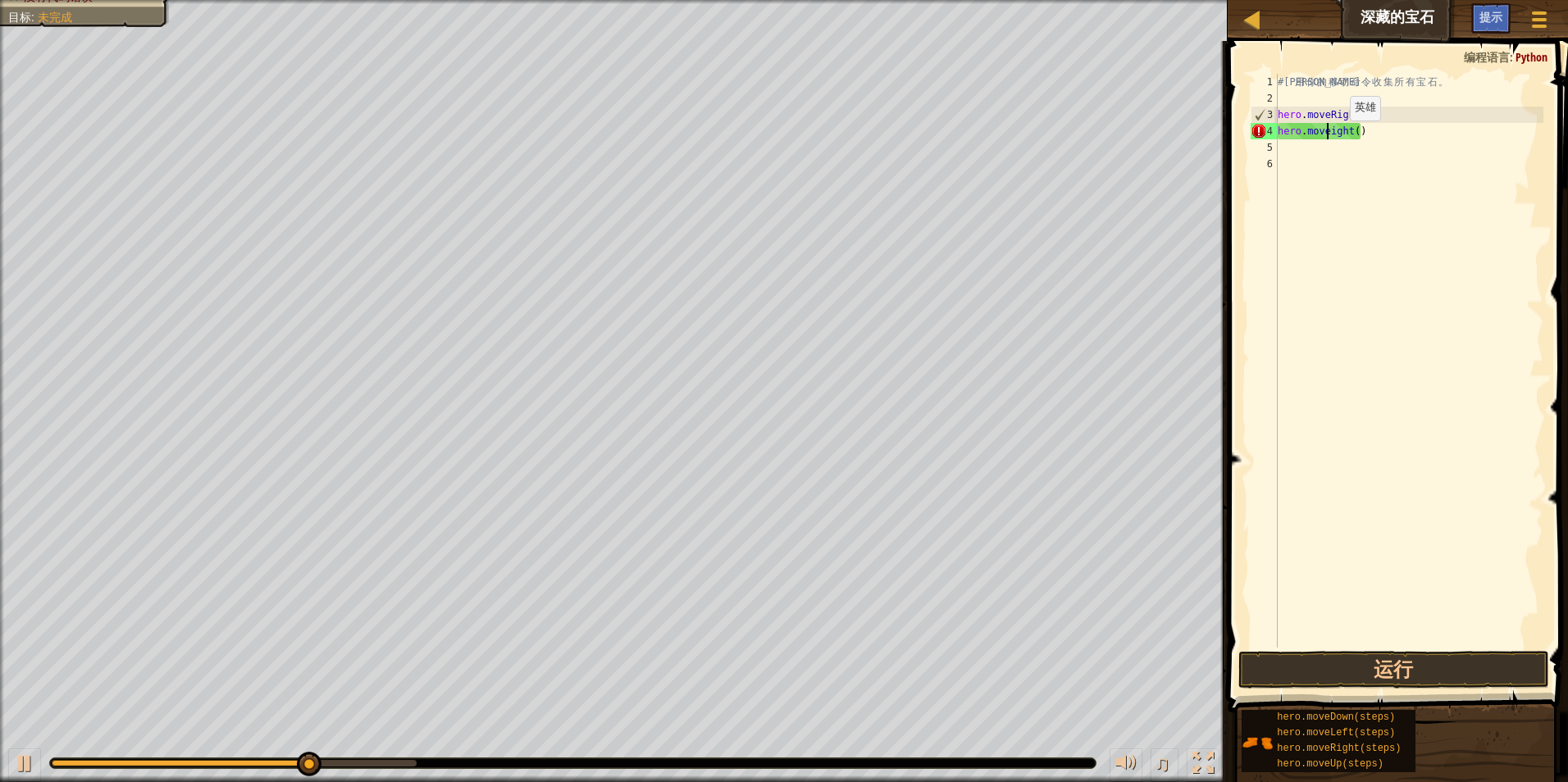
scroll to position [8, 4]
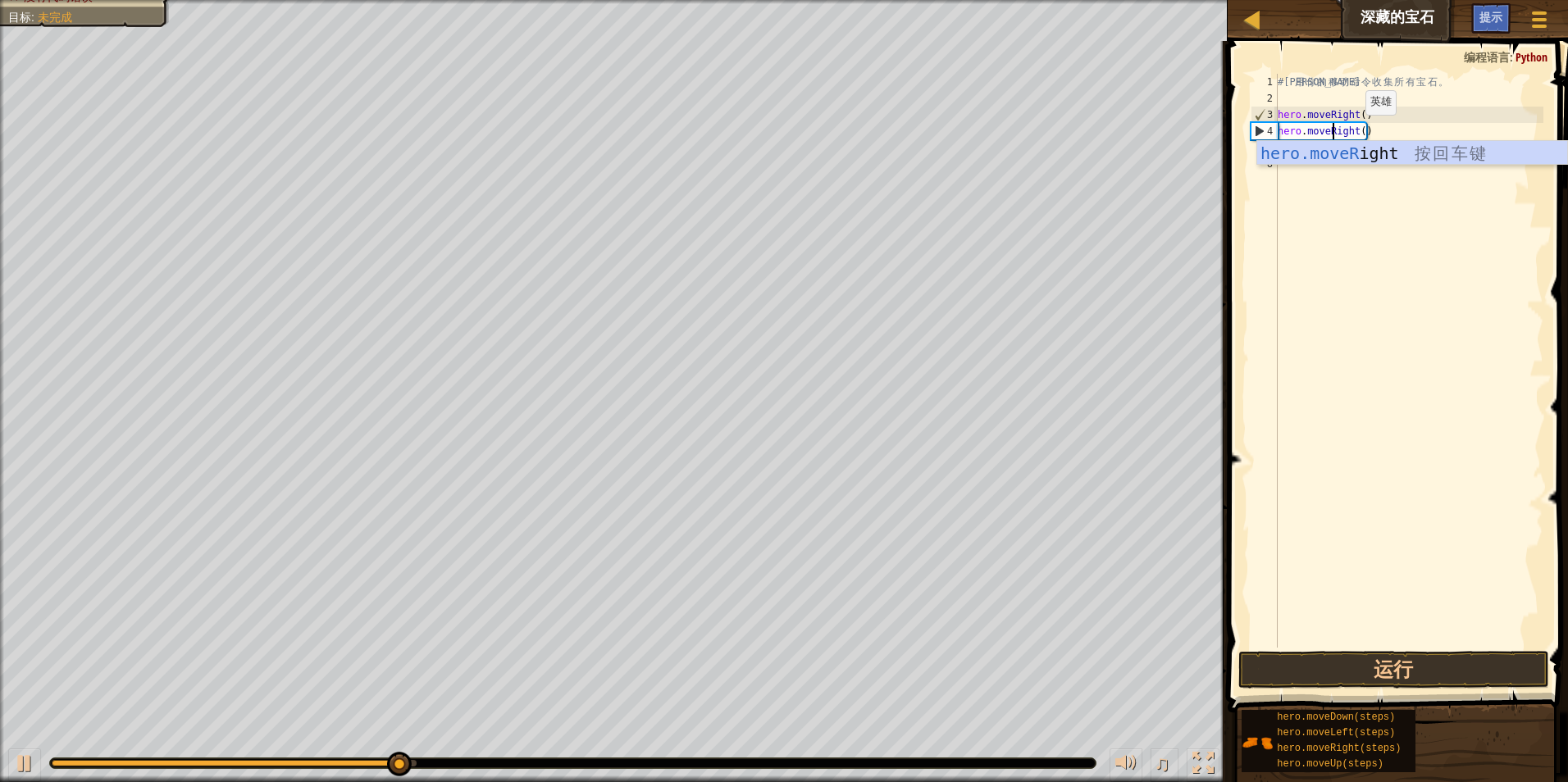
click at [1352, 131] on div "# 利 用 你 的 移 动 命 令 收 集 所 有 宝 石 。 hero . moveRight ( ) hero . moveRight ( )" at bounding box center [1408, 377] width 269 height 607
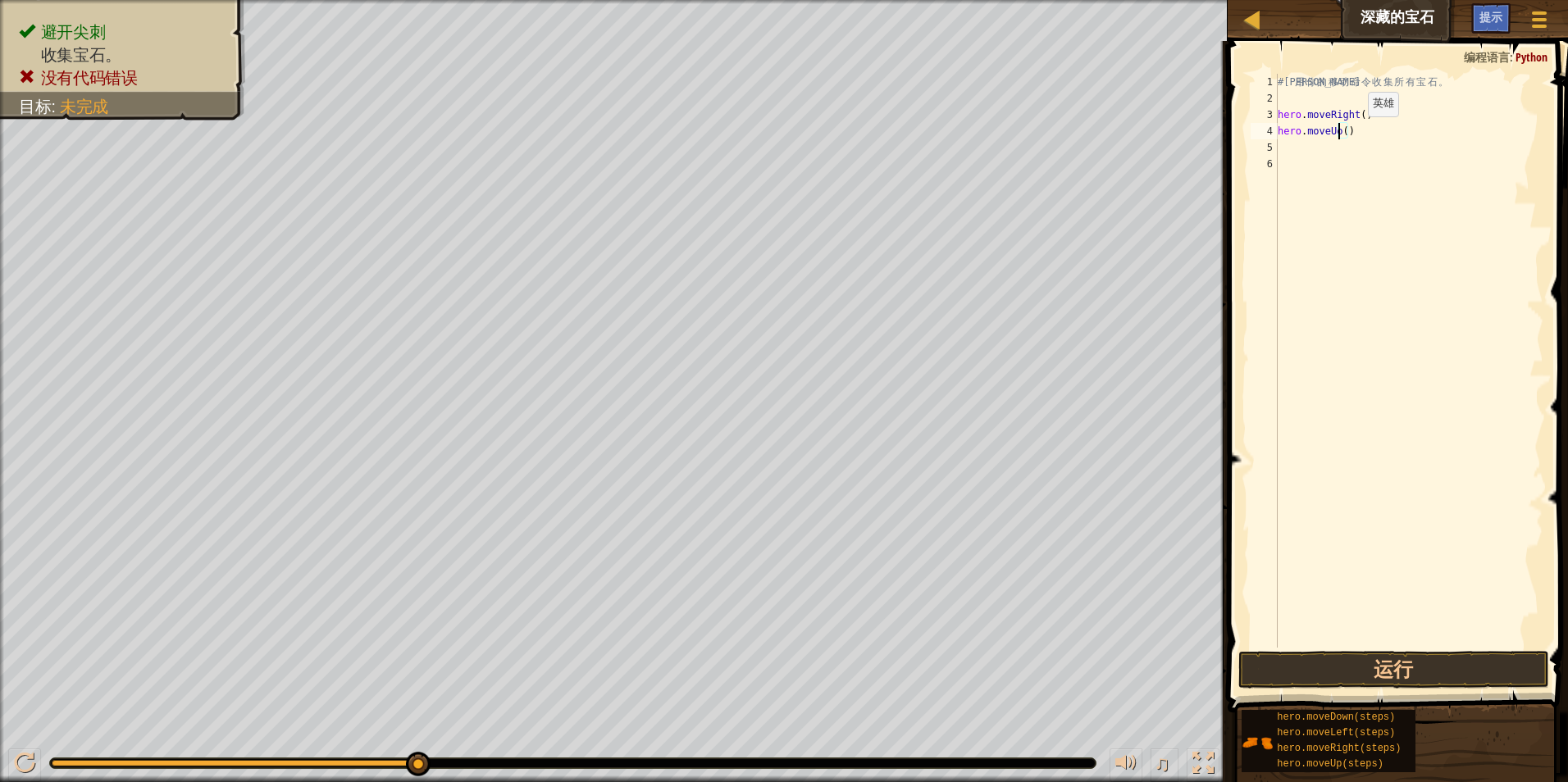
scroll to position [8, 5]
click at [1493, 672] on button "运行" at bounding box center [1394, 670] width 312 height 38
click at [1435, 658] on button "运行" at bounding box center [1394, 670] width 312 height 38
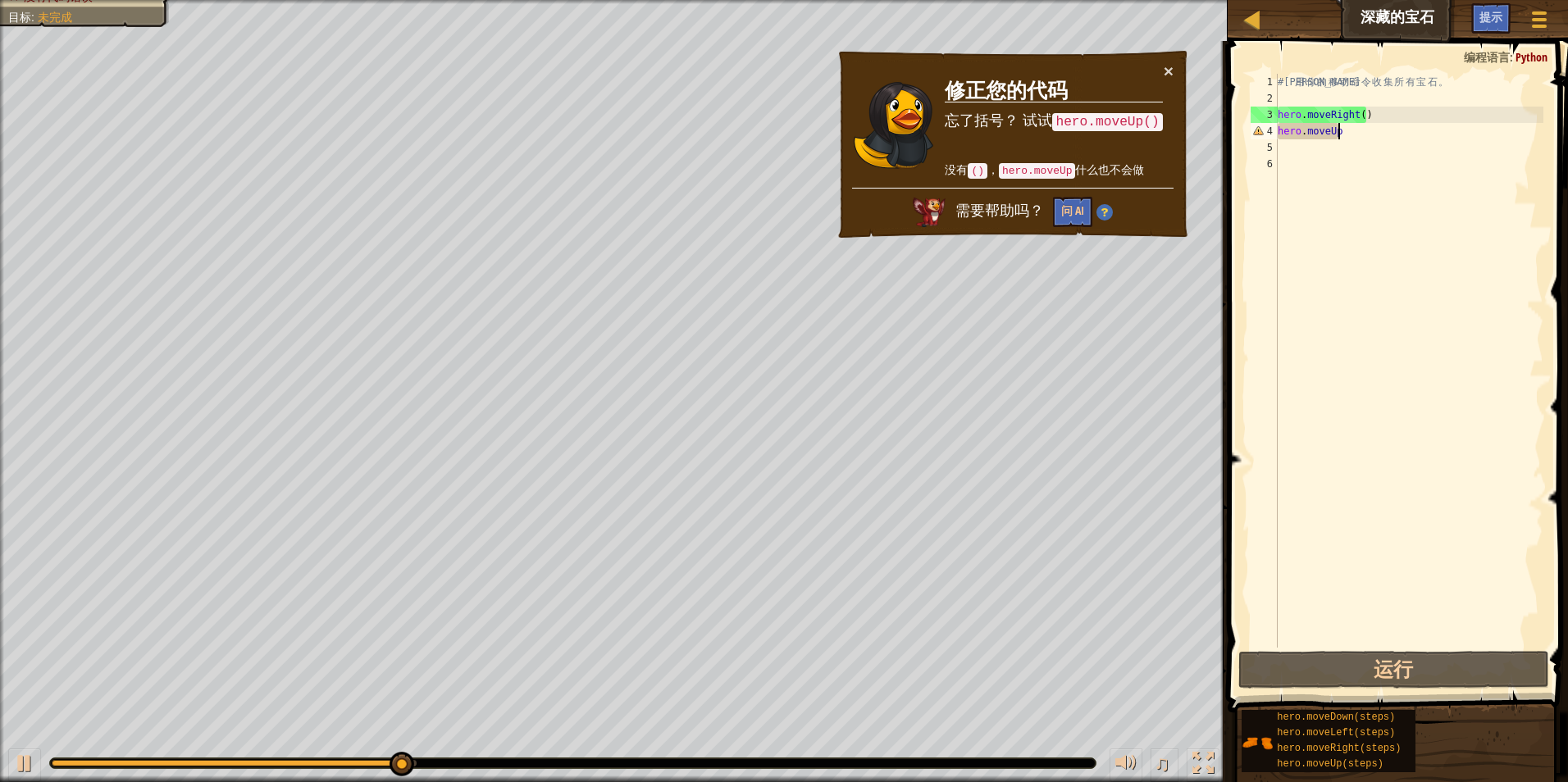
click at [1347, 136] on div "# 利 用 你 的 移 动 命 令 收 集 所 有 宝 石 。 hero . moveRight ( ) hero . moveUp" at bounding box center [1408, 377] width 269 height 607
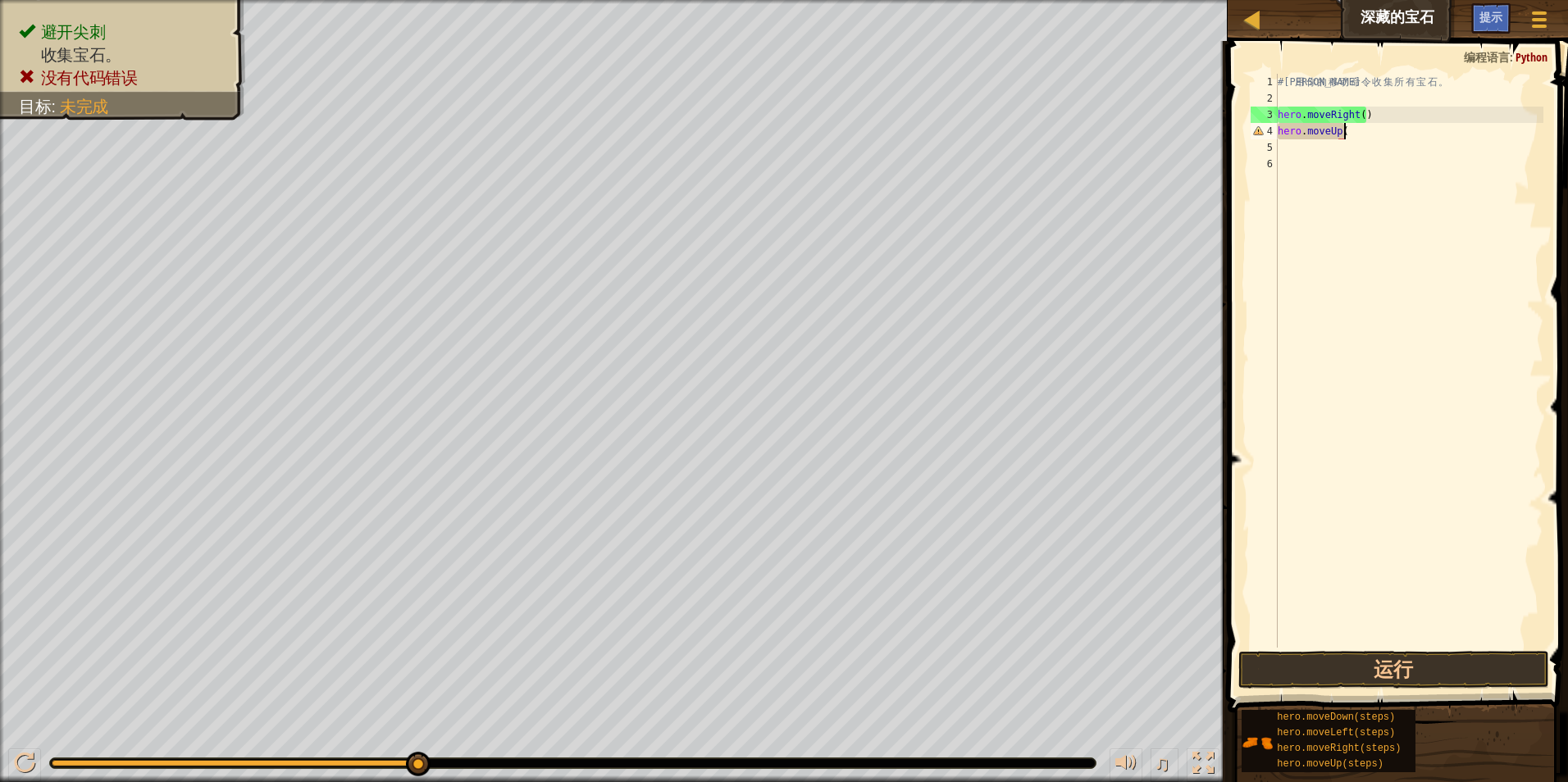
scroll to position [8, 5]
type textarea "hero.moveUp()"
click at [1422, 654] on button "运行" at bounding box center [1394, 670] width 312 height 38
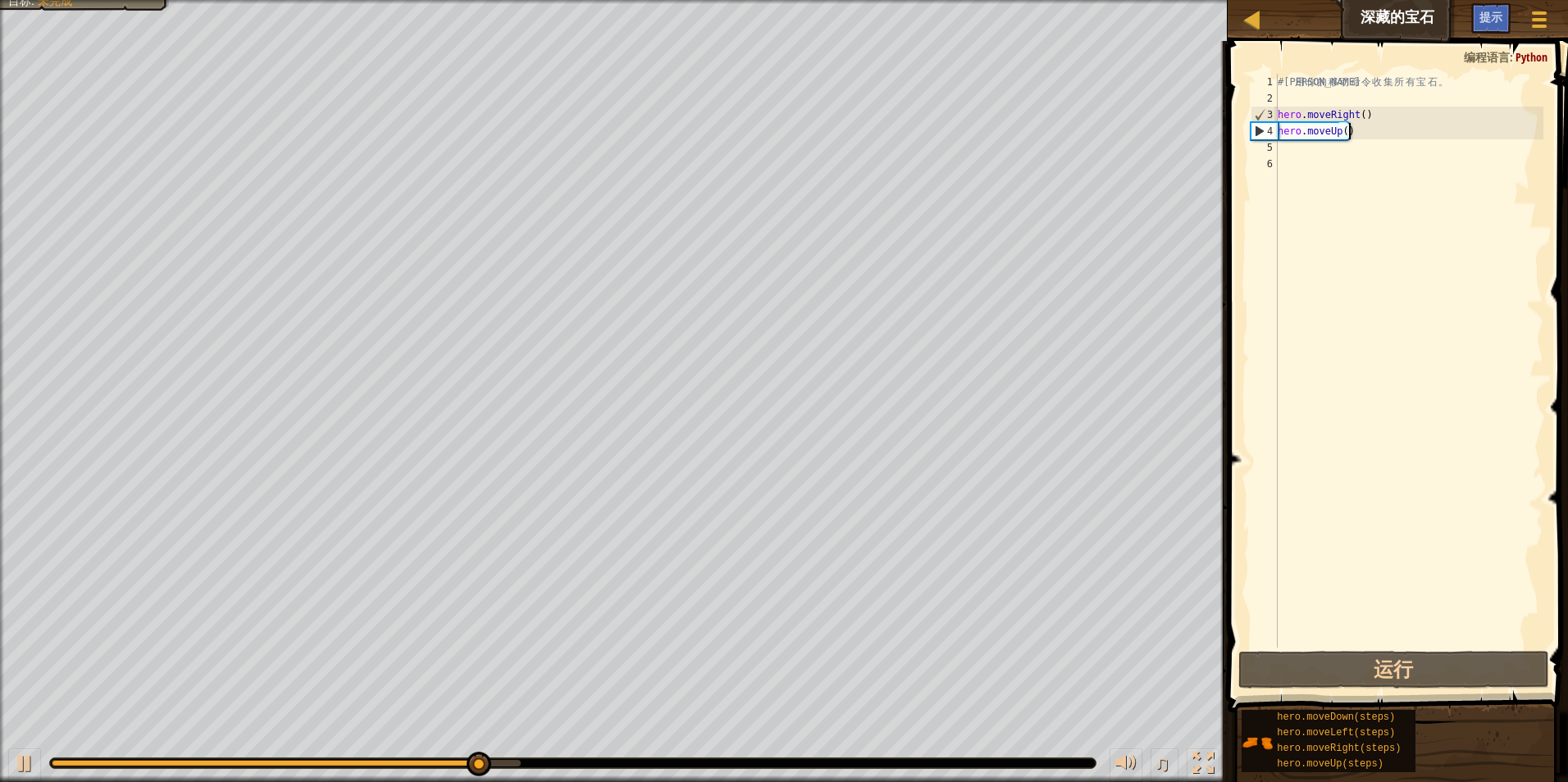
click at [1313, 149] on div "# 利 用 你 的 移 动 命 令 收 集 所 有 宝 石 。 hero . moveRight ( ) hero . moveUp ( )" at bounding box center [1408, 377] width 269 height 607
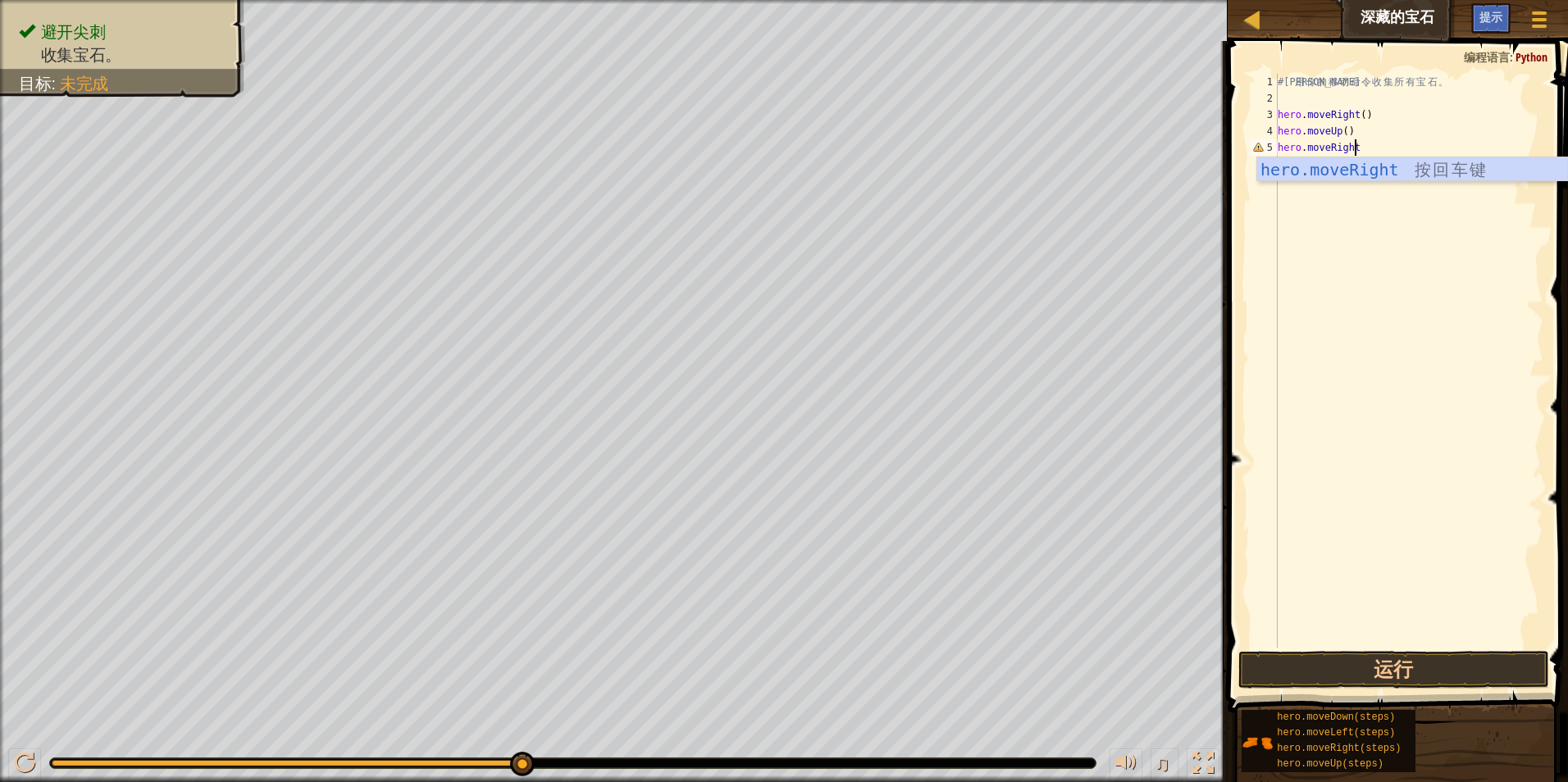
scroll to position [8, 6]
type textarea "hero.moveRight()"
click at [1413, 660] on button "运行" at bounding box center [1394, 670] width 312 height 38
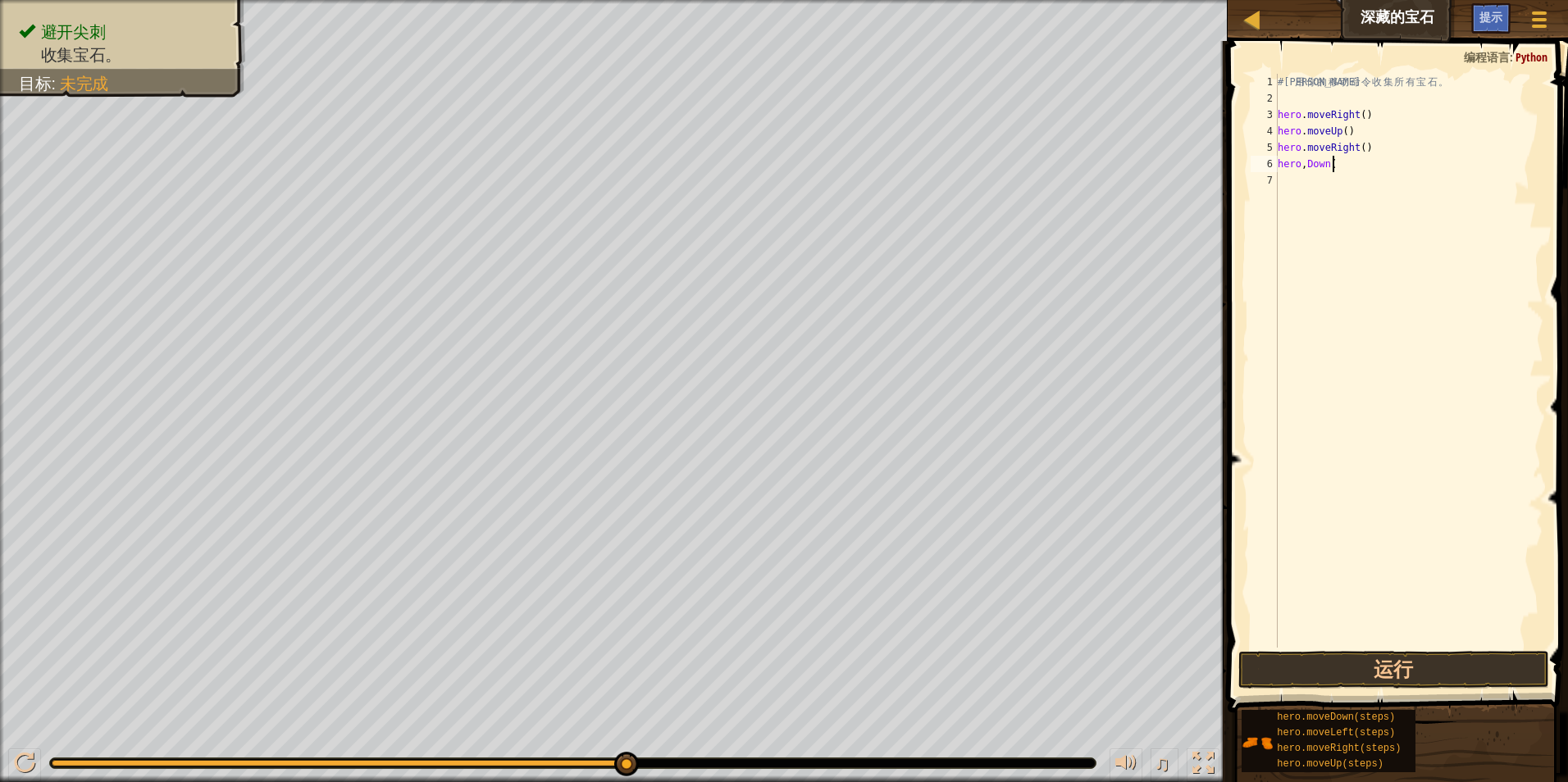
scroll to position [8, 4]
click at [1307, 167] on div "# 利 用 你 的 移 动 命 令 收 集 所 有 宝 石 。 hero . moveRight ( ) hero . moveUp ( ) hero . m…" at bounding box center [1408, 377] width 269 height 607
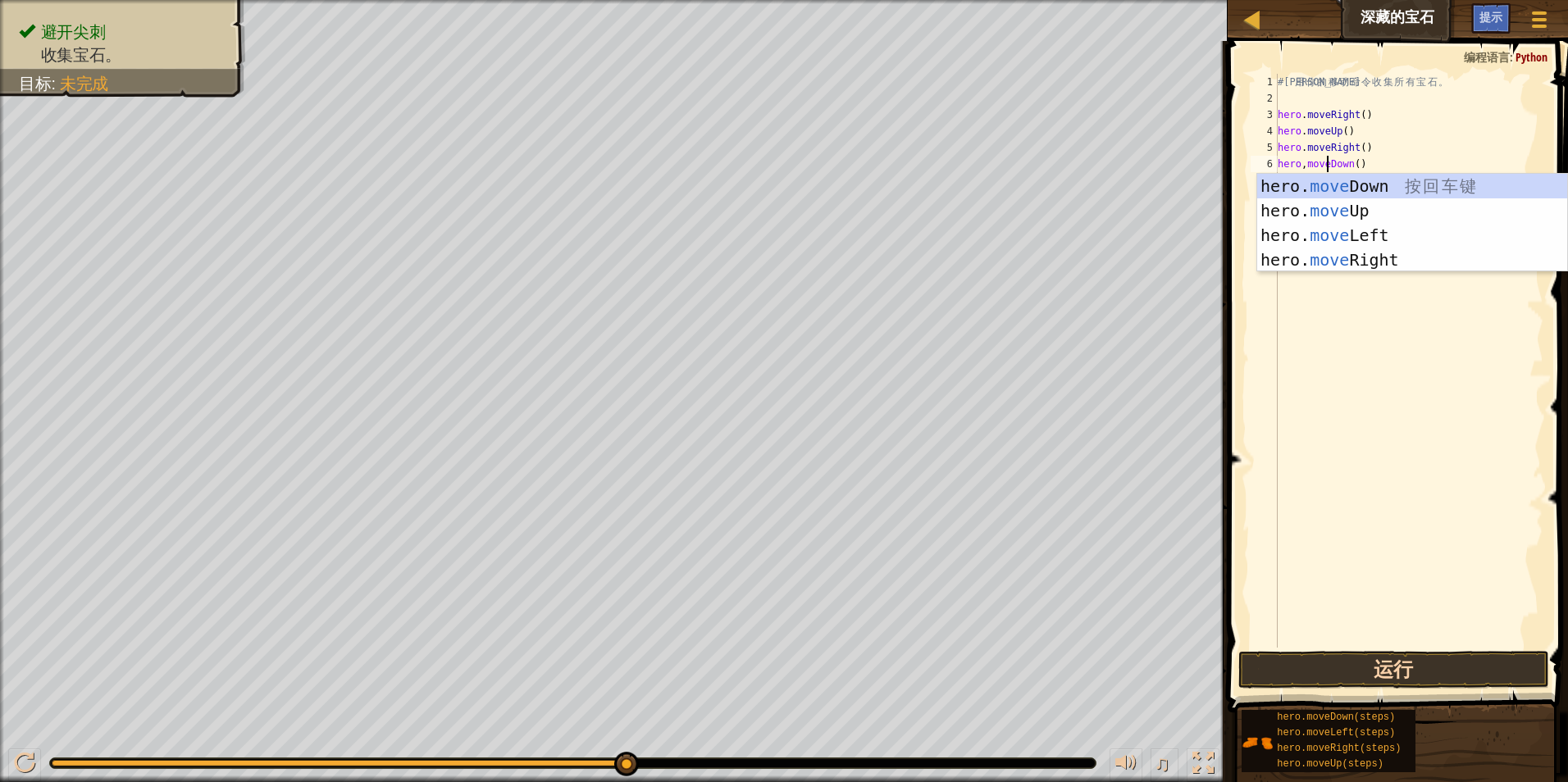
type textarea "hero,moveDown()"
click at [1429, 664] on button "运行" at bounding box center [1394, 670] width 312 height 38
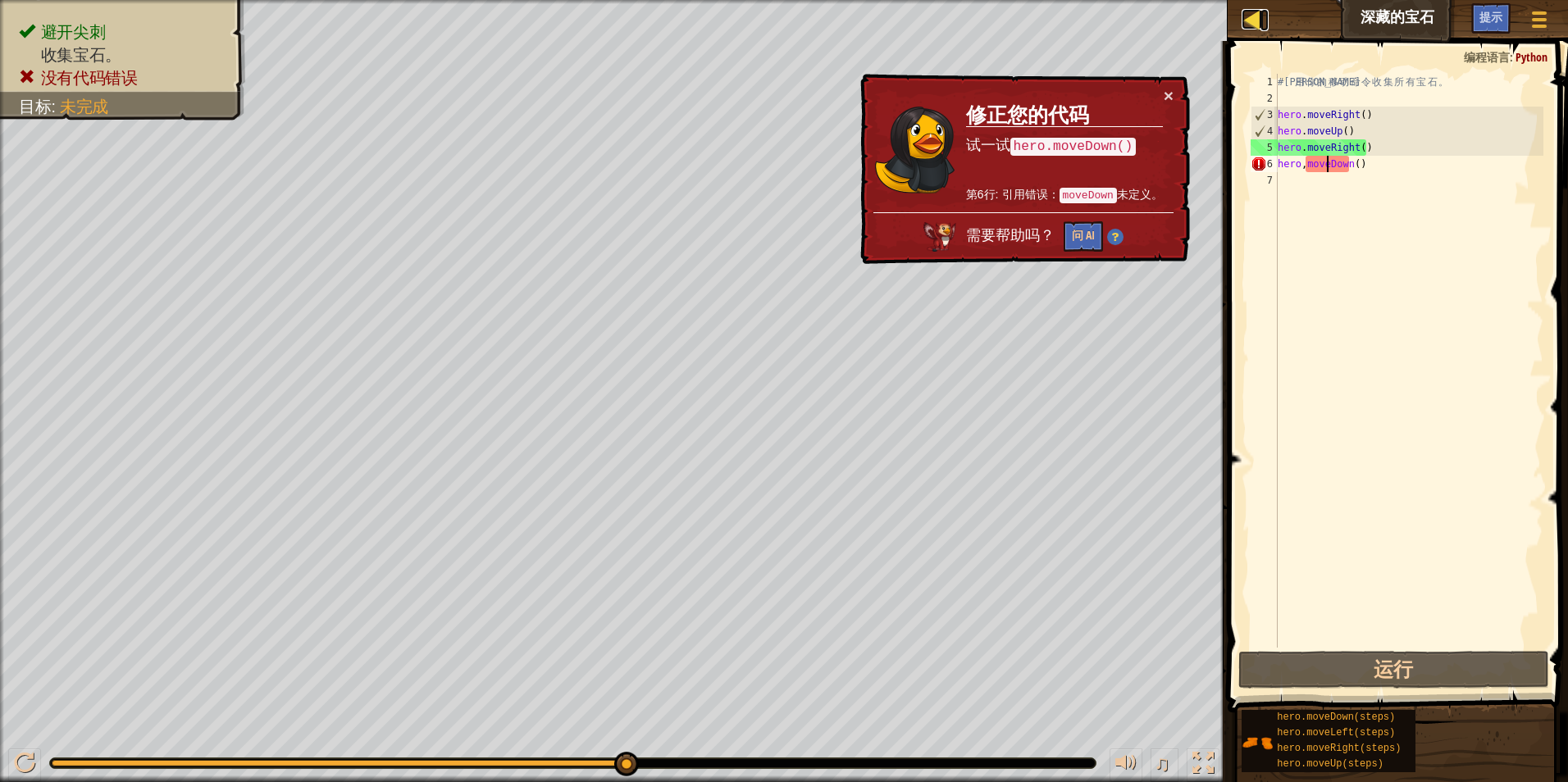
click at [1257, 19] on div at bounding box center [1252, 20] width 21 height 21
select select "zh-HANS"
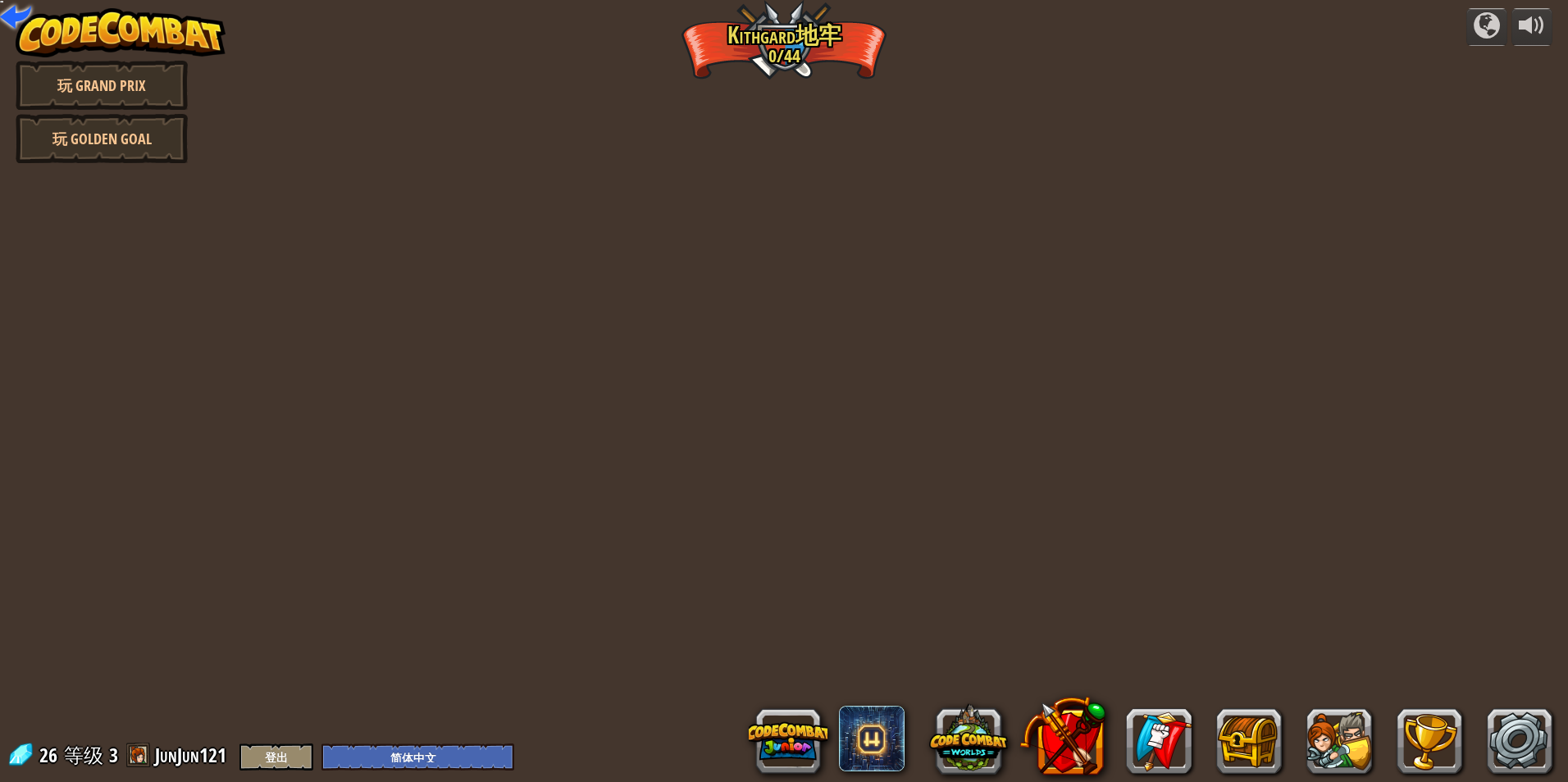
select select "zh-HANS"
